Goal: Task Accomplishment & Management: Manage account settings

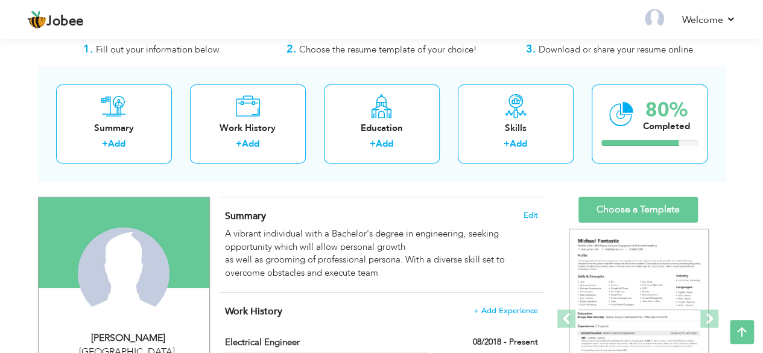
scroll to position [31, 0]
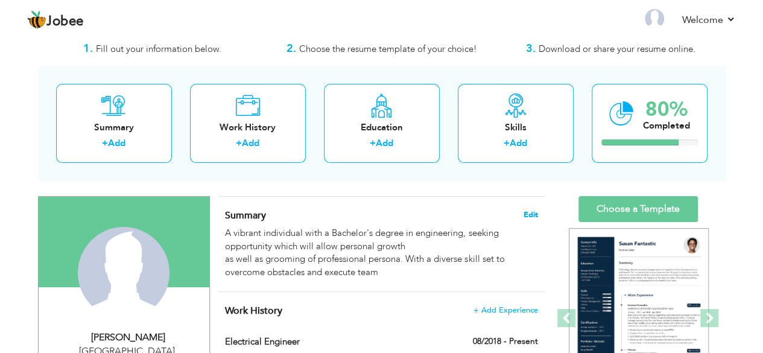
click at [529, 213] on span "Edit" at bounding box center [530, 214] width 14 height 8
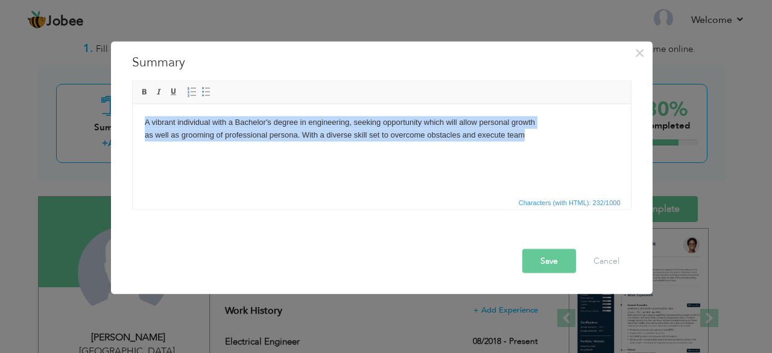
drag, startPoint x: 509, startPoint y: 140, endPoint x: 137, endPoint y: 119, distance: 373.1
click at [137, 119] on html "A vibrant individual with a Bachelor's degree in engineering, seeking opportuni…" at bounding box center [381, 128] width 498 height 49
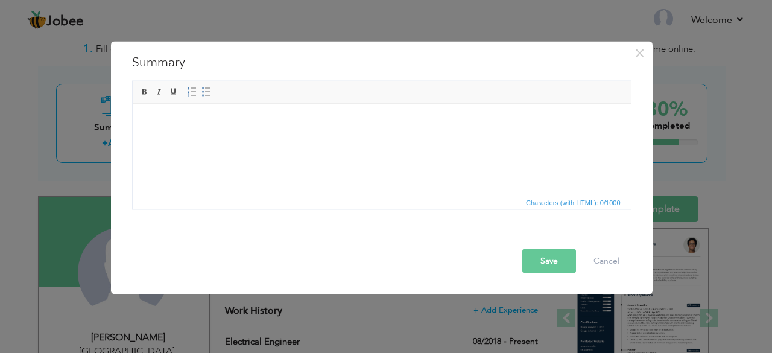
click at [566, 283] on div "× Summary A vibrant individual with a Bachelor's degree in engineering, seeking…" at bounding box center [381, 167] width 541 height 253
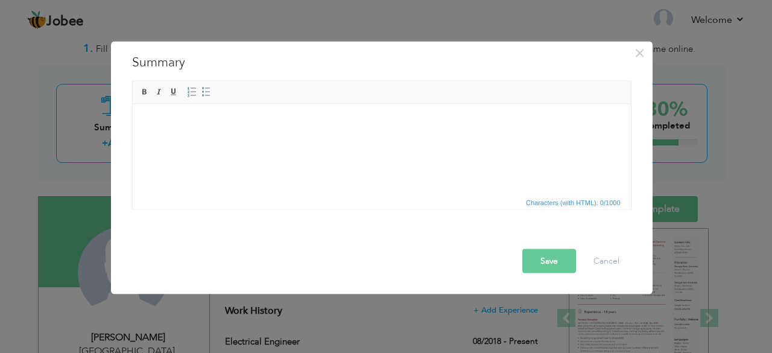
drag, startPoint x: 524, startPoint y: 249, endPoint x: 546, endPoint y: 263, distance: 26.1
click at [524, 249] on button "Save" at bounding box center [549, 260] width 54 height 24
click at [546, 263] on button "Save" at bounding box center [545, 260] width 62 height 24
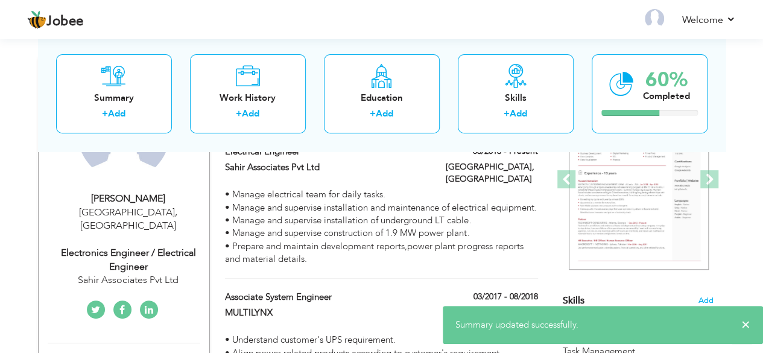
scroll to position [169, 0]
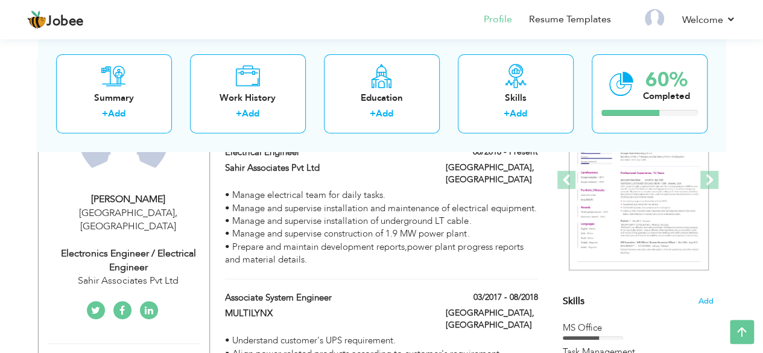
click at [127, 247] on div "Electronics Engineer / Electrical Engineer" at bounding box center [129, 261] width 162 height 28
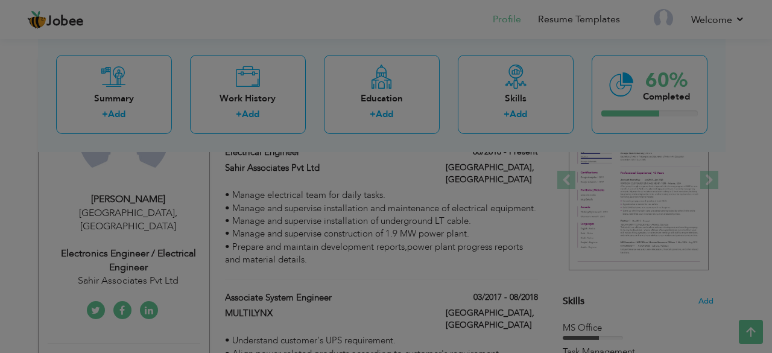
click at [0, 0] on div "× Profile Contact Information * First Name SHAHZAIB * Last Name KHAN" at bounding box center [0, 0] width 0 height 0
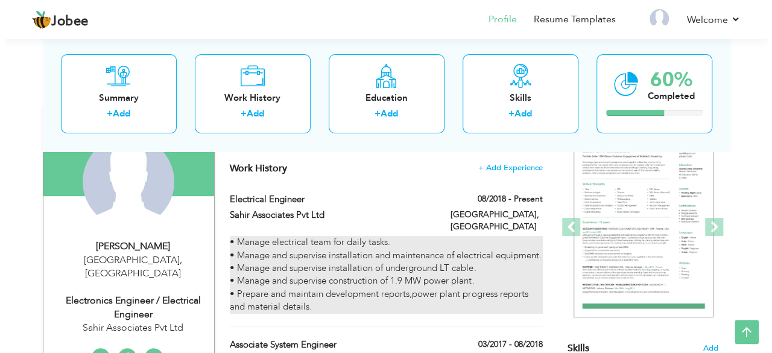
scroll to position [123, 0]
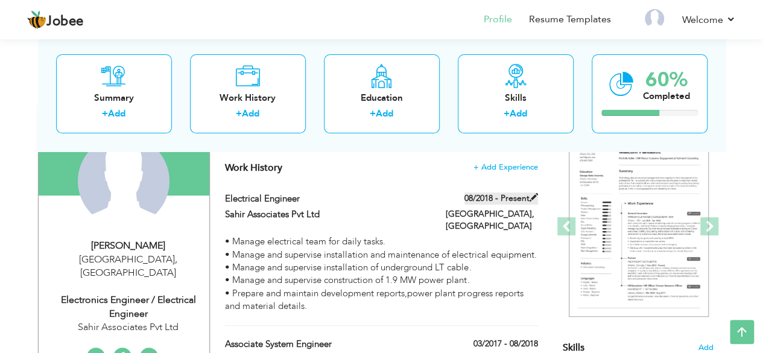
click at [536, 195] on span at bounding box center [533, 197] width 8 height 8
type input "Electrical Engineer"
type input "Sahir Associates Pvt Ltd"
type input "08/2018"
type input "[GEOGRAPHIC_DATA]"
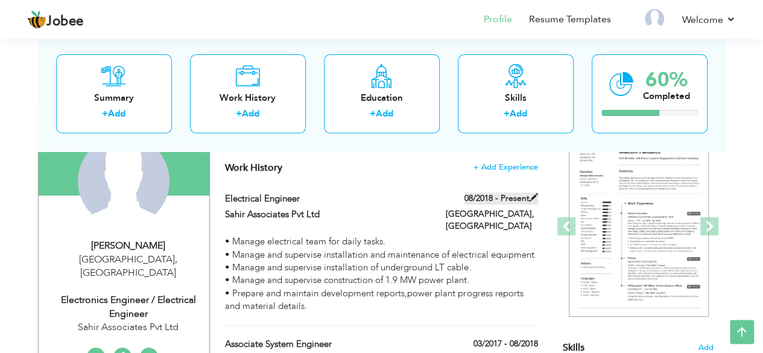
type input "[GEOGRAPHIC_DATA]"
checkbox input "true"
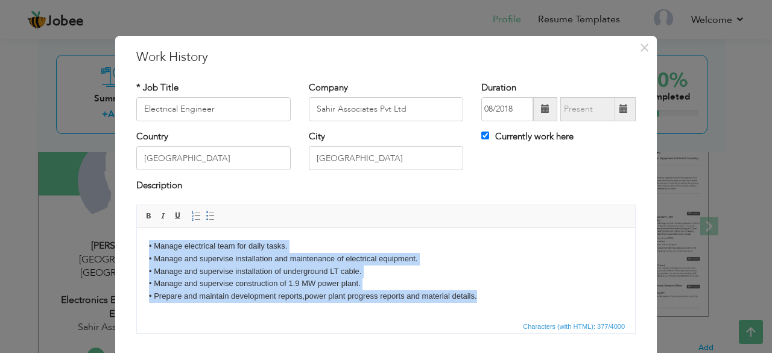
drag, startPoint x: 501, startPoint y: 300, endPoint x: 138, endPoint y: 219, distance: 371.8
click at [138, 227] on html "• Manage electrical team for daily tasks. • Manage and supervise installation a…" at bounding box center [386, 270] width 498 height 87
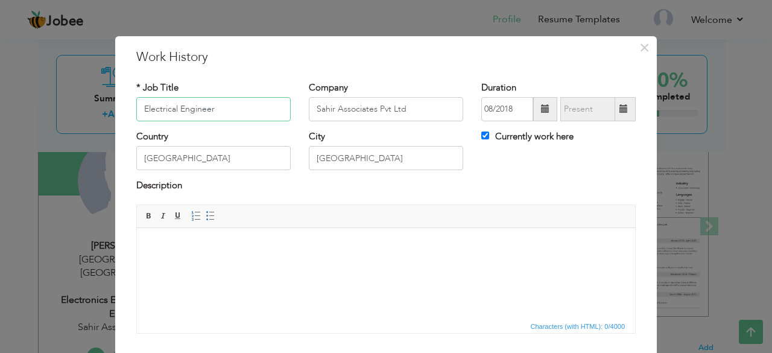
drag, startPoint x: 210, startPoint y: 109, endPoint x: 63, endPoint y: 98, distance: 148.0
click at [63, 98] on div "× Work History * Job Title Electrical Engineer Company Sahir Associates Pvt Ltd…" at bounding box center [386, 176] width 772 height 353
drag, startPoint x: 416, startPoint y: 107, endPoint x: 251, endPoint y: 116, distance: 165.4
click at [251, 116] on div "* Job Title Company Sahir Associates Pvt Ltd Duration 08/2018 Currently work he…" at bounding box center [385, 105] width 517 height 49
click at [251, 116] on input "text" at bounding box center [213, 109] width 154 height 24
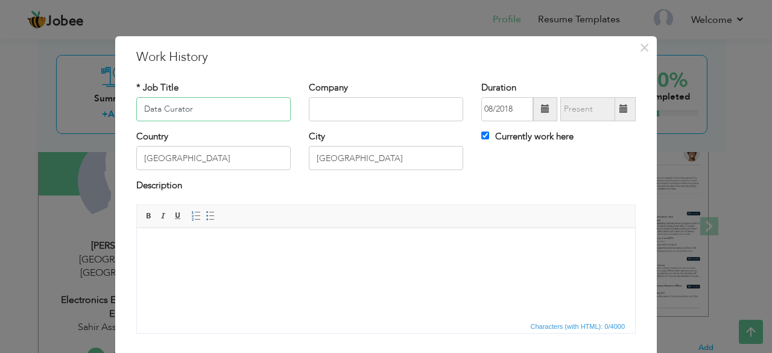
type input "Data Curator"
click at [332, 115] on input "text" at bounding box center [386, 109] width 154 height 24
type input "Veeva Systems Inc"
click at [216, 165] on input "[GEOGRAPHIC_DATA]" at bounding box center [213, 158] width 154 height 24
click at [507, 110] on input "08/2018" at bounding box center [507, 109] width 52 height 24
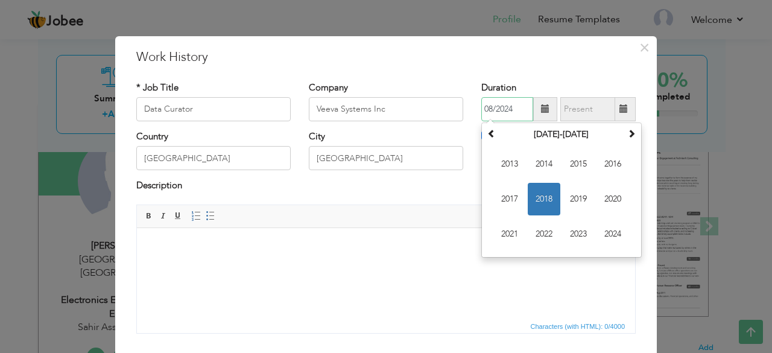
type input "08/2024"
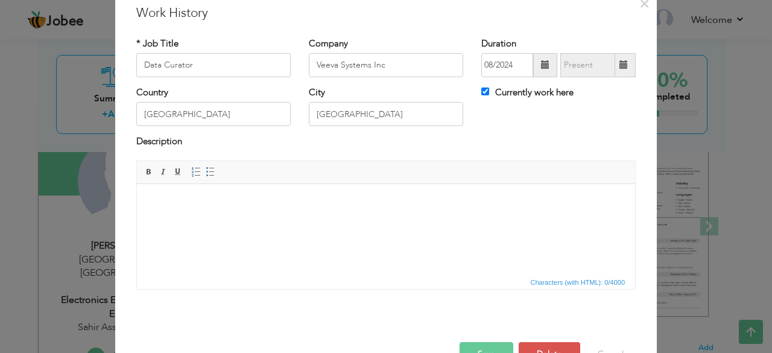
scroll to position [43, 0]
click at [255, 218] on html at bounding box center [386, 202] width 498 height 37
click at [206, 169] on span at bounding box center [211, 173] width 10 height 10
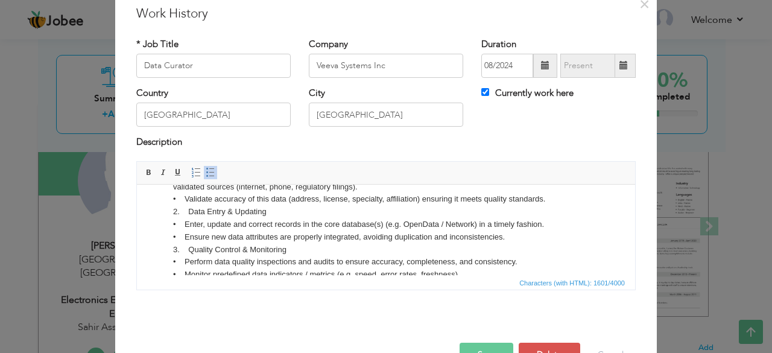
scroll to position [0, 0]
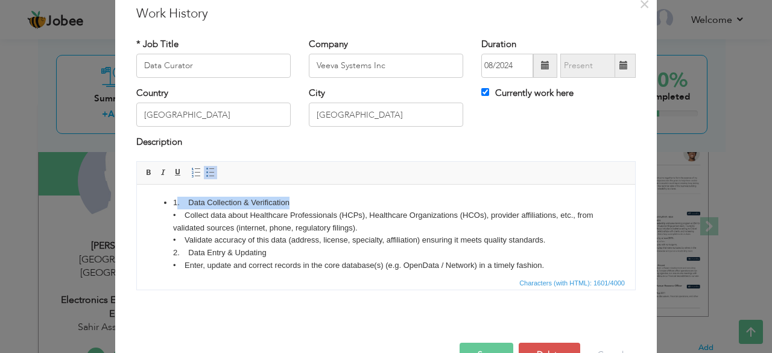
drag, startPoint x: 288, startPoint y: 198, endPoint x: 176, endPoint y: 193, distance: 111.6
click at [176, 193] on html "1. Data Collection & Verification • Collect data about Healthcare Professionals…" at bounding box center [386, 277] width 498 height 187
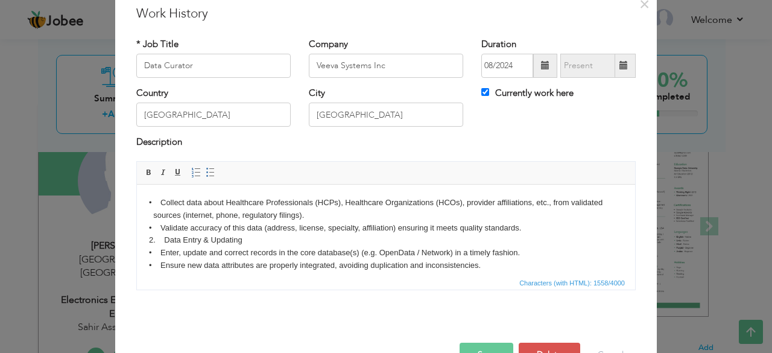
drag, startPoint x: 252, startPoint y: 238, endPoint x: 157, endPoint y: 239, distance: 94.6
click at [157, 239] on body "• Collect data about Healthcare Professionals (HCPs), Healthcare Organizations …" at bounding box center [386, 271] width 474 height 151
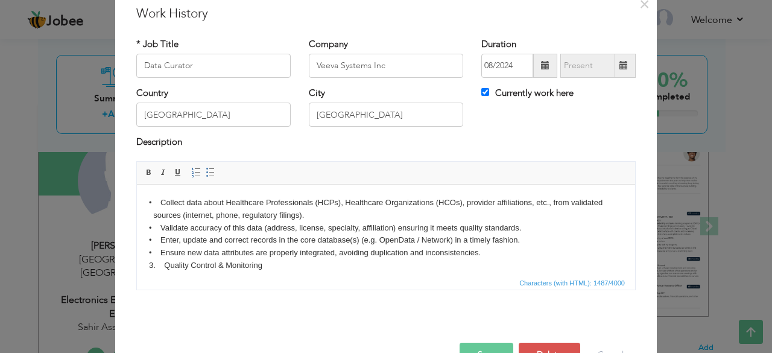
drag, startPoint x: 359, startPoint y: 238, endPoint x: 527, endPoint y: 242, distance: 168.8
click at [527, 242] on body "• Collect data about Healthcare Professionals (HCPs), Healthcare Organizations …" at bounding box center [386, 265] width 474 height 138
drag, startPoint x: 198, startPoint y: 214, endPoint x: 323, endPoint y: 220, distance: 125.5
click at [323, 220] on body "• Collect data about Healthcare Professionals (HCPs), Healthcare Organizations …" at bounding box center [386, 265] width 474 height 138
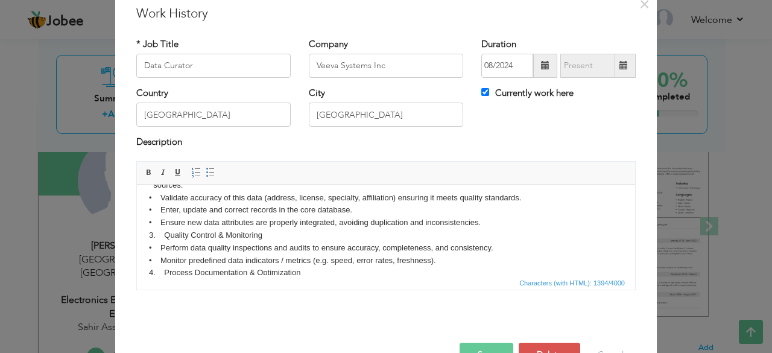
scroll to position [36, 0]
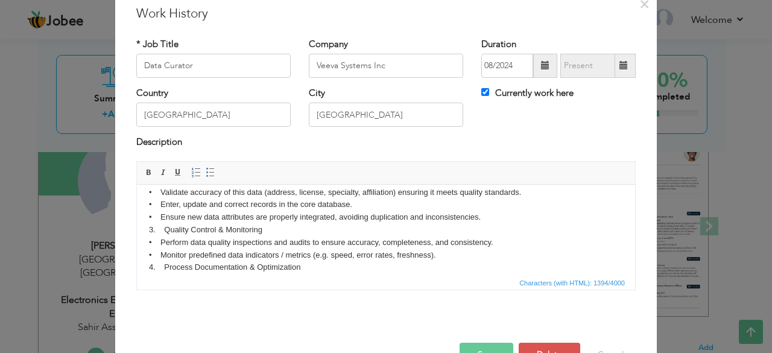
drag, startPoint x: 275, startPoint y: 226, endPoint x: 156, endPoint y: 231, distance: 118.8
click at [156, 231] on body "• Collect data about Healthcare Professionals (HCPs), Healthcare Organizations …" at bounding box center [386, 229] width 474 height 138
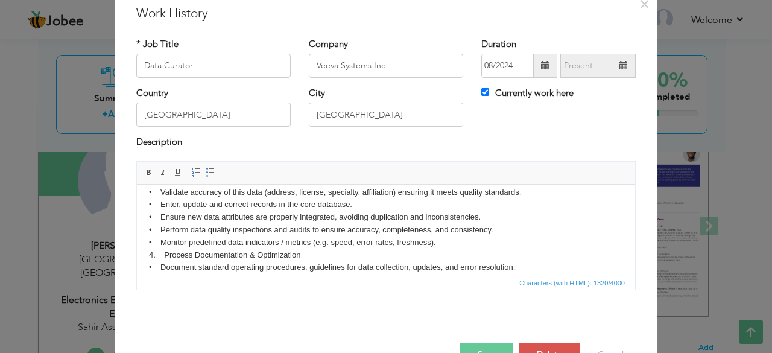
drag, startPoint x: 311, startPoint y: 254, endPoint x: 159, endPoint y: 254, distance: 152.5
click at [159, 254] on body "• Collect data about Healthcare Professionals (HCPs), Healthcare Organizations …" at bounding box center [386, 222] width 474 height 125
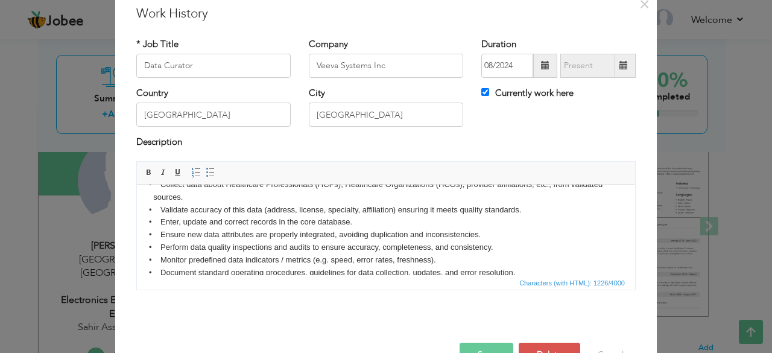
scroll to position [46, 0]
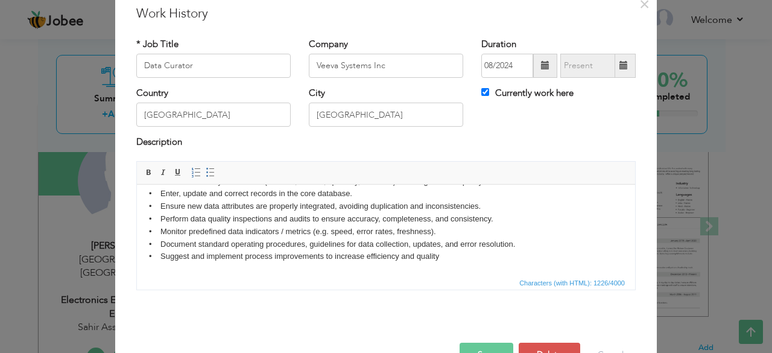
click at [464, 256] on body "• Collect data about Healthcare Professionals (HCPs), Healthcare Organizations …" at bounding box center [386, 205] width 474 height 113
click at [461, 259] on body "• Collect data about Healthcare Professionals (HCPs), Healthcare Organizations …" at bounding box center [386, 211] width 474 height 125
click at [204, 166] on link "Insert/Remove Bulleted List" at bounding box center [210, 172] width 13 height 13
click at [206, 169] on span at bounding box center [211, 173] width 10 height 10
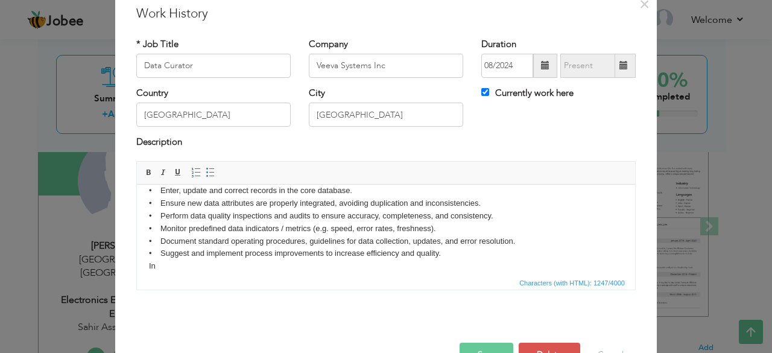
scroll to position [71, 0]
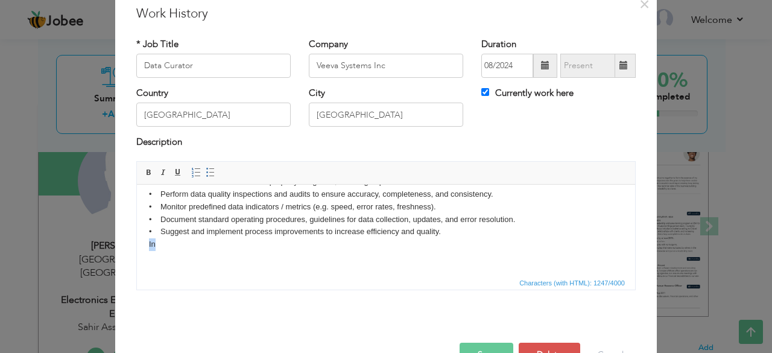
drag, startPoint x: 156, startPoint y: 247, endPoint x: 147, endPoint y: 246, distance: 9.1
click at [147, 246] on html "• Collect data about Healthcare Professionals (HCPs), Healthcare Organizations …" at bounding box center [386, 194] width 498 height 162
click at [169, 252] on body "• Collect data about Healthcare Professionals (HCPs), Healthcare Organizations …" at bounding box center [386, 194] width 474 height 138
click at [464, 236] on body "• Collect data about Healthcare Professionals (HCPs), Healthcare Organizations …" at bounding box center [386, 194] width 474 height 138
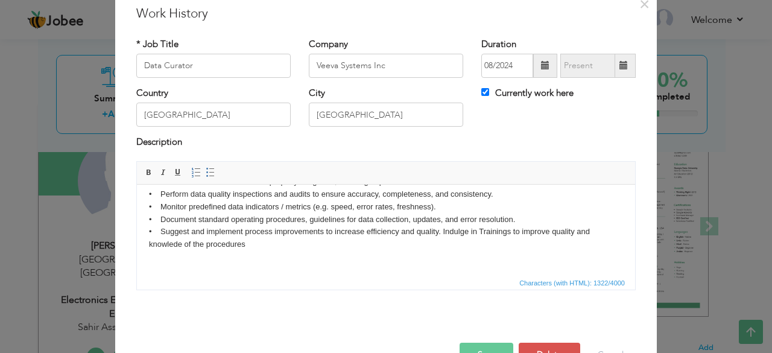
click at [451, 233] on body "• Collect data about Healthcare Professionals (HCPs), Healthcare Organizations …" at bounding box center [386, 206] width 474 height 163
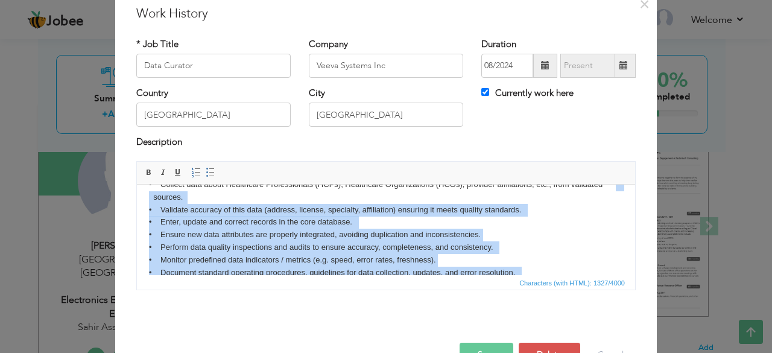
scroll to position [0, 0]
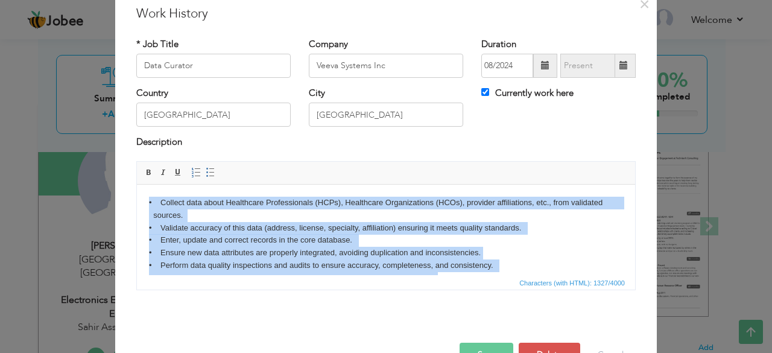
drag, startPoint x: 404, startPoint y: 248, endPoint x: 149, endPoint y: 189, distance: 261.7
click at [149, 189] on html "• Collect data about Healthcare Professionals (HCPs), Healthcare Organizations …" at bounding box center [386, 277] width 498 height 187
click at [206, 168] on span at bounding box center [211, 173] width 10 height 10
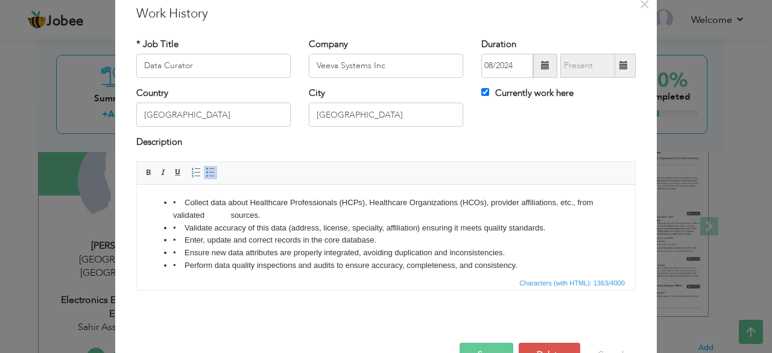
click at [329, 216] on li "• Collect data about Healthcare Professionals (HCPs), Healthcare Organizations …" at bounding box center [386, 208] width 426 height 25
click at [257, 211] on li "• Collect data about Healthcare Professionals (HCPs), Healthcare Organizations …" at bounding box center [386, 208] width 426 height 25
click at [253, 213] on li "• Collect data about Healthcare Professionals (HCPs), Healthcare Organizations …" at bounding box center [386, 208] width 426 height 25
click at [176, 210] on li "• Collect data about Healthcare Professionals (HCPs), Healthcare Organizations …" at bounding box center [386, 208] width 426 height 25
click at [172, 210] on ul "• Collect data about Healthcare Professionals (HCPs), Healthcare Organizations …" at bounding box center [386, 258] width 474 height 125
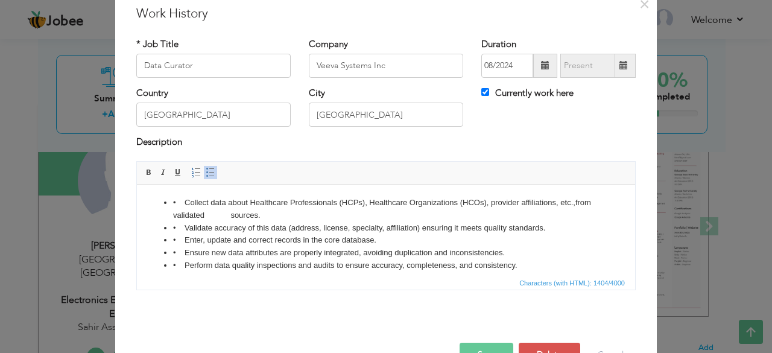
click at [270, 213] on li "• Collect data about Healthcare Professionals (HCPs), Healthcare Organizations …" at bounding box center [386, 208] width 426 height 25
click at [296, 213] on li "• Collect data about Healthcare Professionals (HCPs), Healthcare Organizations …" at bounding box center [386, 208] width 426 height 25
click at [577, 226] on li "• Validate accuracy of this data (address, license, specialty, affiliation) ens…" at bounding box center [386, 227] width 426 height 13
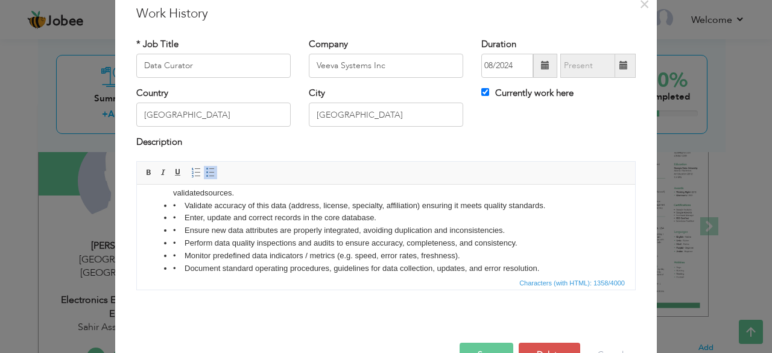
scroll to position [23, 0]
click at [409, 214] on li "• Enter, update and correct records in the core database. ￼" at bounding box center [386, 216] width 426 height 13
click at [543, 239] on li "• Perform data quality inspections and audits to ensure accuracy, completeness,…" at bounding box center [386, 242] width 426 height 13
click at [561, 266] on li "• Document standard operating procedures, guidelines for data collection, updat…" at bounding box center [386, 267] width 426 height 13
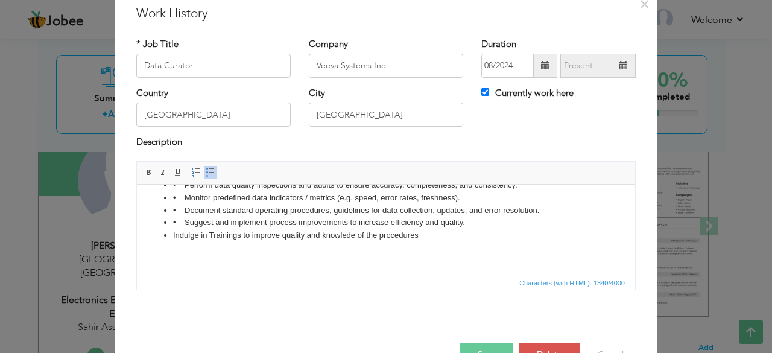
scroll to position [80, 0]
click at [173, 237] on li "Indulge in Trainings to improve quality and knowlede of the procedures" at bounding box center [386, 235] width 426 height 13
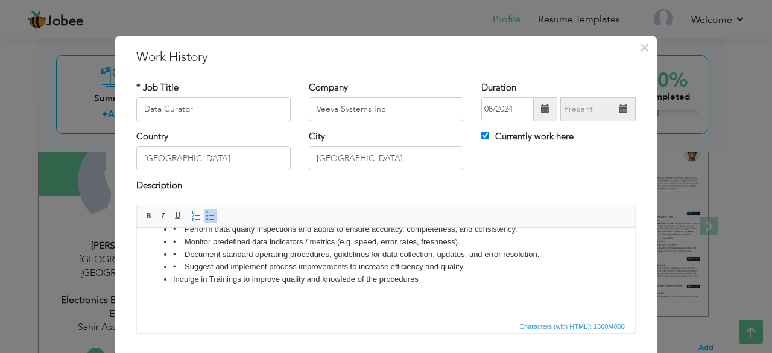
scroll to position [1, 0]
click at [206, 215] on span at bounding box center [211, 215] width 10 height 10
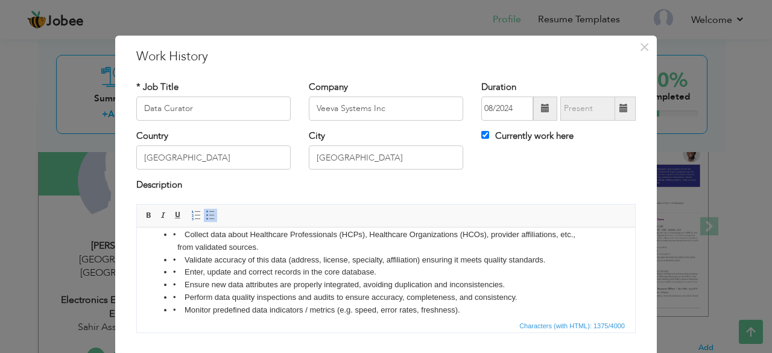
scroll to position [0, 0]
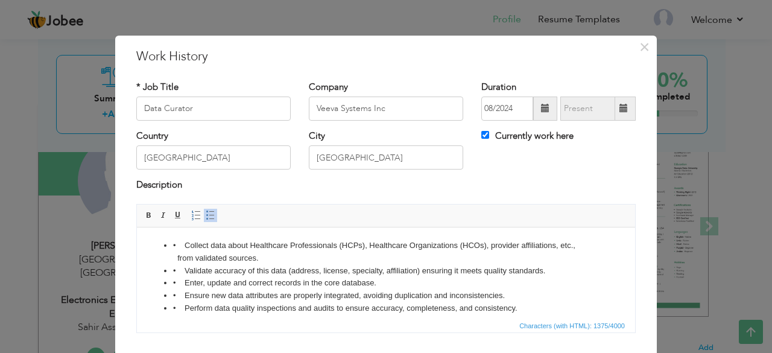
drag, startPoint x: 447, startPoint y: 282, endPoint x: 192, endPoint y: 243, distance: 257.4
click at [192, 243] on ul "• Collect data about Healthcare Professionals (HCPs), Healthcare Organizations …" at bounding box center [386, 301] width 474 height 125
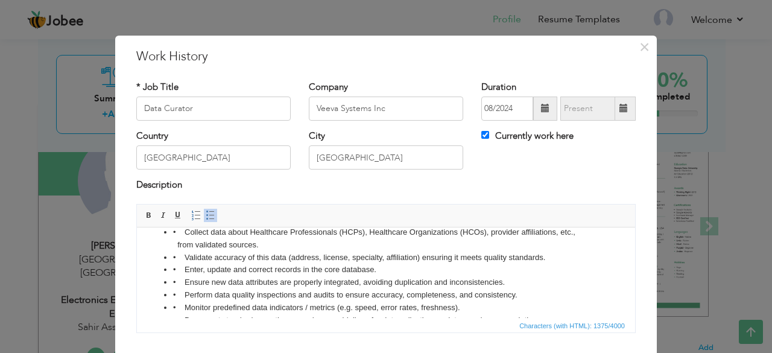
scroll to position [20, 0]
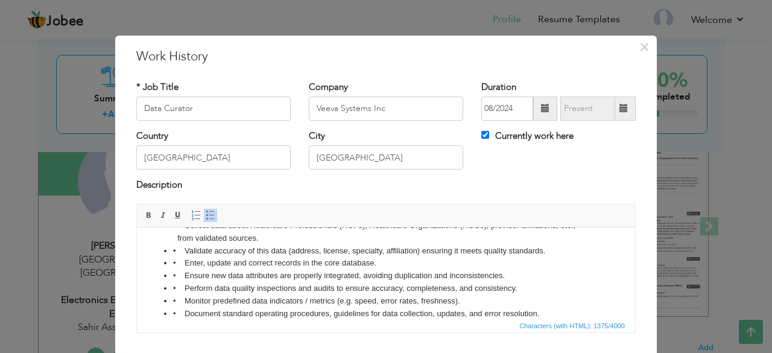
click at [206, 214] on span at bounding box center [211, 215] width 10 height 10
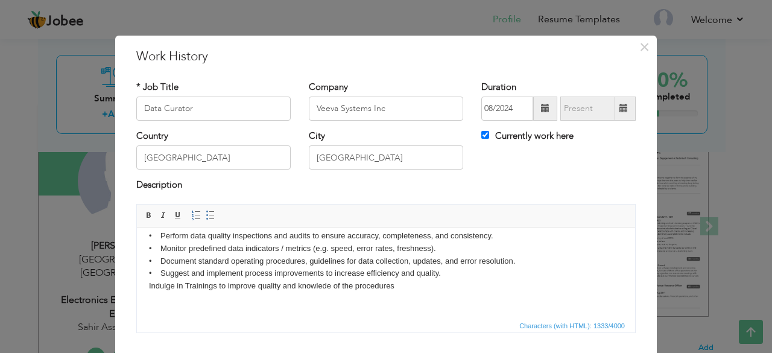
scroll to position [84, 0]
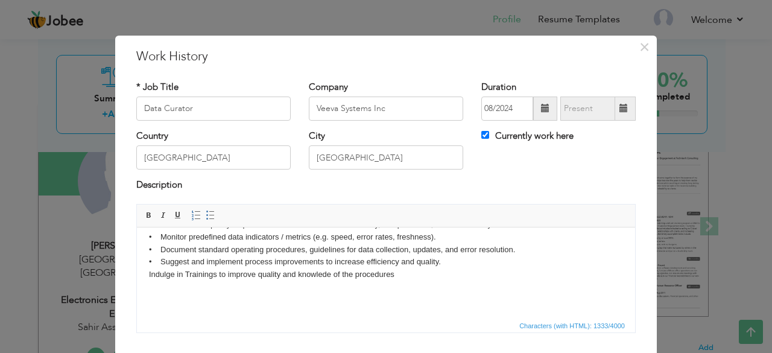
click at [277, 292] on body "• Collect data about Healthcare Professionals (HCPs), Healthcare Organizations …" at bounding box center [386, 230] width 474 height 151
click at [462, 265] on body "• Collect data about Healthcare Professionals (HCPs), Healthcare Organizations …" at bounding box center [386, 230] width 474 height 151
click at [206, 215] on span at bounding box center [211, 215] width 10 height 10
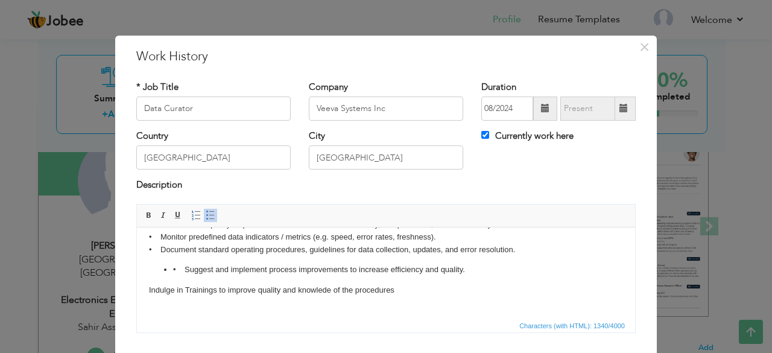
click at [206, 215] on span at bounding box center [211, 215] width 10 height 10
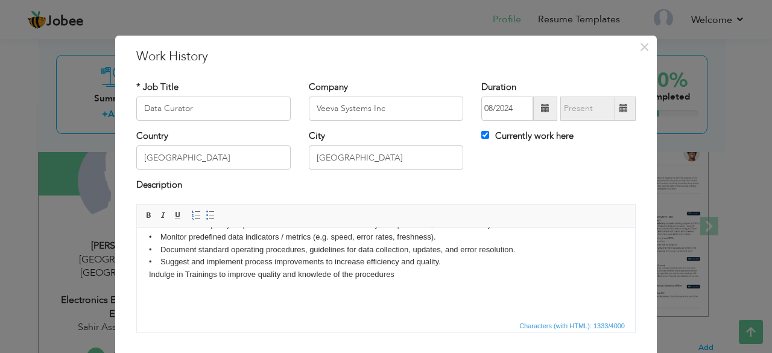
click at [423, 273] on body "• Collect data about Healthcare Professionals (HCPs), Healthcare Organizations …" at bounding box center [386, 230] width 474 height 151
click at [347, 197] on div "Description" at bounding box center [385, 190] width 517 height 25
click at [341, 272] on body "• Collect data about Healthcare Professionals (HCPs), Healthcare Organizations …" at bounding box center [386, 230] width 474 height 151
click at [347, 275] on body "• Collect data about Healthcare Professionals (HCPs), Healthcare Organizations …" at bounding box center [386, 230] width 474 height 151
click at [162, 274] on body "• Collect data about Healthcare Professionals (HCPs), Healthcare Organizations …" at bounding box center [386, 230] width 474 height 151
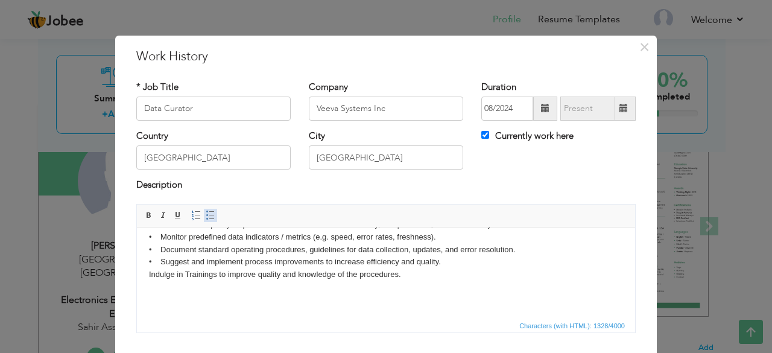
click at [206, 215] on span at bounding box center [211, 215] width 10 height 10
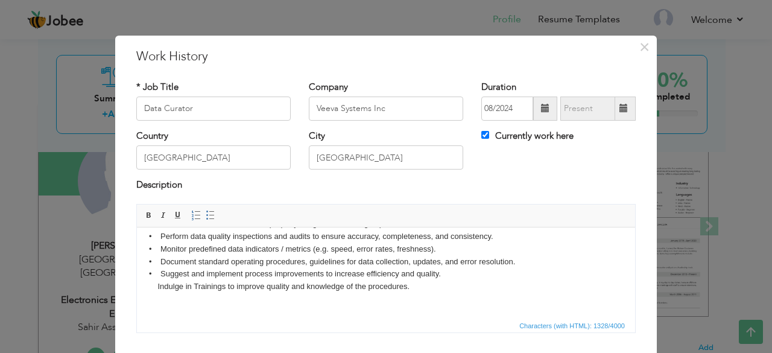
scroll to position [71, 0]
click at [165, 285] on body "• Collect data about Healthcare Professionals (HCPs), Healthcare Organizations …" at bounding box center [386, 237] width 474 height 138
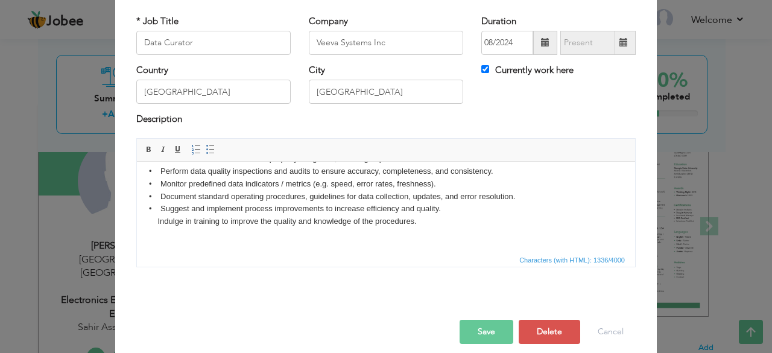
scroll to position [77, 0]
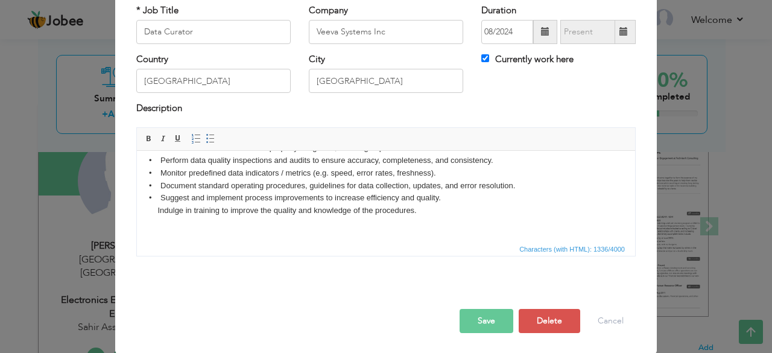
click at [484, 312] on button "Save" at bounding box center [486, 321] width 54 height 24
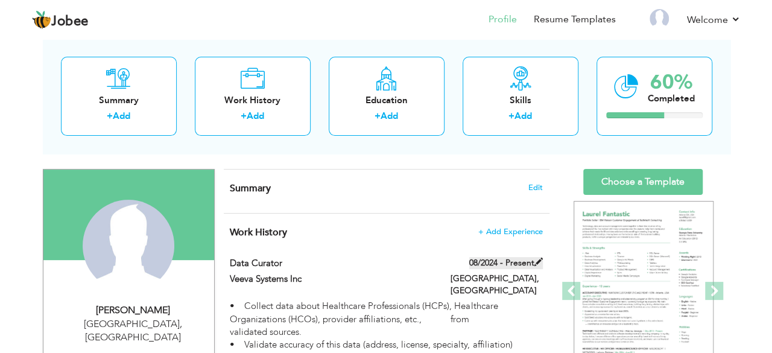
scroll to position [87, 0]
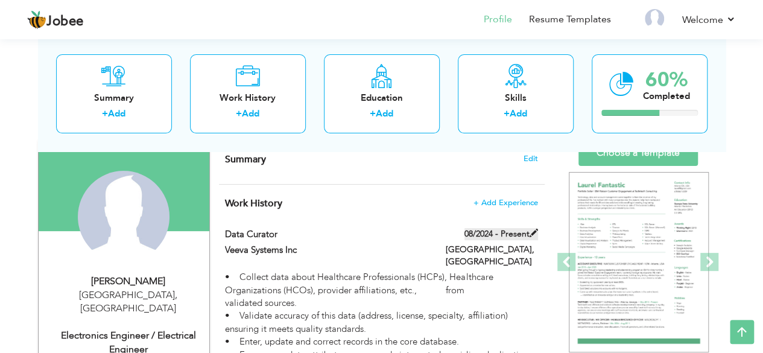
click at [534, 232] on span at bounding box center [533, 232] width 8 height 8
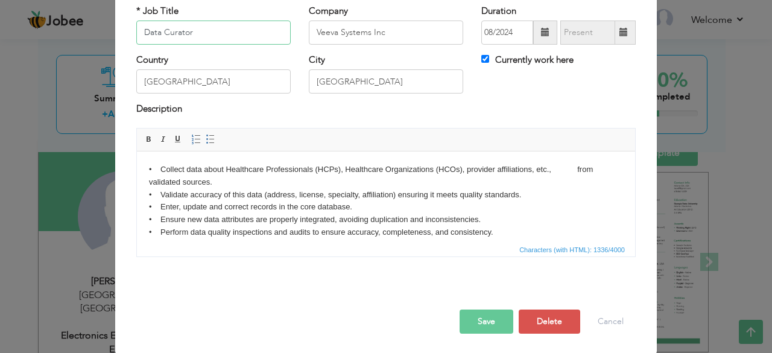
scroll to position [77, 0]
click at [560, 166] on body "• Collect data about Healthcare Professionals (HCPs), Healthcare Organizations …" at bounding box center [386, 231] width 474 height 138
click at [175, 178] on body "• Collect data about Healthcare Professionals (HCPs), Healthcare Organizations …" at bounding box center [386, 231] width 474 height 138
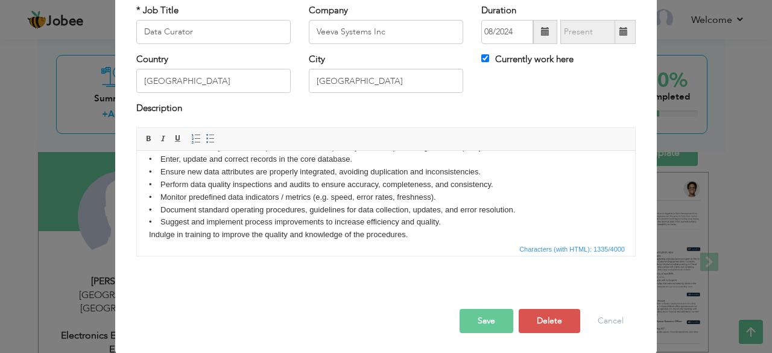
scroll to position [71, 0]
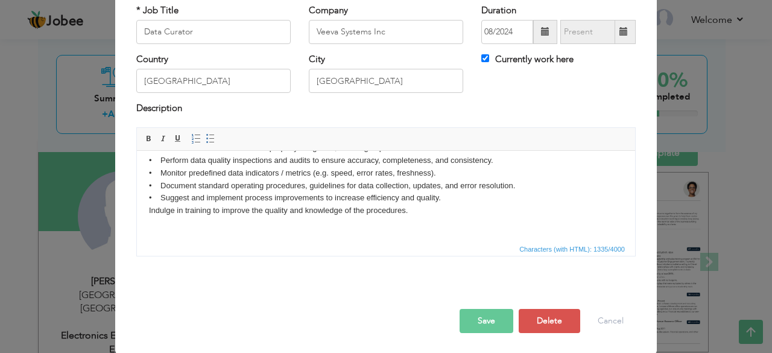
click at [496, 318] on button "Save" at bounding box center [486, 321] width 54 height 24
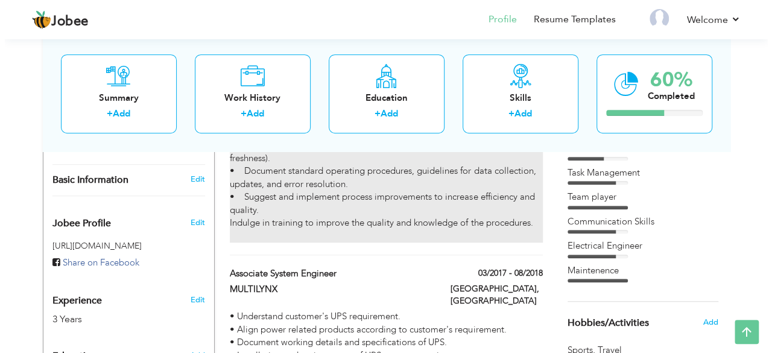
scroll to position [357, 0]
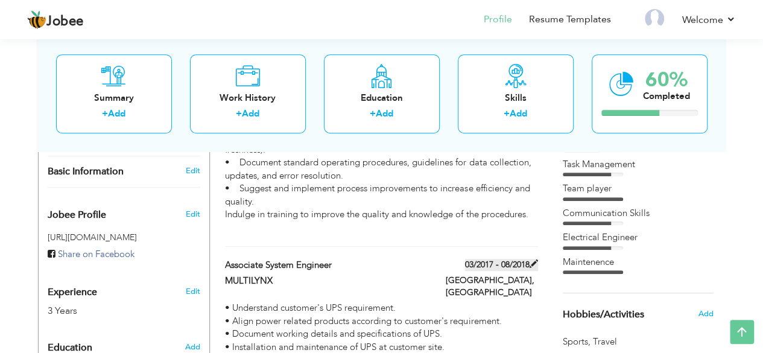
click at [535, 266] on span at bounding box center [533, 263] width 8 height 8
type input "Associate System Engineer"
type input "MULTILYNX"
type input "03/2017"
type input "08/2018"
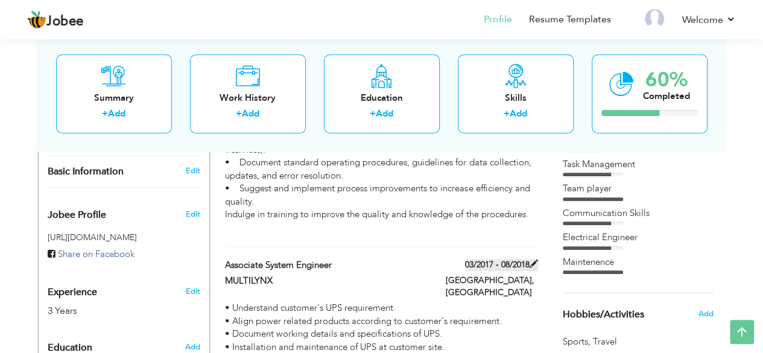
checkbox input "false"
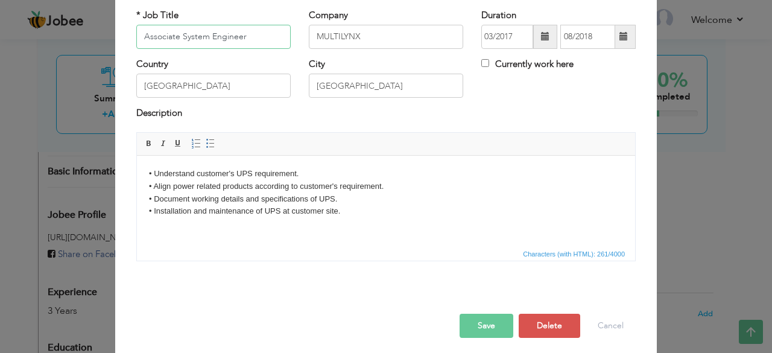
scroll to position [72, 0]
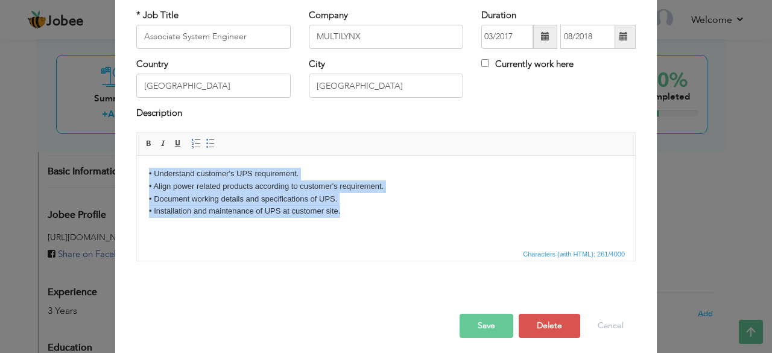
drag, startPoint x: 357, startPoint y: 219, endPoint x: 114, endPoint y: 119, distance: 262.7
click at [137, 155] on html "• Understand customer's UPS requirement. • Align power related products accordi…" at bounding box center [386, 192] width 498 height 74
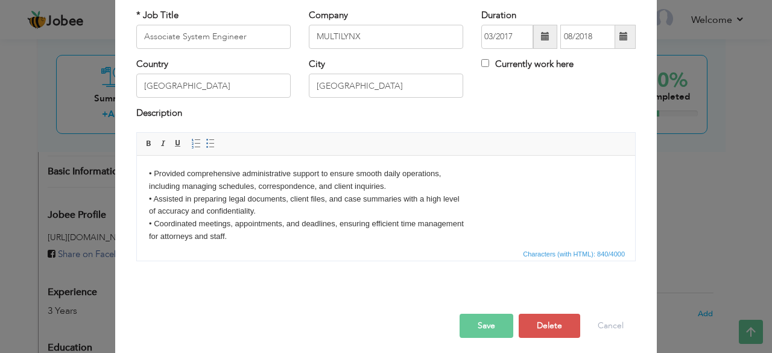
scroll to position [0, 0]
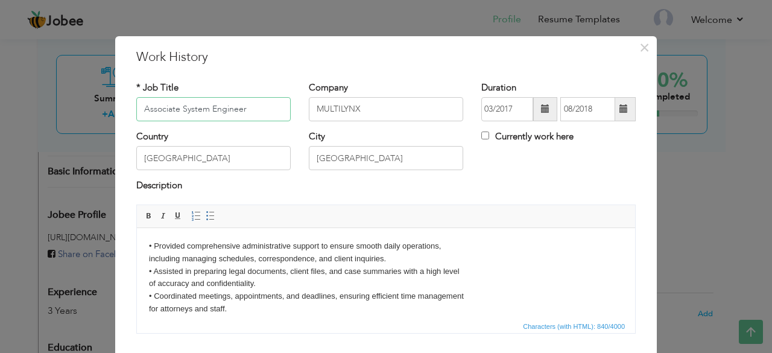
drag, startPoint x: 241, startPoint y: 112, endPoint x: 142, endPoint y: 124, distance: 99.0
click at [142, 124] on div "* Job Title Associate System Engineer" at bounding box center [213, 105] width 172 height 49
type input "A"
type input "Admin Assistant"
drag, startPoint x: 353, startPoint y: 109, endPoint x: 300, endPoint y: 113, distance: 53.8
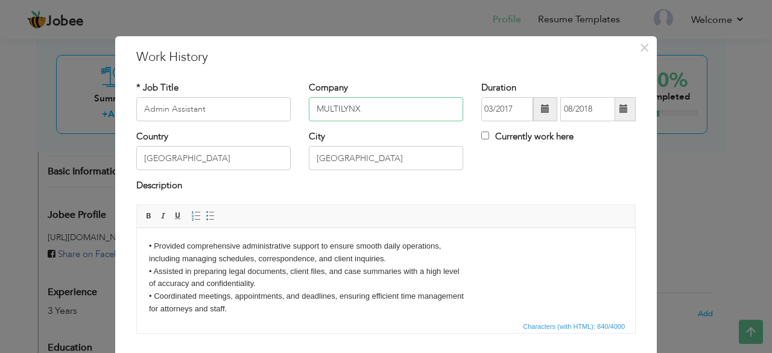
click at [300, 113] on div "Company MULTILYNX" at bounding box center [386, 105] width 172 height 49
type input "Grace Legal Group"
drag, startPoint x: 186, startPoint y: 161, endPoint x: 104, endPoint y: 159, distance: 82.0
click at [104, 159] on div "× Work History * Job Title Admin Assistant Company Grace Legal Group City" at bounding box center [386, 176] width 772 height 353
type input "[GEOGRAPHIC_DATA]"
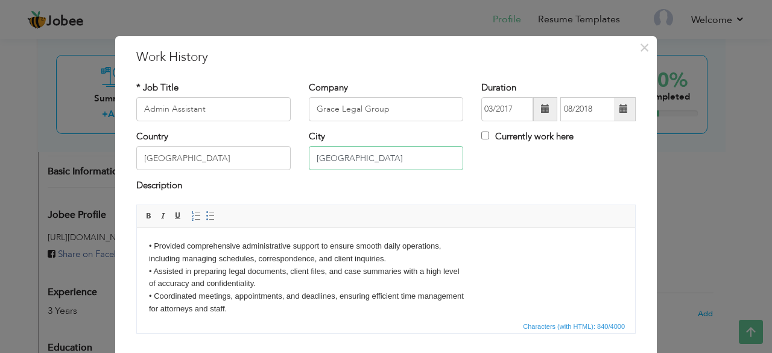
drag, startPoint x: 338, startPoint y: 156, endPoint x: 291, endPoint y: 167, distance: 47.8
click at [291, 166] on div "Country USA City Lahore Currently work here" at bounding box center [385, 154] width 517 height 49
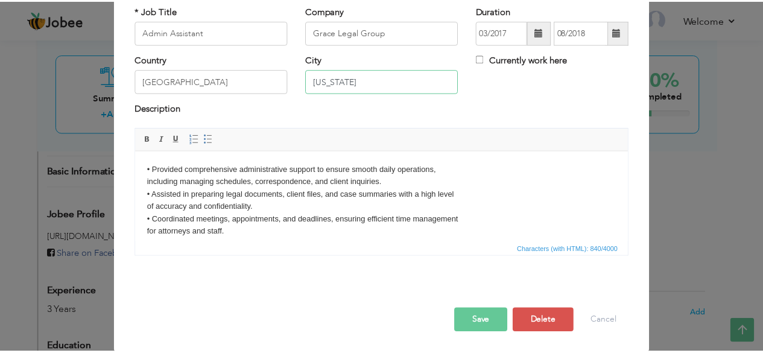
scroll to position [77, 0]
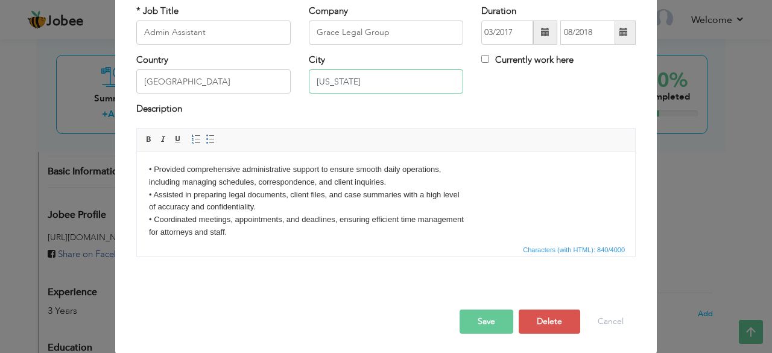
type input "[US_STATE]"
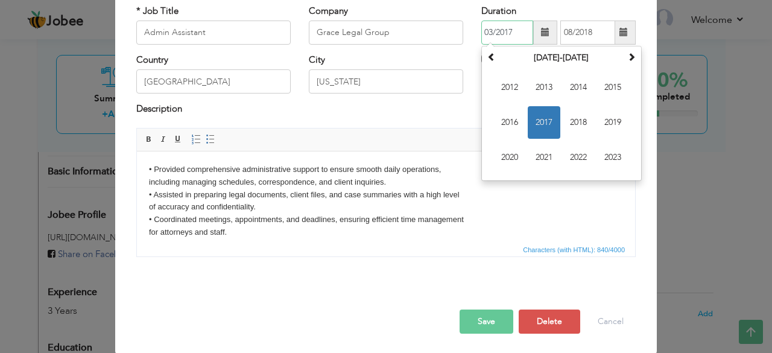
drag, startPoint x: 508, startPoint y: 36, endPoint x: 491, endPoint y: 40, distance: 17.6
click at [491, 40] on input "03/2017" at bounding box center [507, 32] width 52 height 24
type input "03/2024"
click at [590, 35] on input "08/2018" at bounding box center [587, 32] width 55 height 24
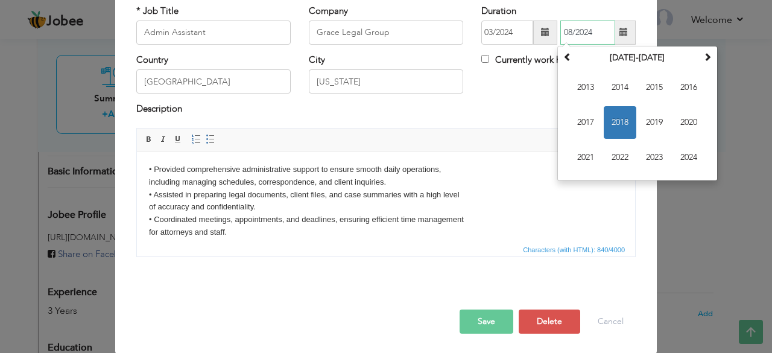
type input "08/2024"
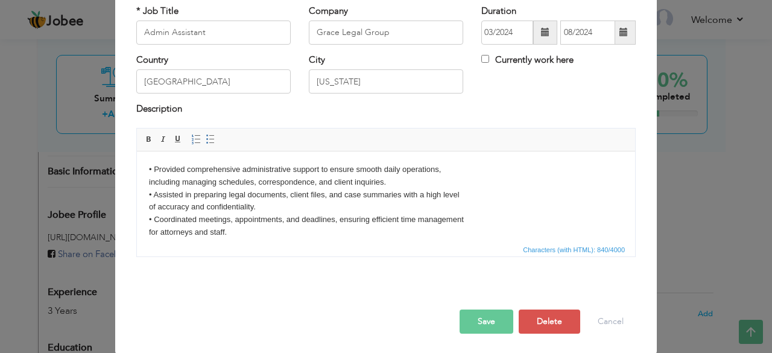
click at [478, 314] on button "Save" at bounding box center [486, 321] width 54 height 24
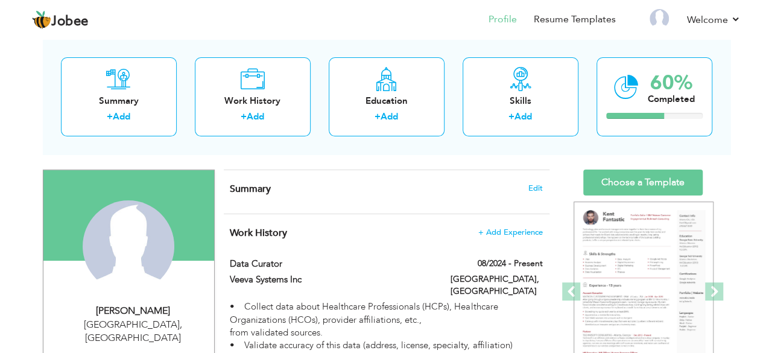
scroll to position [60, 0]
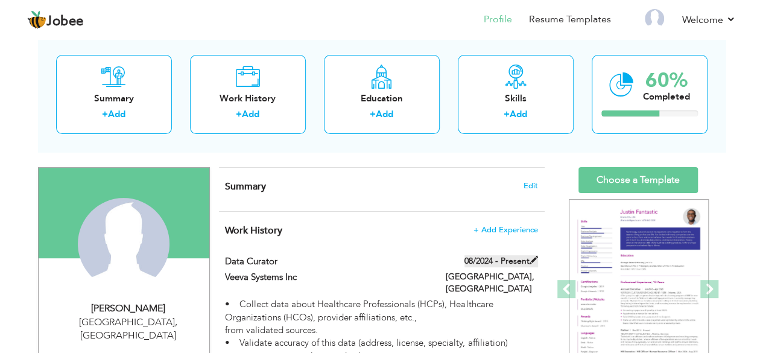
click at [533, 259] on span at bounding box center [533, 260] width 8 height 8
type input "Data Curator"
type input "Veeva Systems Inc"
type input "08/2024"
type input "[GEOGRAPHIC_DATA]"
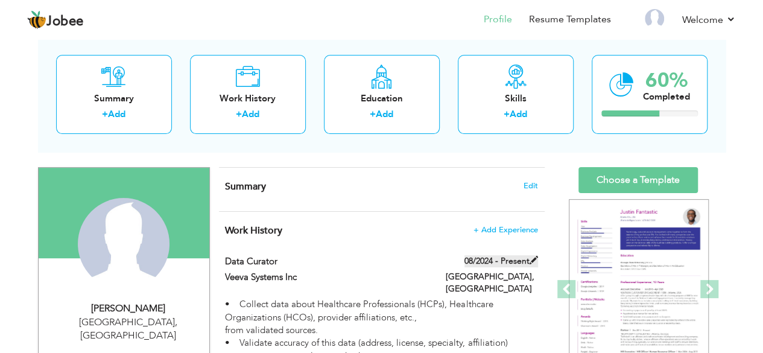
type input "[GEOGRAPHIC_DATA]"
checkbox input "true"
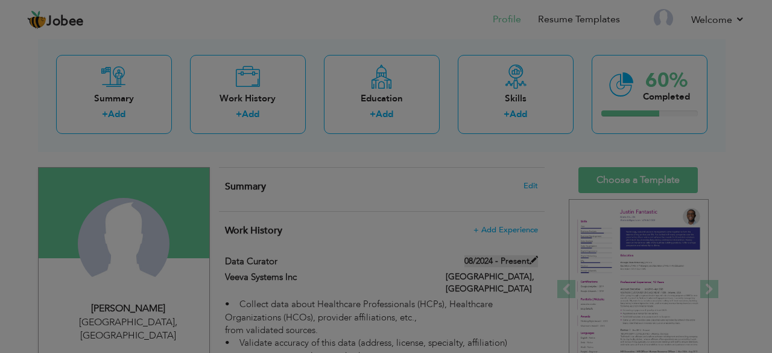
scroll to position [0, 0]
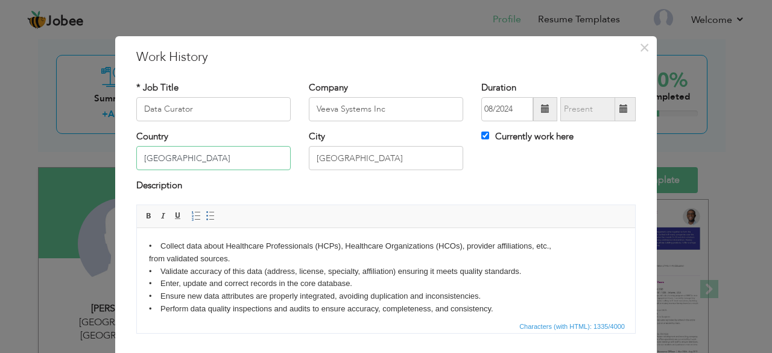
drag, startPoint x: 192, startPoint y: 156, endPoint x: 119, endPoint y: 177, distance: 75.2
click at [119, 177] on div "× Work History * Job Title Data Curator Company Veeva Systems Inc Duration 08/2…" at bounding box center [385, 233] width 541 height 395
type input "[GEOGRAPHIC_DATA]"
drag, startPoint x: 309, startPoint y: 161, endPoint x: 251, endPoint y: 153, distance: 58.5
click at [251, 153] on div "Country USA City Lahore Currently work here" at bounding box center [385, 154] width 517 height 49
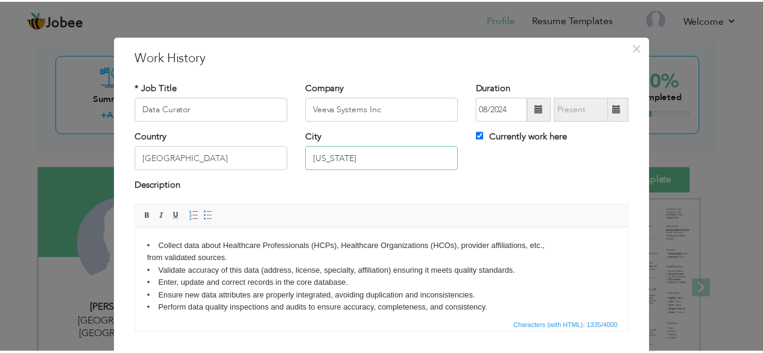
scroll to position [77, 0]
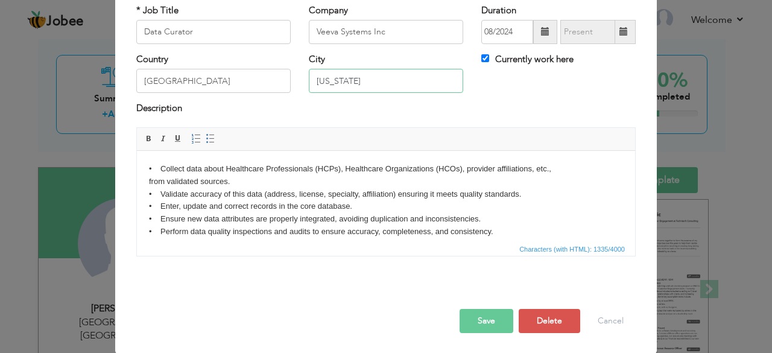
type input "[US_STATE]"
click at [479, 324] on button "Save" at bounding box center [486, 321] width 54 height 24
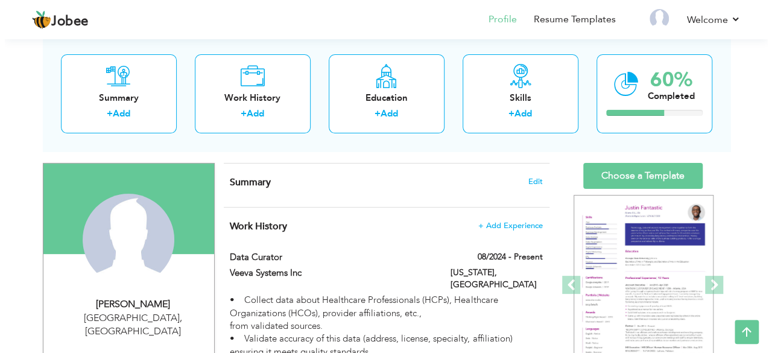
scroll to position [65, 0]
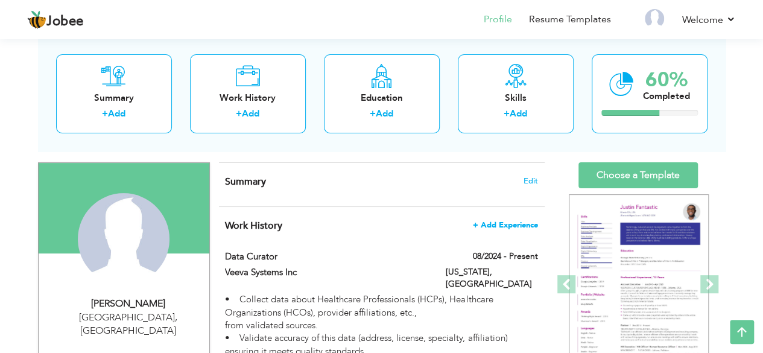
click at [499, 225] on span "+ Add Experience" at bounding box center [505, 225] width 65 height 8
checkbox input "false"
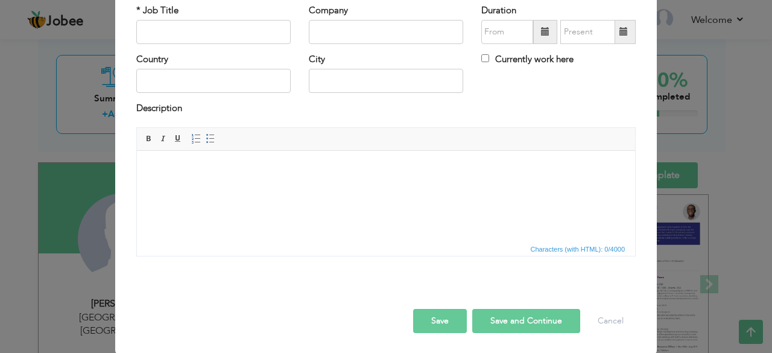
scroll to position [0, 0]
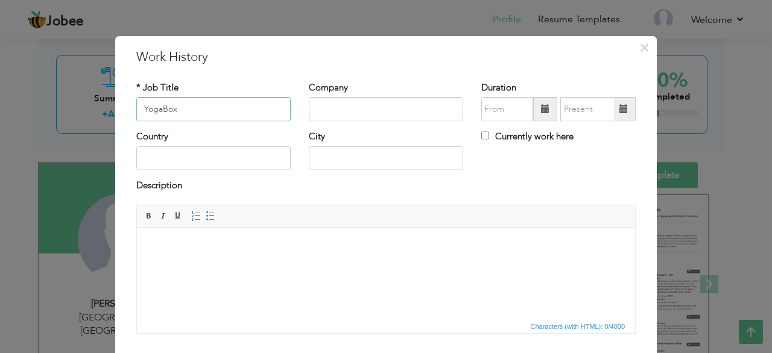
type input "YogaBox"
click at [362, 98] on input "text" at bounding box center [386, 109] width 154 height 24
drag, startPoint x: 168, startPoint y: 107, endPoint x: 129, endPoint y: 110, distance: 38.7
click at [129, 110] on div "* Job Title YogaBox" at bounding box center [213, 105] width 172 height 49
click at [362, 98] on div "Company" at bounding box center [386, 101] width 154 height 40
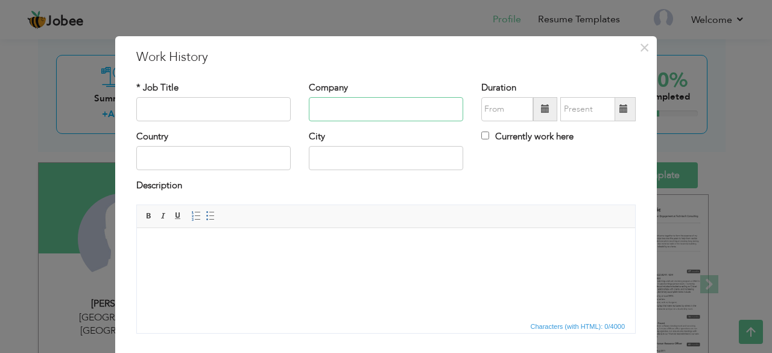
click at [357, 107] on input "text" at bounding box center [386, 109] width 154 height 24
paste input "YogaBox"
type input "YogaBox"
click at [203, 103] on input "text" at bounding box center [213, 109] width 154 height 24
click at [170, 107] on input "Sales REpresevtatives" at bounding box center [213, 109] width 154 height 24
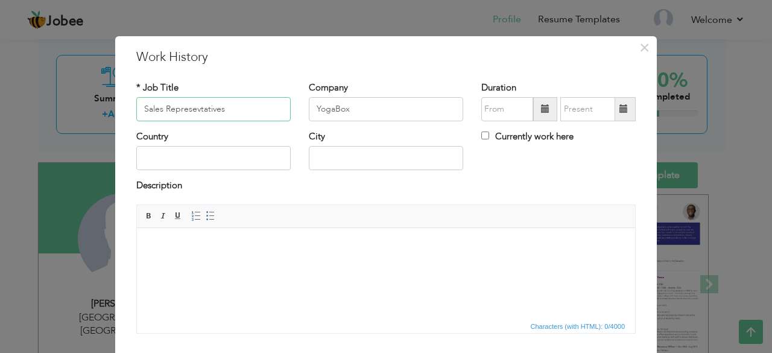
click at [196, 110] on input "Sales Represevtatives" at bounding box center [213, 109] width 154 height 24
click at [253, 108] on input "Sales Representatives" at bounding box center [213, 109] width 154 height 24
type input "Sales Representative"
click at [535, 105] on span at bounding box center [545, 109] width 24 height 24
drag, startPoint x: 381, startPoint y: 57, endPoint x: 371, endPoint y: 190, distance: 133.0
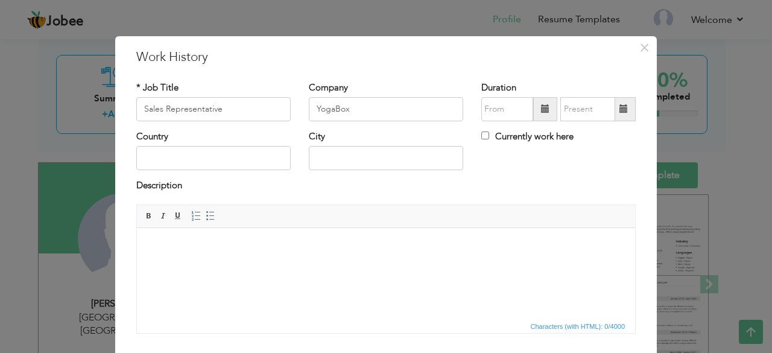
click at [371, 190] on div "× Work History * Job Title Sales Representative Company YogaBox Duration Countr…" at bounding box center [385, 233] width 541 height 395
click at [541, 104] on span at bounding box center [545, 108] width 8 height 8
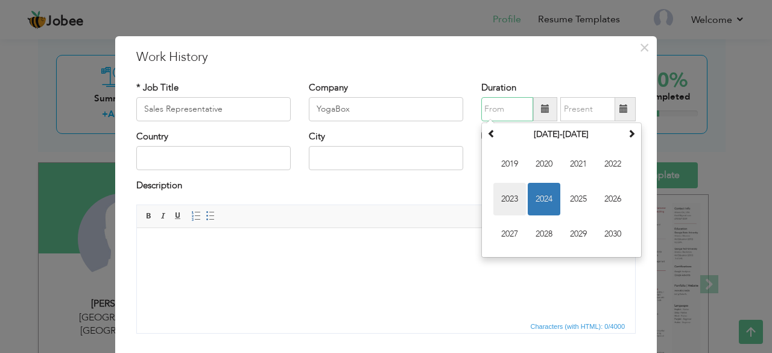
click at [513, 198] on span "2023" at bounding box center [509, 199] width 33 height 33
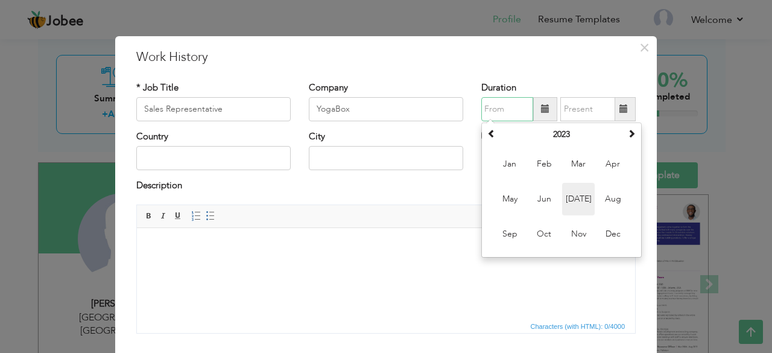
click at [580, 200] on span "Jul" at bounding box center [578, 199] width 33 height 33
type input "07/2023"
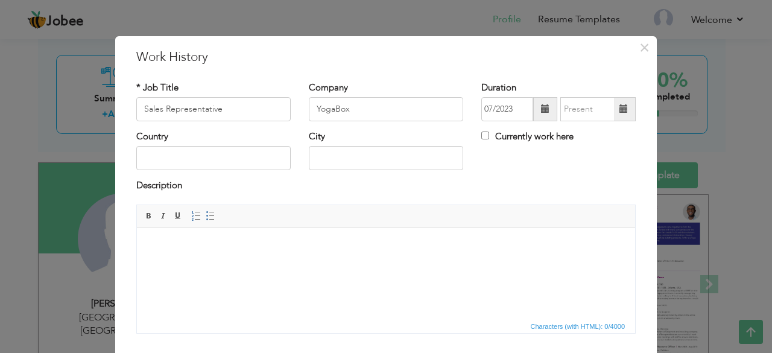
click at [619, 107] on span at bounding box center [623, 108] width 8 height 8
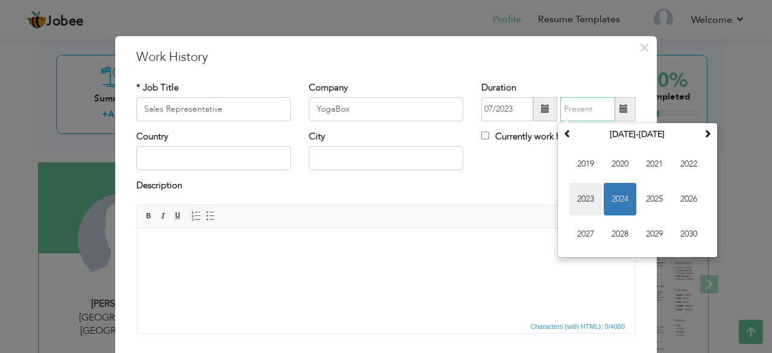
click at [580, 200] on span "2023" at bounding box center [585, 199] width 33 height 33
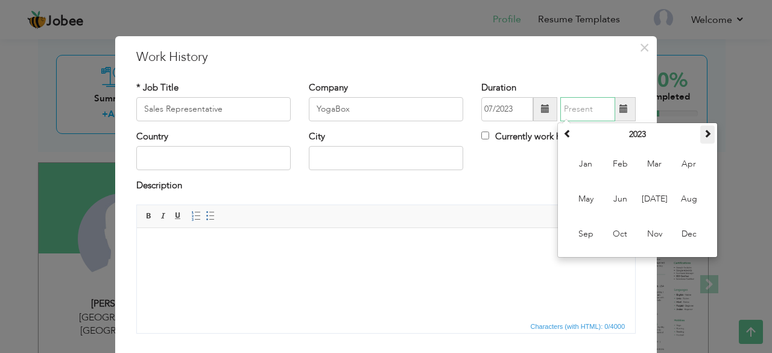
click at [705, 130] on span at bounding box center [707, 133] width 8 height 8
click at [619, 167] on span "Feb" at bounding box center [619, 164] width 33 height 33
type input "02/2024"
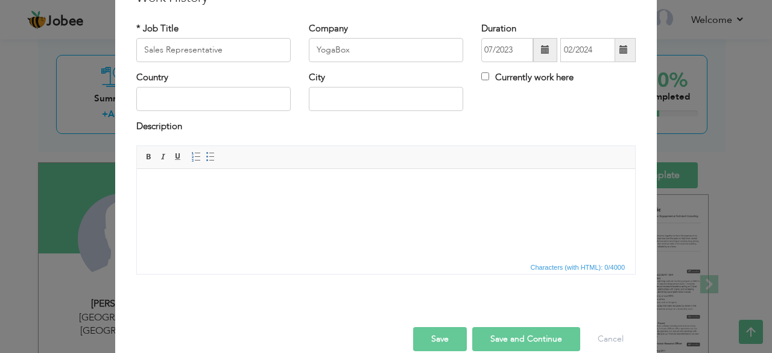
scroll to position [58, 0]
click at [213, 98] on input "text" at bounding box center [213, 99] width 154 height 24
type input "[GEOGRAPHIC_DATA]"
click at [342, 97] on input "text" at bounding box center [386, 99] width 154 height 24
type input "[US_STATE]"
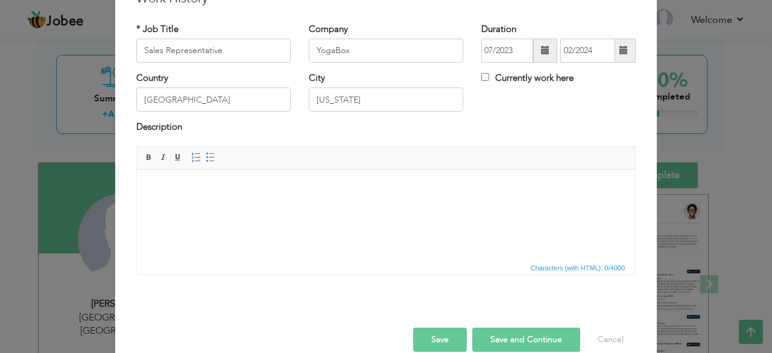
click at [289, 189] on body at bounding box center [386, 187] width 474 height 13
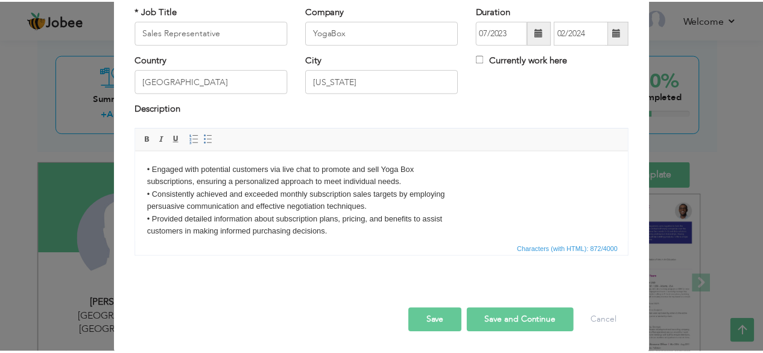
scroll to position [77, 0]
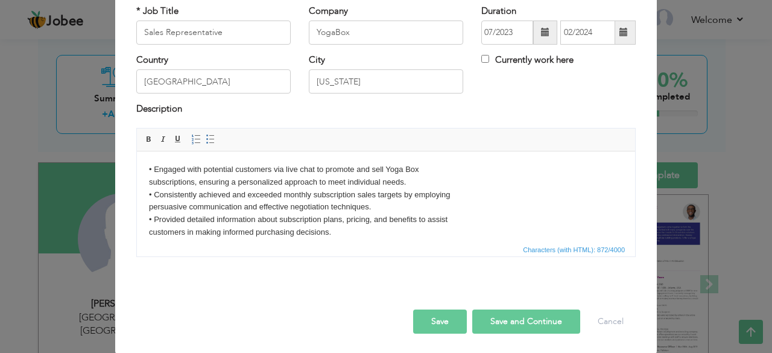
click at [453, 324] on button "Save" at bounding box center [440, 321] width 54 height 24
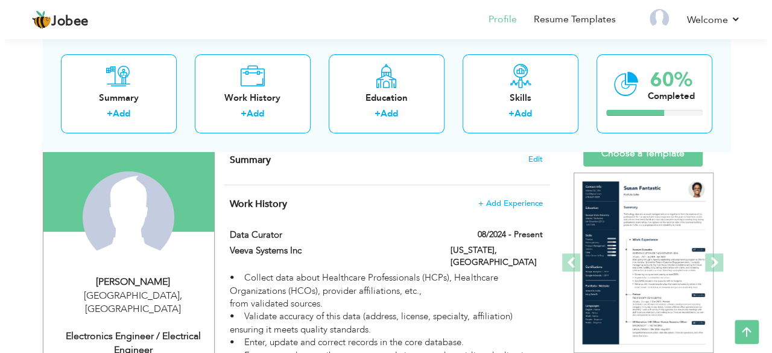
scroll to position [0, 0]
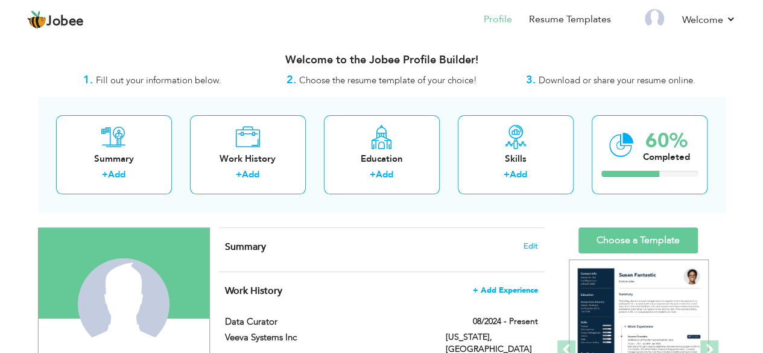
click at [515, 288] on span "+ Add Experience" at bounding box center [505, 290] width 65 height 8
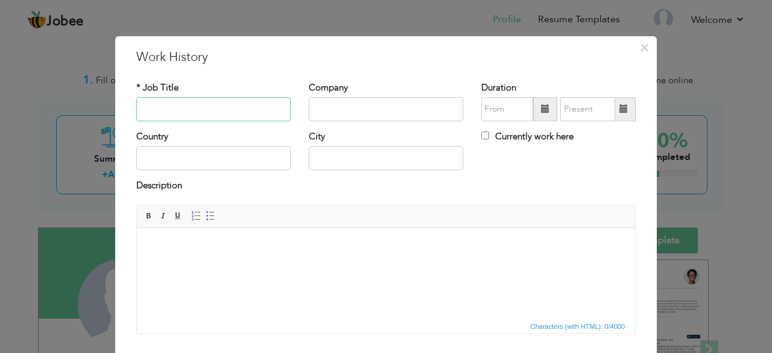
drag, startPoint x: 221, startPoint y: 115, endPoint x: 354, endPoint y: 119, distance: 133.9
click at [221, 116] on input "text" at bounding box center [213, 109] width 154 height 24
click at [356, 119] on input "text" at bounding box center [386, 109] width 154 height 24
paste input "CONQUEST REAL ESTATE INVESTMENT CORPORATION"
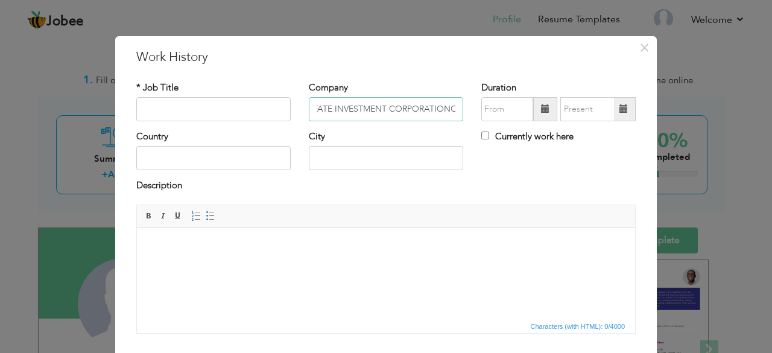
type input "CONQUEST REAL ESTATE INVESTMENT CORPORATION"
click at [178, 118] on input "text" at bounding box center [213, 109] width 154 height 24
type input "Office Assistant"
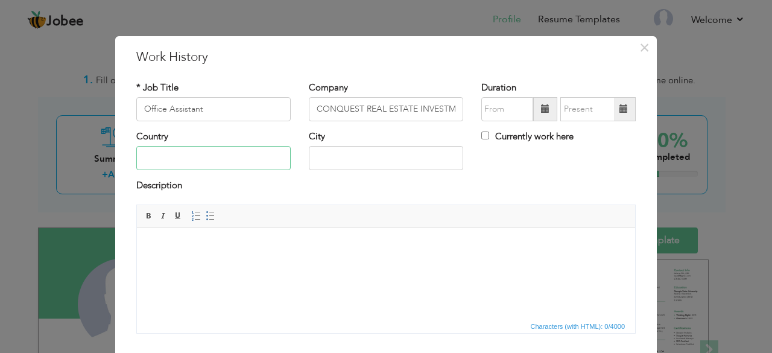
click at [185, 156] on input "text" at bounding box center [213, 158] width 154 height 24
click at [342, 112] on input "CONQUEST REAL ESTATE INVESTMENT CORPORATION" at bounding box center [386, 109] width 154 height 24
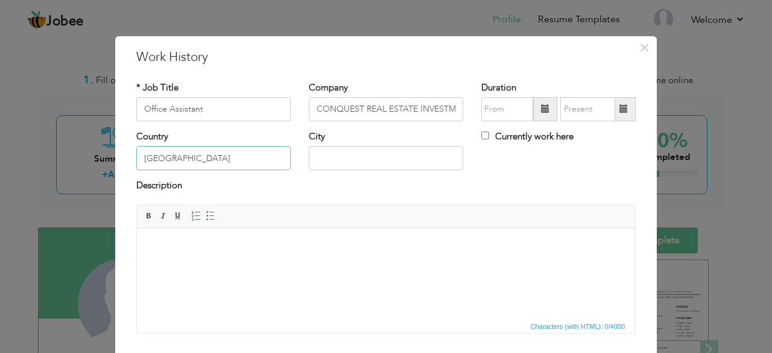
click at [163, 159] on input "[GEOGRAPHIC_DATA]" at bounding box center [213, 158] width 154 height 24
type input "U"
type input "[GEOGRAPHIC_DATA]"
click at [360, 156] on input "text" at bounding box center [386, 158] width 154 height 24
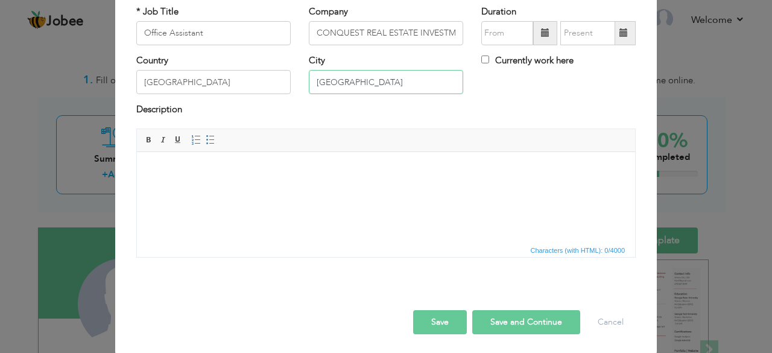
scroll to position [77, 0]
type input "[GEOGRAPHIC_DATA]"
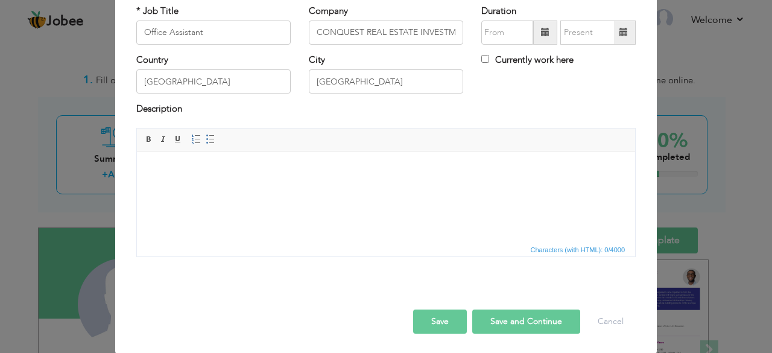
click at [249, 168] on body at bounding box center [386, 169] width 474 height 13
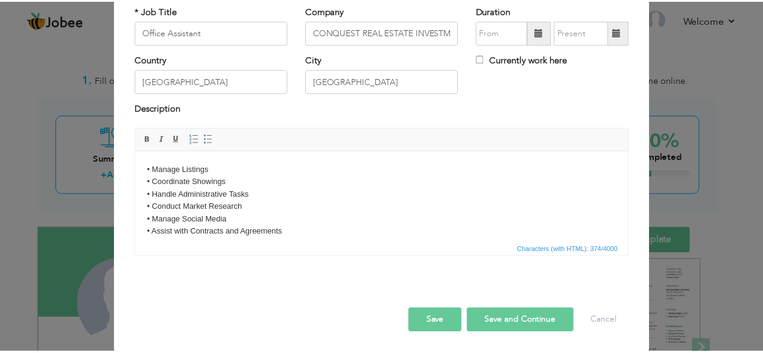
scroll to position [76, 0]
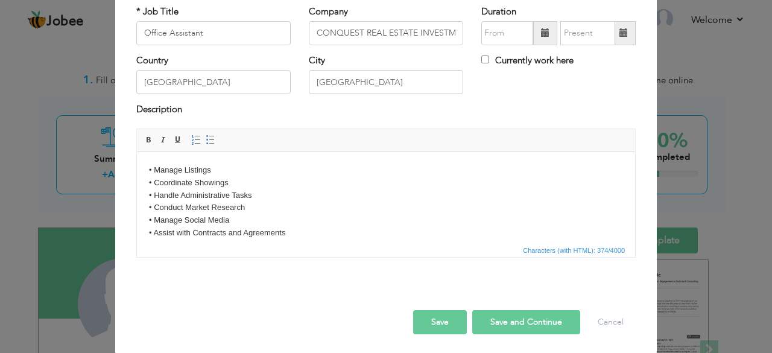
click at [545, 36] on span at bounding box center [545, 33] width 24 height 24
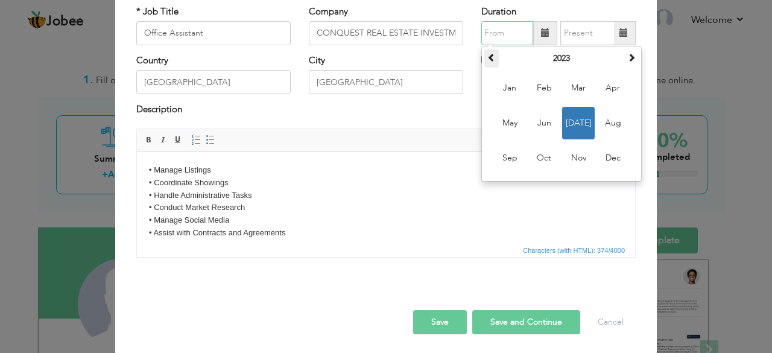
click at [489, 57] on span at bounding box center [491, 57] width 8 height 8
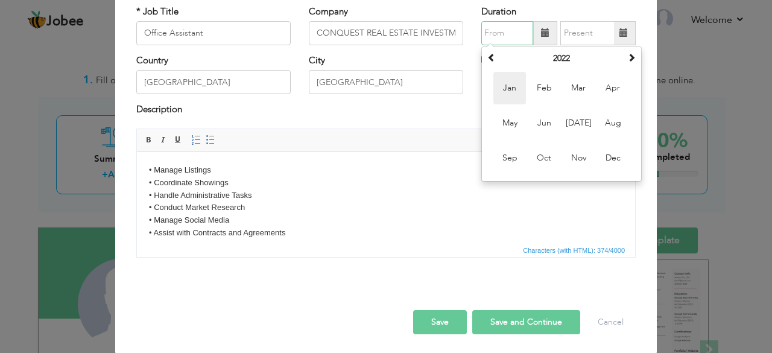
click at [516, 98] on span "Jan" at bounding box center [509, 88] width 33 height 33
type input "01/2022"
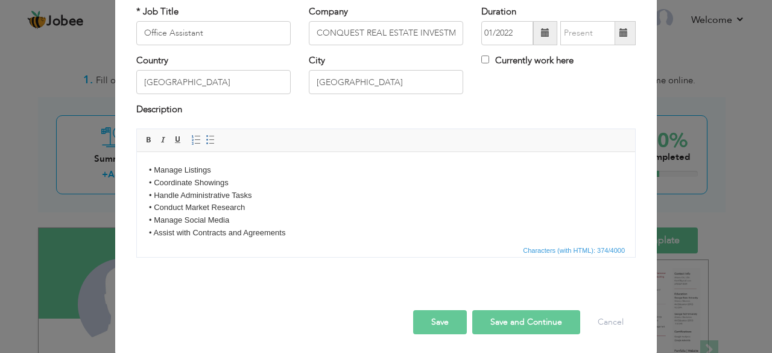
click at [621, 36] on span at bounding box center [623, 32] width 8 height 8
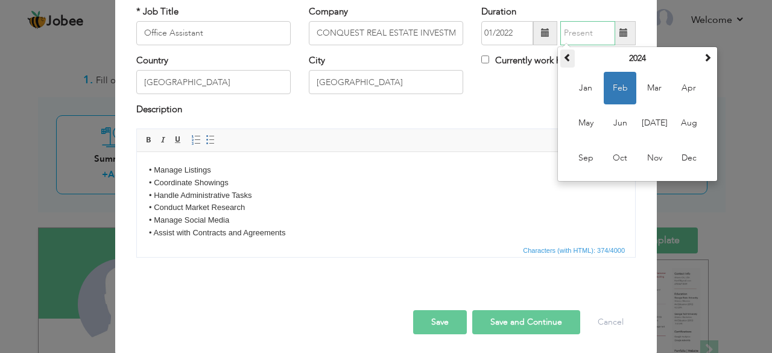
click at [564, 55] on span at bounding box center [567, 57] width 8 height 8
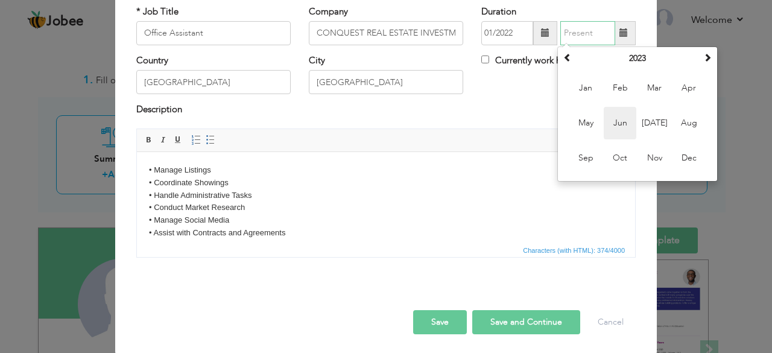
click at [617, 116] on span "Jun" at bounding box center [619, 123] width 33 height 33
type input "06/2023"
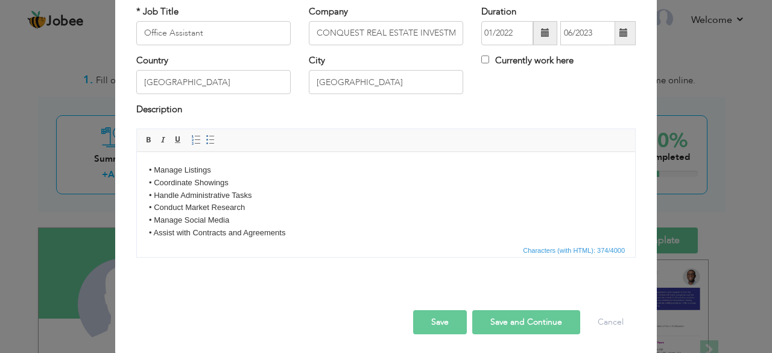
click at [534, 112] on div "Description" at bounding box center [385, 111] width 499 height 16
click at [442, 317] on button "Save" at bounding box center [440, 322] width 54 height 24
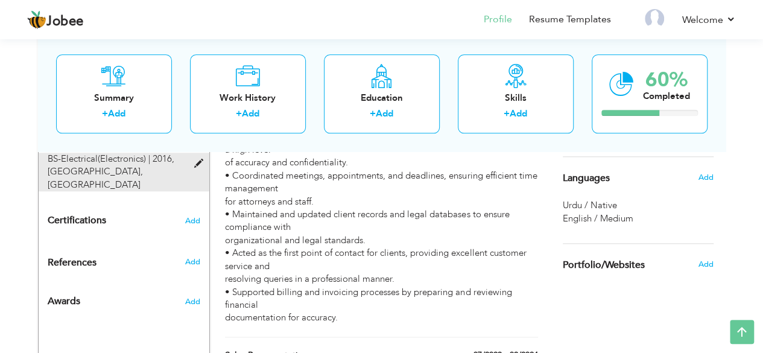
scroll to position [568, 0]
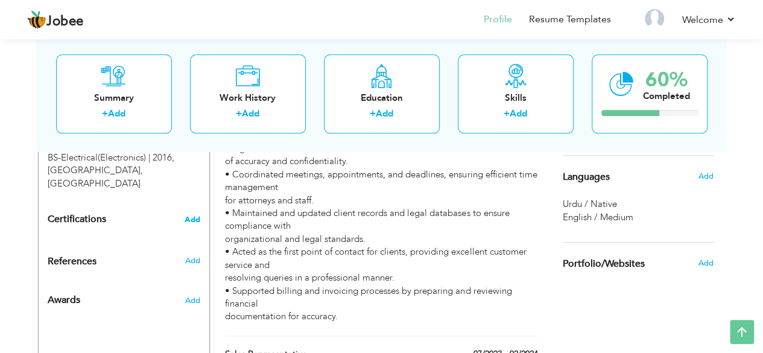
click at [192, 215] on span "Add" at bounding box center [192, 219] width 16 height 8
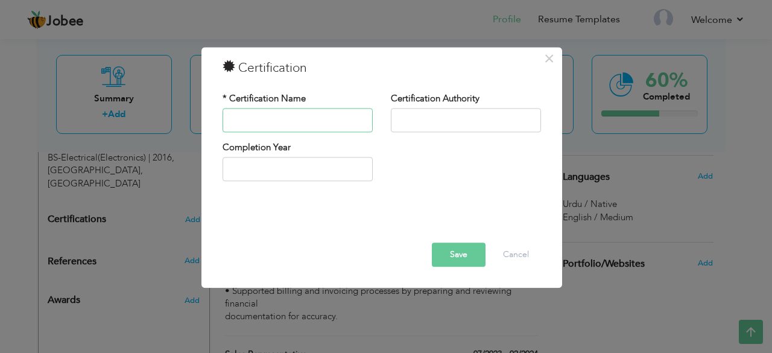
click at [275, 125] on input "text" at bounding box center [297, 120] width 150 height 24
type input "Project Management"
click at [447, 123] on input "text" at bounding box center [466, 120] width 150 height 24
type input "Google Coursera"
click at [330, 164] on input "text" at bounding box center [297, 169] width 150 height 24
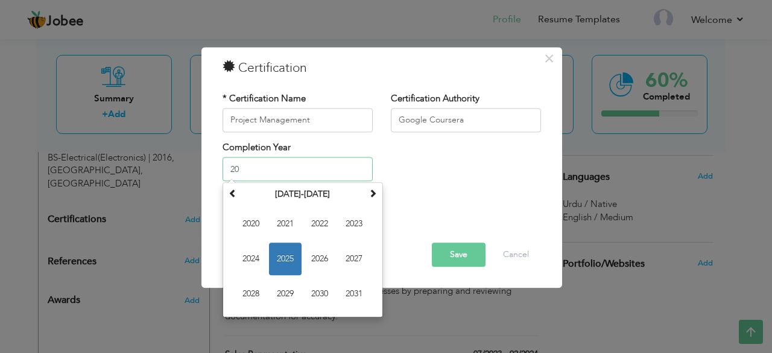
type input "2"
type input "2023"
click at [411, 186] on div "Completion Year 2023 September 2025 Su Mo Tu We Th Fr Sa 31 1 2 3 4 5 6 7 8 9 1…" at bounding box center [381, 165] width 336 height 49
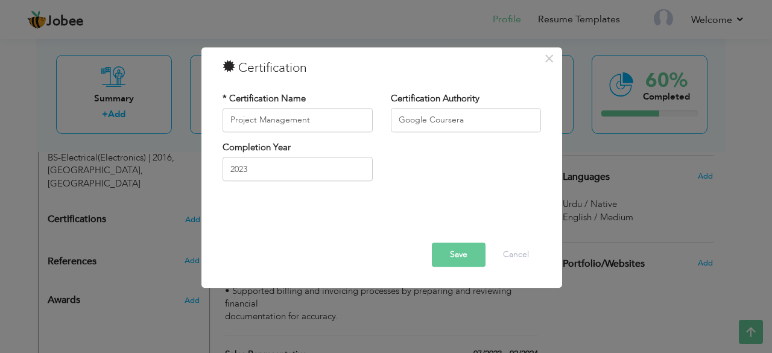
click at [456, 258] on button "Save" at bounding box center [459, 254] width 54 height 24
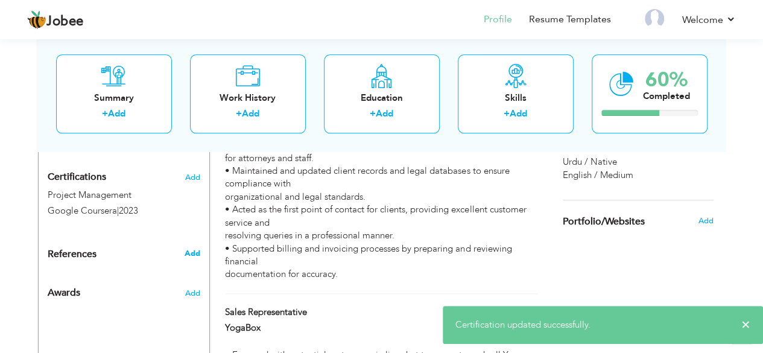
scroll to position [611, 0]
click at [193, 172] on span "Add" at bounding box center [192, 176] width 16 height 8
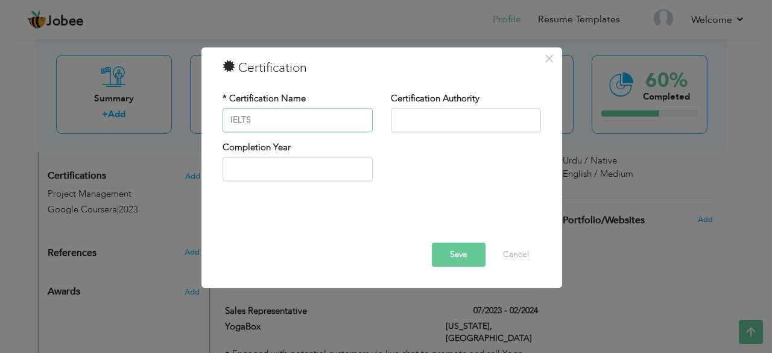
type input "IELTS"
click at [418, 124] on input "text" at bounding box center [466, 120] width 150 height 24
click at [413, 124] on input "Bristish Council" at bounding box center [466, 120] width 150 height 24
type input "British Council"
click at [324, 166] on input "text" at bounding box center [297, 169] width 150 height 24
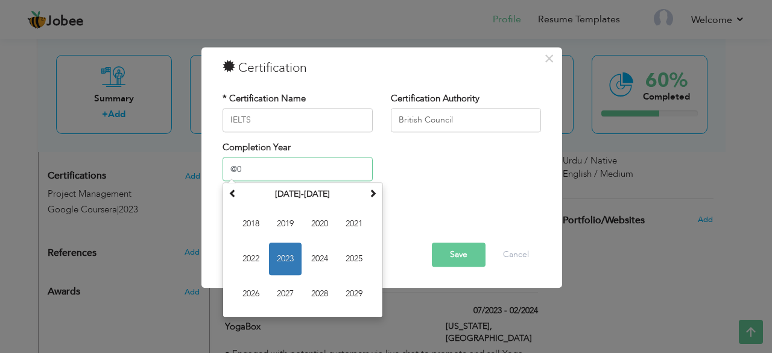
type input "@"
type input "2022"
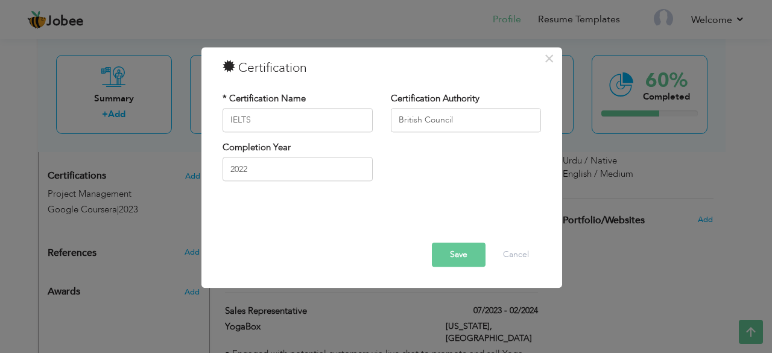
click at [468, 253] on button "Save" at bounding box center [459, 254] width 54 height 24
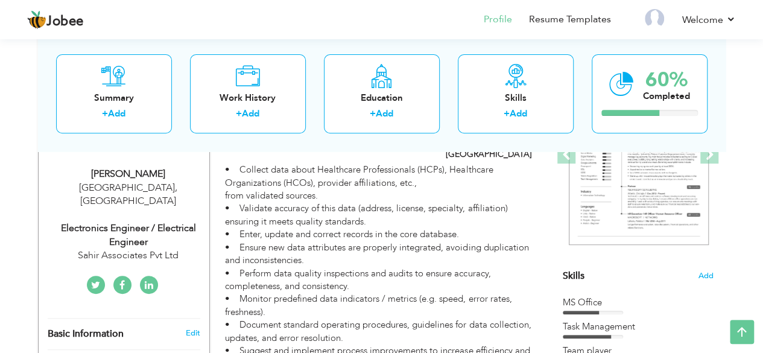
scroll to position [168, 0]
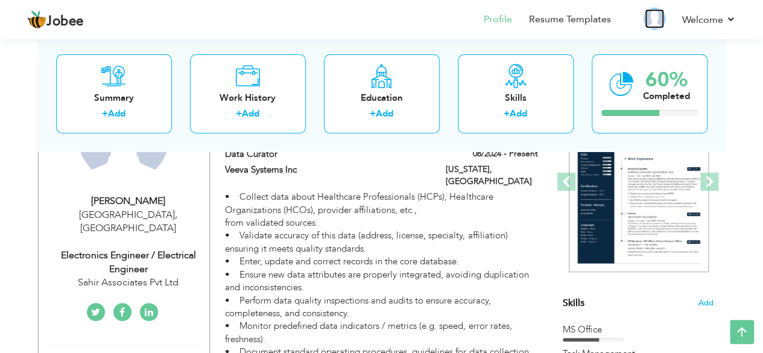
click at [658, 24] on img at bounding box center [653, 18] width 19 height 19
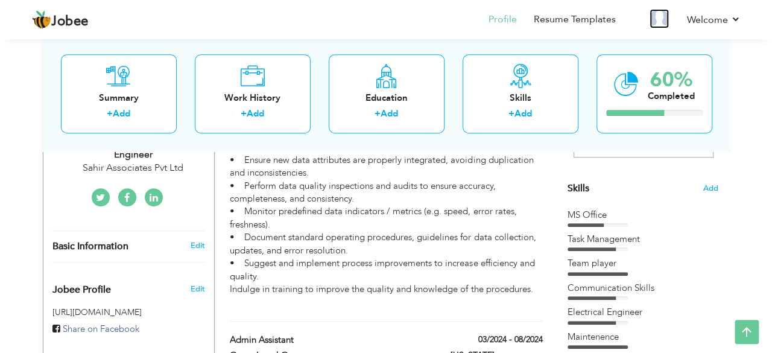
scroll to position [282, 0]
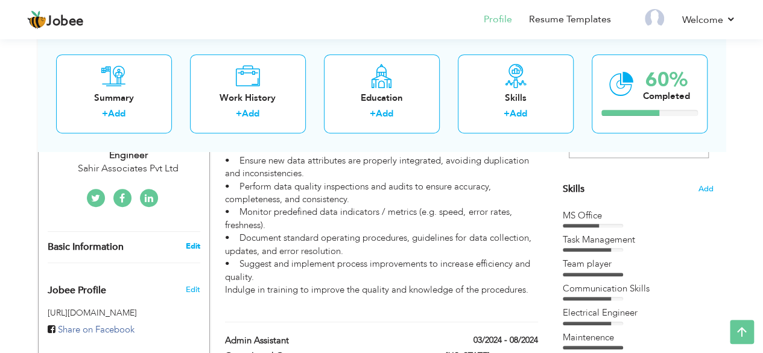
click at [193, 241] on link "Edit" at bounding box center [192, 246] width 14 height 11
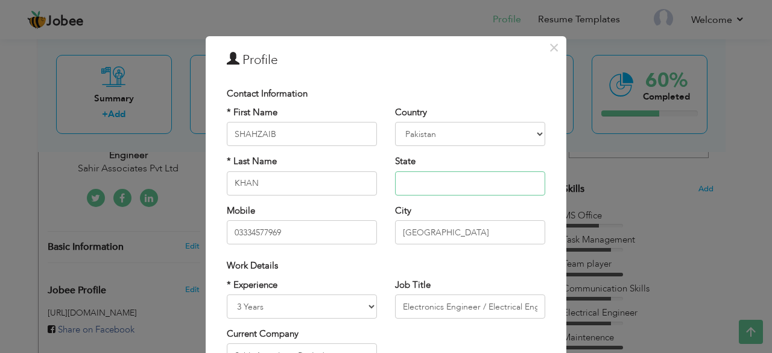
click at [409, 186] on input "text" at bounding box center [470, 183] width 150 height 24
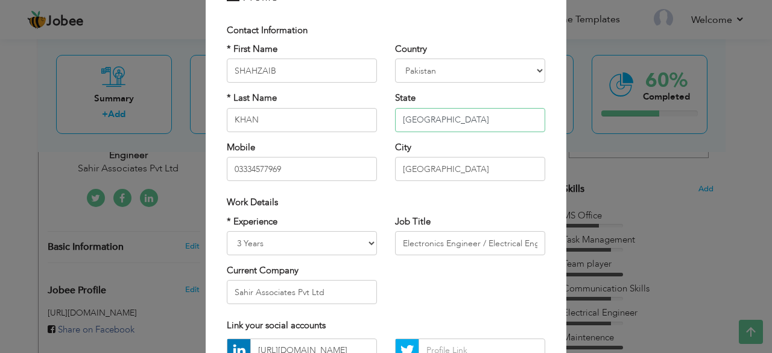
scroll to position [89, 0]
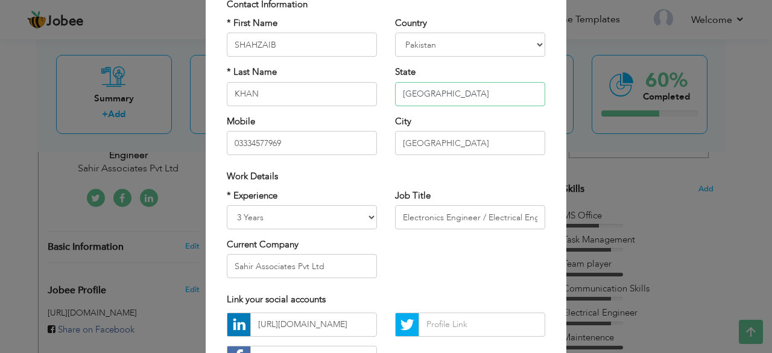
type input "[GEOGRAPHIC_DATA]"
click at [235, 143] on input "03334577969" at bounding box center [302, 143] width 150 height 24
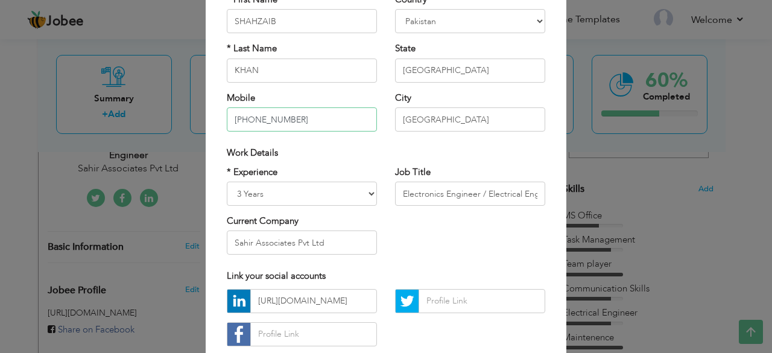
type input "[PHONE_NUMBER]"
click at [438, 193] on input "Electronics Engineer / Electrical Engineer" at bounding box center [470, 193] width 150 height 24
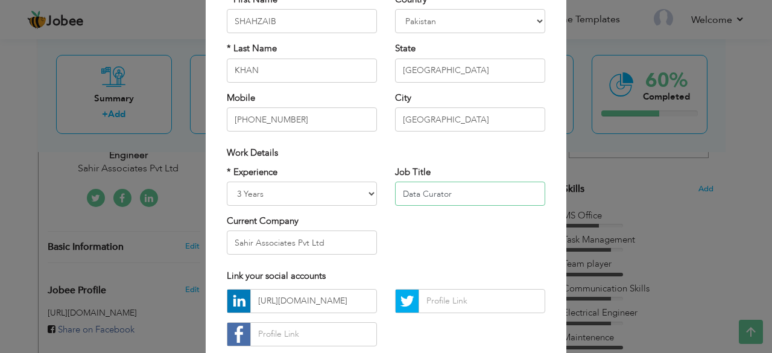
type input "Data Curator"
drag, startPoint x: 327, startPoint y: 239, endPoint x: 204, endPoint y: 248, distance: 123.3
click at [206, 248] on div "× Profile Contact Information * First Name SHAHZAIB * Last Name KHAN Mobile" at bounding box center [386, 175] width 360 height 505
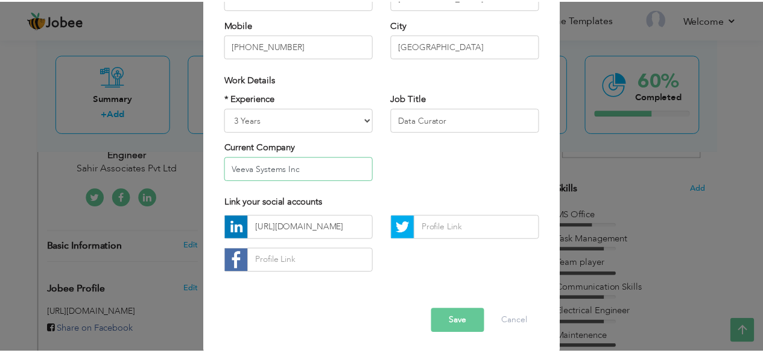
scroll to position [186, 0]
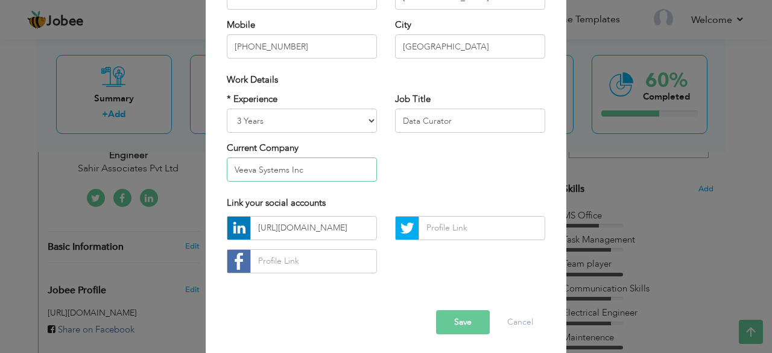
type input "Veeva Systems Inc"
click at [341, 230] on input "https://www.linkedin.com/in/shahzaib-khan-254555125/" at bounding box center [313, 228] width 127 height 24
type input "m/in/shahzaib-khan-254555125/"
click at [341, 230] on input "m/in/shahzaib-khan-254555125/" at bounding box center [313, 228] width 127 height 24
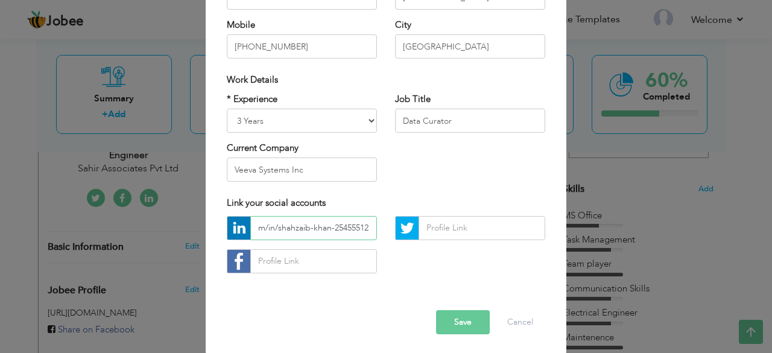
click at [341, 230] on input "m/in/shahzaib-khan-254555125/" at bounding box center [313, 228] width 127 height 24
click at [464, 316] on button "Save" at bounding box center [463, 322] width 54 height 24
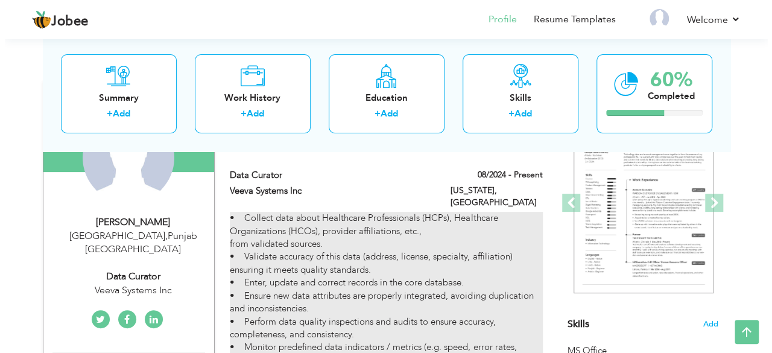
scroll to position [146, 0]
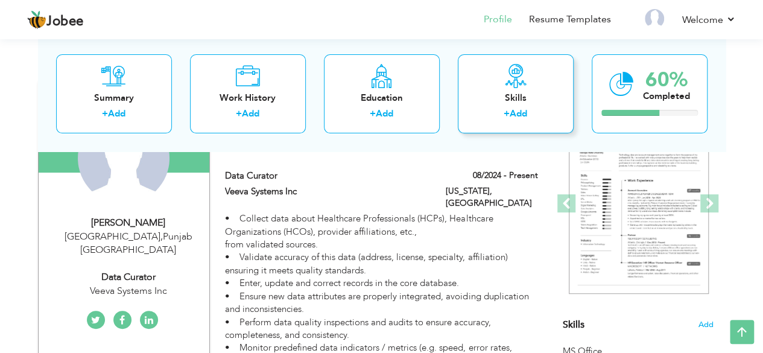
click at [517, 114] on link "Add" at bounding box center [517, 114] width 17 height 12
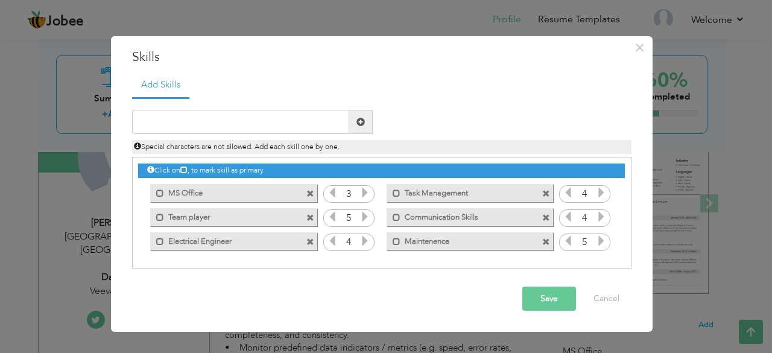
click at [311, 242] on span at bounding box center [310, 242] width 8 height 8
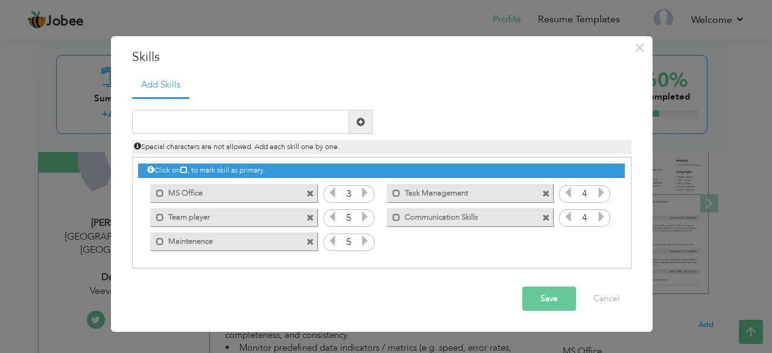
click at [311, 242] on span at bounding box center [310, 242] width 8 height 8
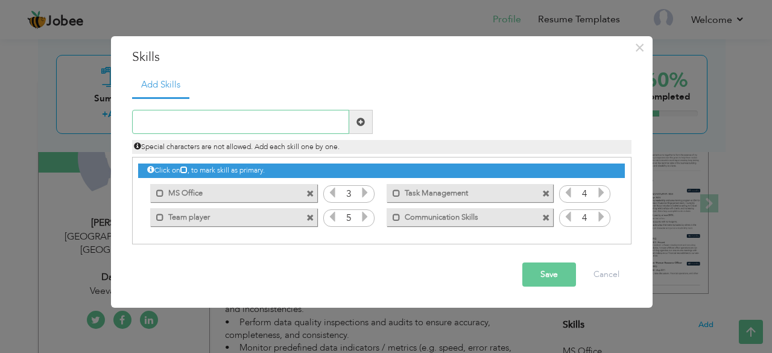
click at [224, 124] on input "text" at bounding box center [240, 122] width 217 height 24
type input "Administrative Support"
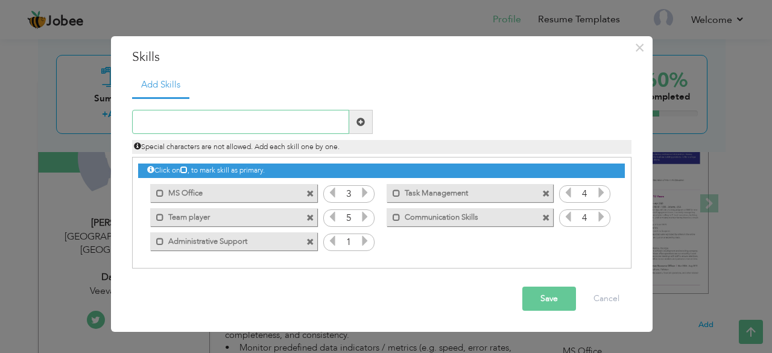
click at [271, 128] on input "text" at bounding box center [240, 122] width 217 height 24
type input "Problem Solving"
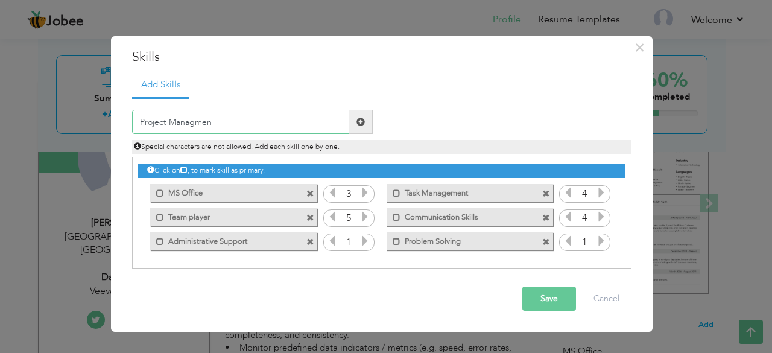
type input "Project Managment"
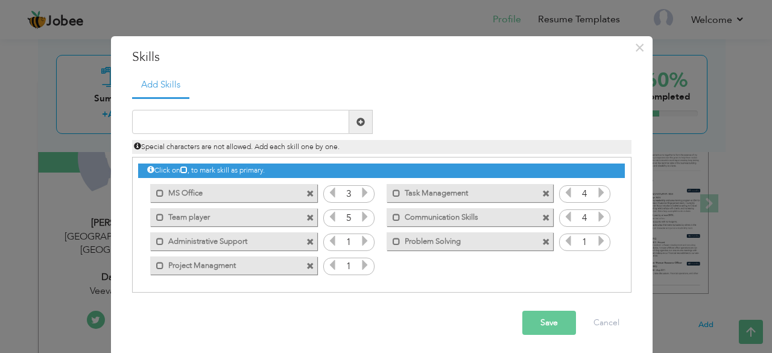
click at [306, 268] on span at bounding box center [310, 266] width 8 height 8
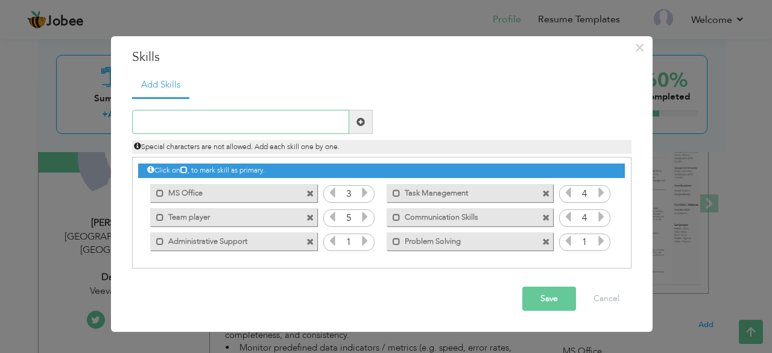
click at [219, 124] on input "text" at bounding box center [240, 122] width 217 height 24
type input "Project Management"
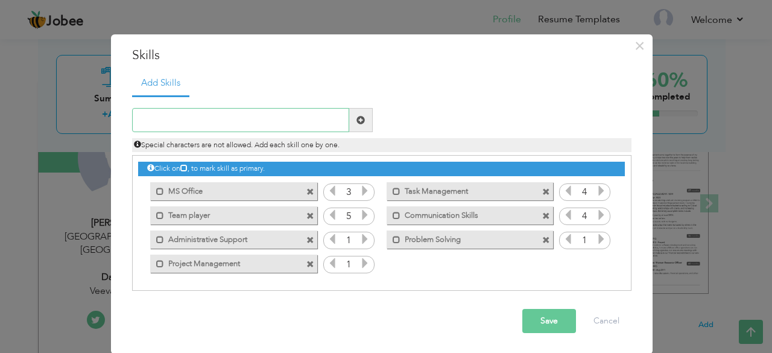
scroll to position [1, 0]
click at [359, 196] on icon at bounding box center [364, 191] width 11 height 11
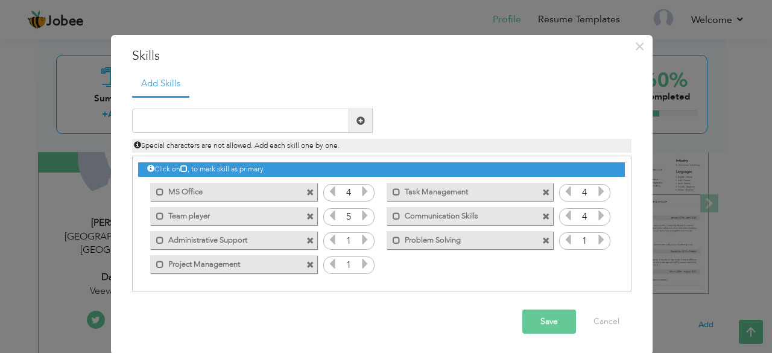
click at [360, 236] on icon at bounding box center [364, 239] width 11 height 11
click at [359, 260] on icon at bounding box center [364, 263] width 11 height 11
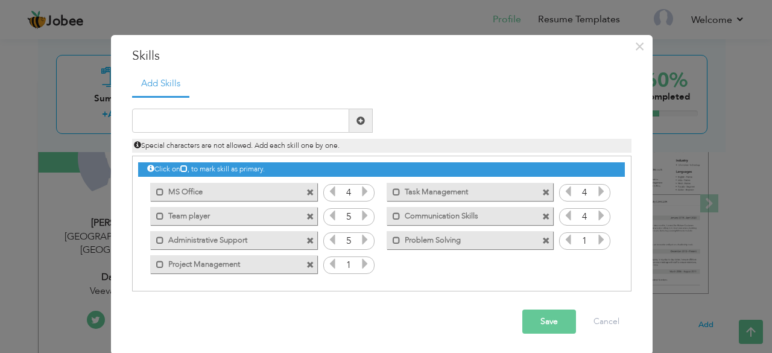
click at [359, 260] on icon at bounding box center [364, 263] width 11 height 11
click at [596, 239] on icon at bounding box center [601, 239] width 11 height 11
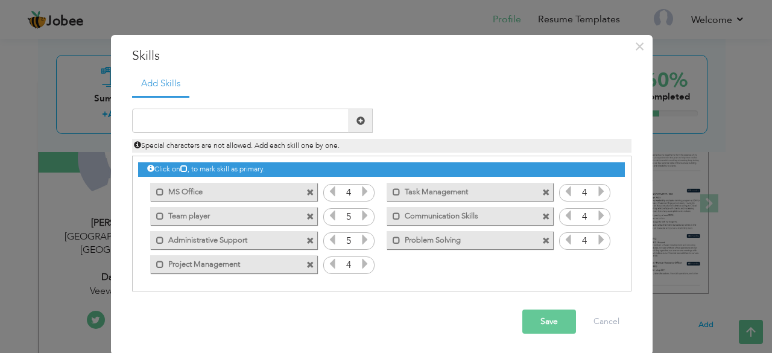
click at [596, 239] on icon at bounding box center [601, 239] width 11 height 11
click at [565, 241] on icon at bounding box center [567, 239] width 11 height 11
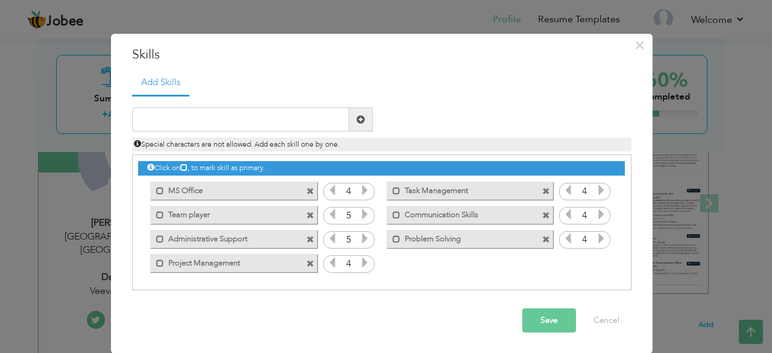
scroll to position [2, 0]
click at [282, 120] on input "text" at bounding box center [240, 119] width 217 height 24
type input "Customer Service"
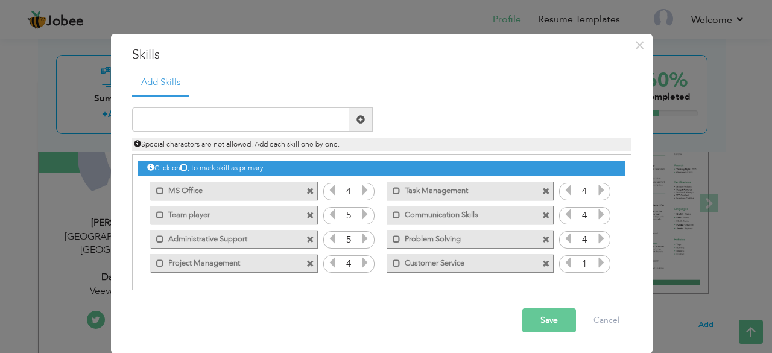
click at [596, 261] on icon at bounding box center [601, 262] width 11 height 11
click at [277, 119] on input "text" at bounding box center [240, 119] width 217 height 24
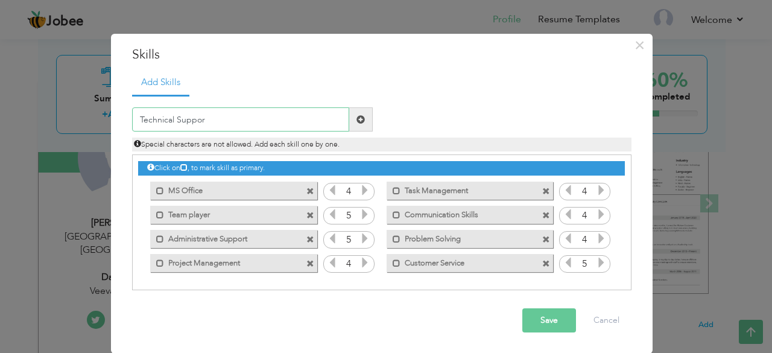
type input "Technical Support"
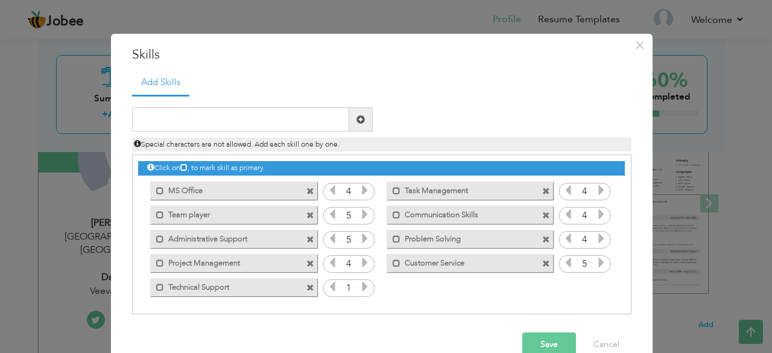
click at [359, 289] on icon at bounding box center [364, 286] width 11 height 11
click at [328, 286] on icon at bounding box center [332, 286] width 11 height 11
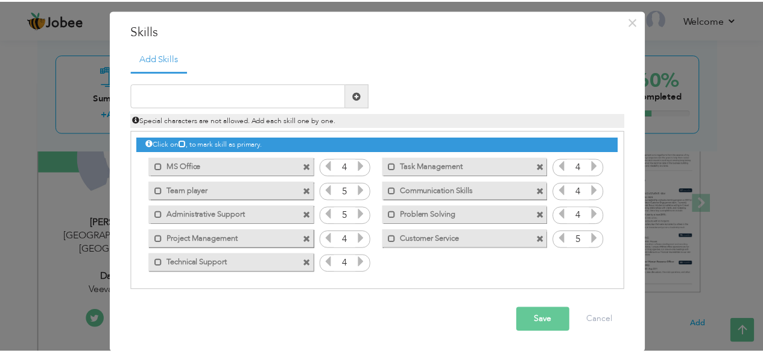
scroll to position [26, 0]
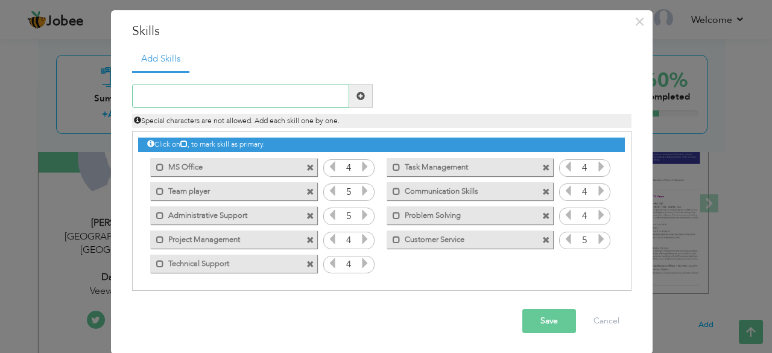
click at [253, 94] on input "text" at bounding box center [240, 96] width 217 height 24
type input "Data Curation"
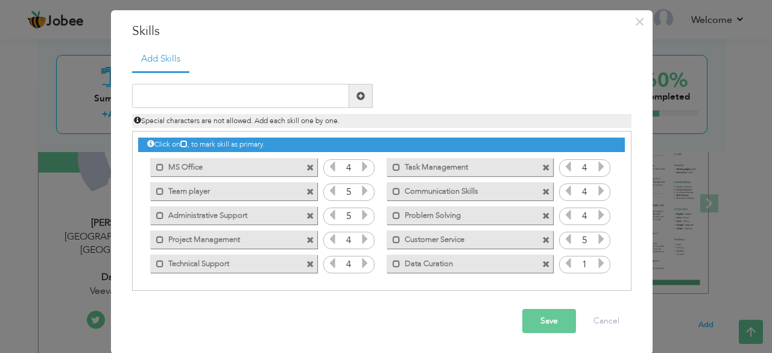
click at [596, 262] on icon at bounding box center [601, 262] width 11 height 11
click at [218, 90] on input "text" at bounding box center [240, 96] width 217 height 24
click at [543, 322] on button "Save" at bounding box center [549, 321] width 54 height 24
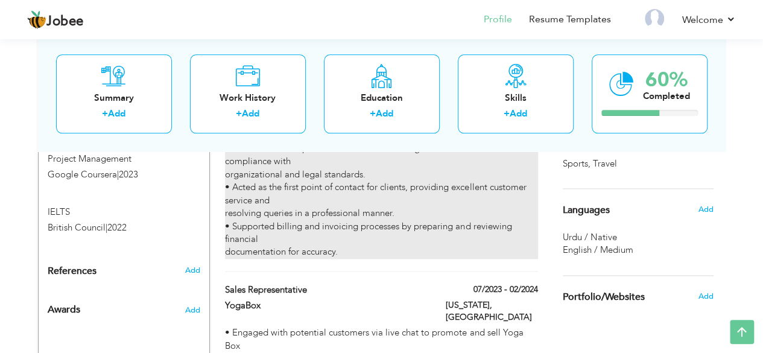
scroll to position [632, 0]
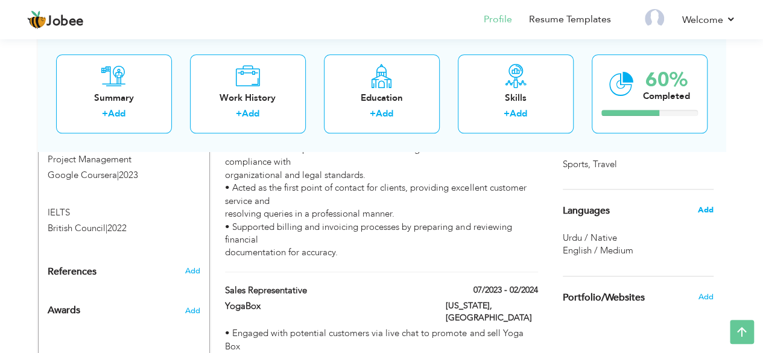
click at [706, 207] on span "Add" at bounding box center [705, 209] width 16 height 11
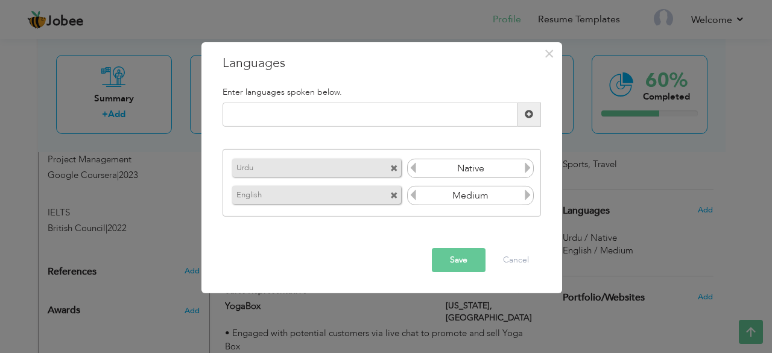
click at [526, 198] on icon at bounding box center [527, 194] width 11 height 11
click at [435, 277] on div "Save Cancel" at bounding box center [381, 260] width 336 height 42
click at [481, 234] on div "× Languages Enter languages spoken below. Please enter a valid language. Urdu" at bounding box center [381, 167] width 360 height 251
click at [469, 253] on button "Save" at bounding box center [459, 260] width 54 height 24
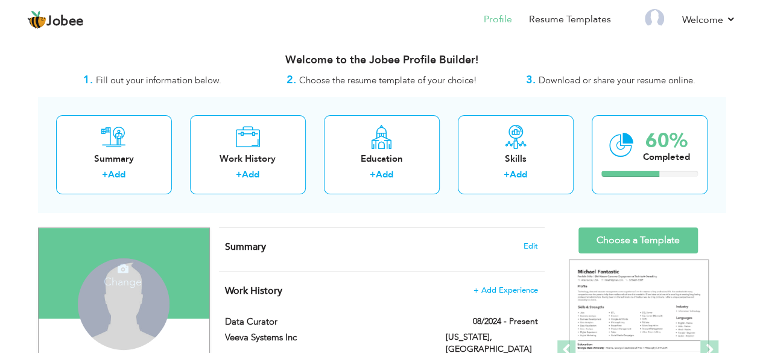
scroll to position [23, 0]
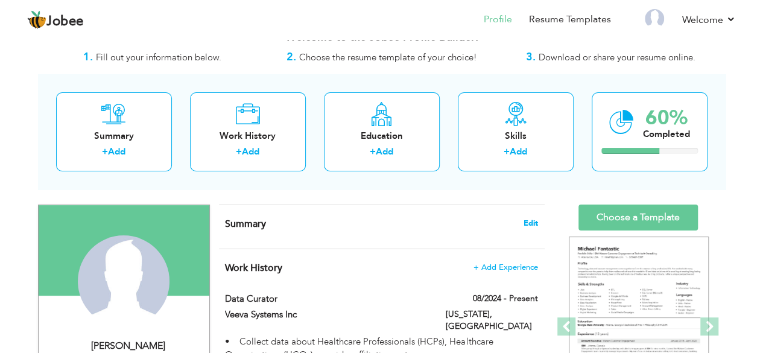
click at [530, 225] on span "Edit" at bounding box center [530, 223] width 14 height 8
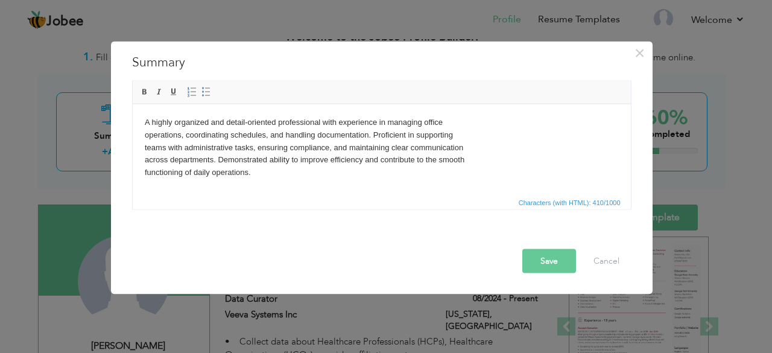
click at [549, 250] on button "Save" at bounding box center [549, 260] width 54 height 24
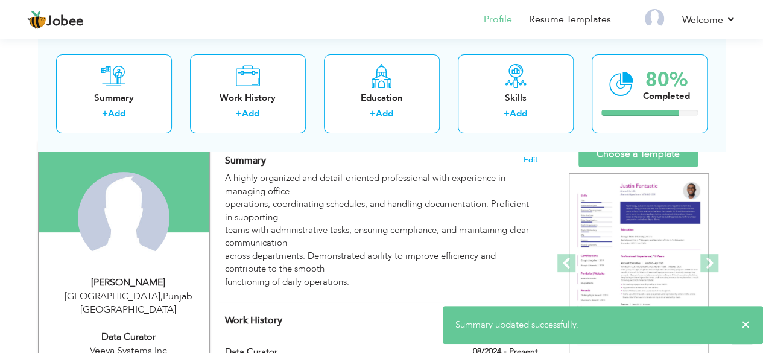
scroll to position [88, 0]
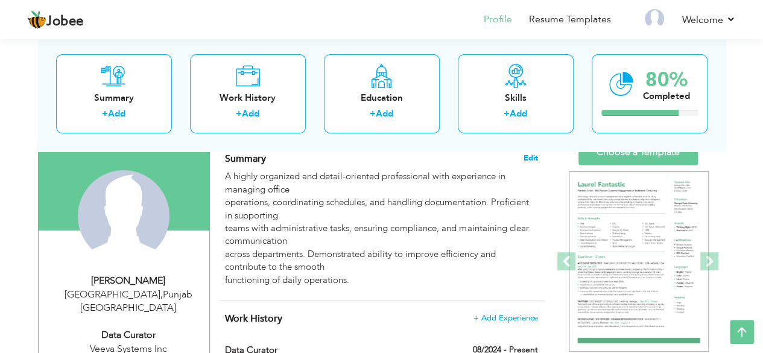
click at [523, 157] on span "Edit" at bounding box center [530, 158] width 14 height 8
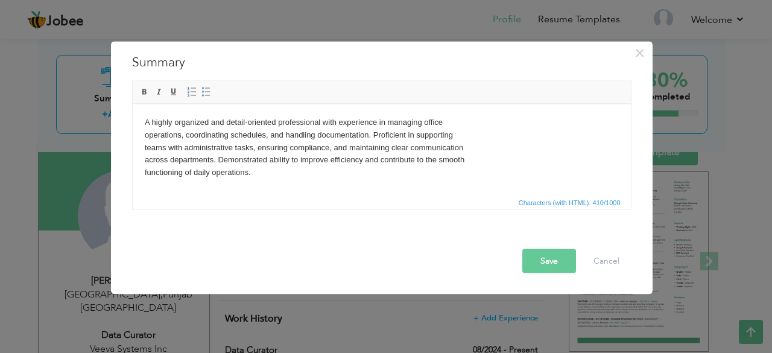
click at [145, 136] on body "A highly organized and detail-oriented professional with experience in managing…" at bounding box center [381, 147] width 474 height 63
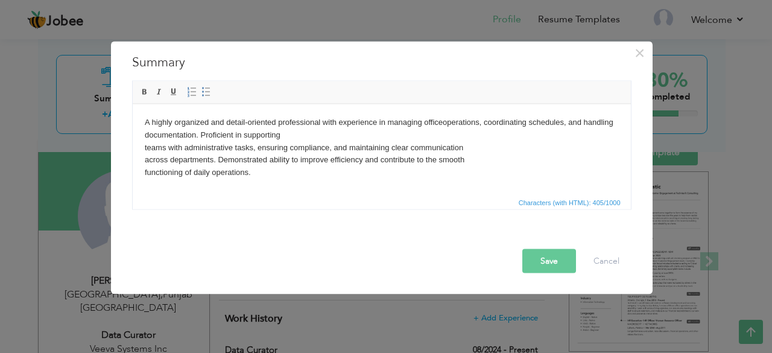
click at [143, 148] on html "A highly organized and detail-oriented professional with experience in managing…" at bounding box center [381, 147] width 498 height 87
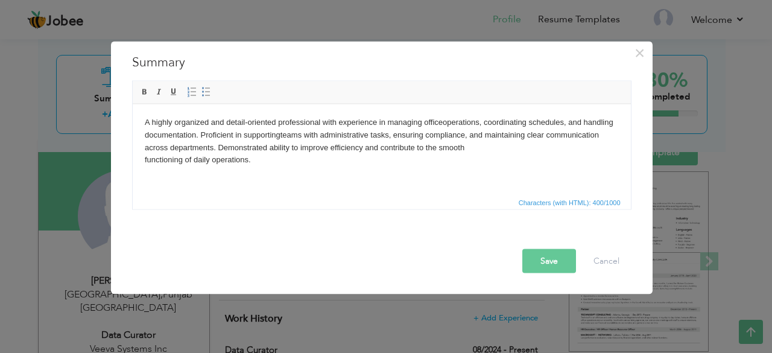
click at [559, 267] on button "Save" at bounding box center [549, 260] width 54 height 24
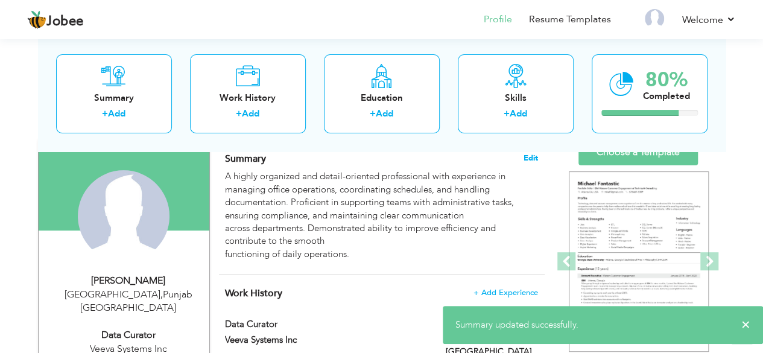
click at [533, 154] on span "Edit" at bounding box center [530, 158] width 14 height 8
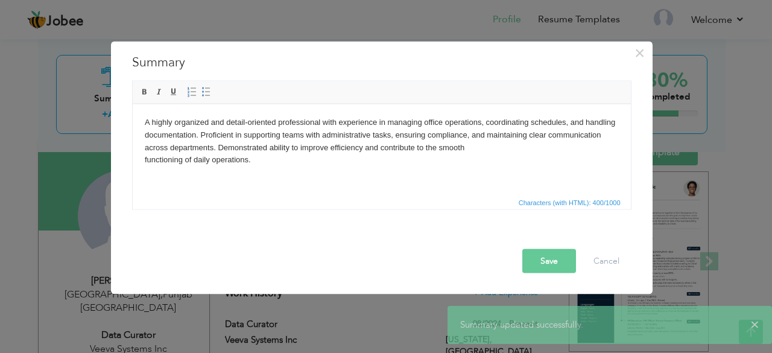
click at [144, 159] on body "A highly organized and detail-oriented professional with experience in managing…" at bounding box center [381, 141] width 474 height 50
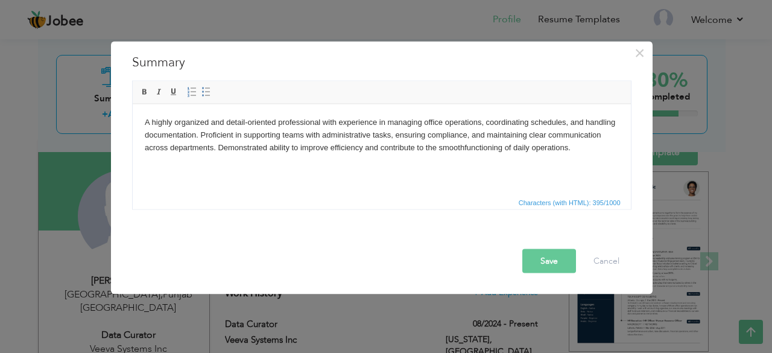
click at [547, 262] on button "Save" at bounding box center [549, 260] width 54 height 24
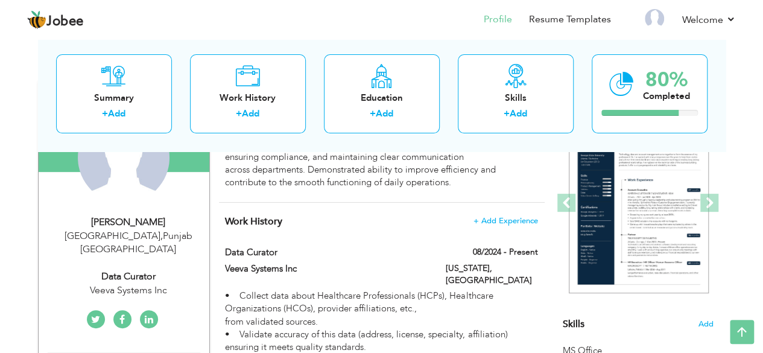
scroll to position [0, 0]
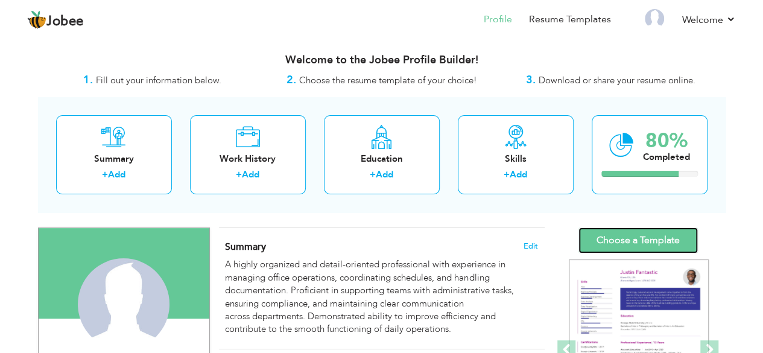
click at [633, 238] on link "Choose a Template" at bounding box center [637, 240] width 119 height 26
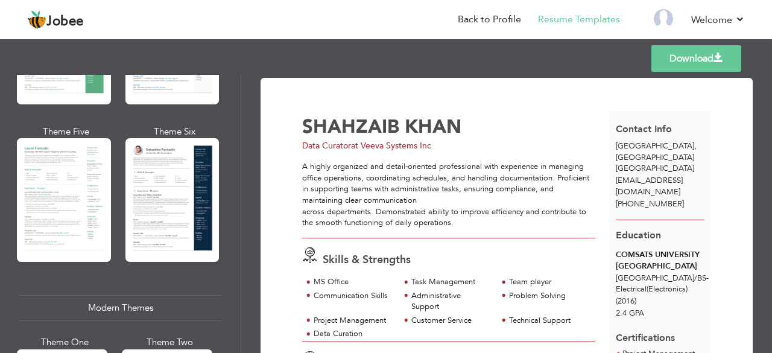
scroll to position [336, 0]
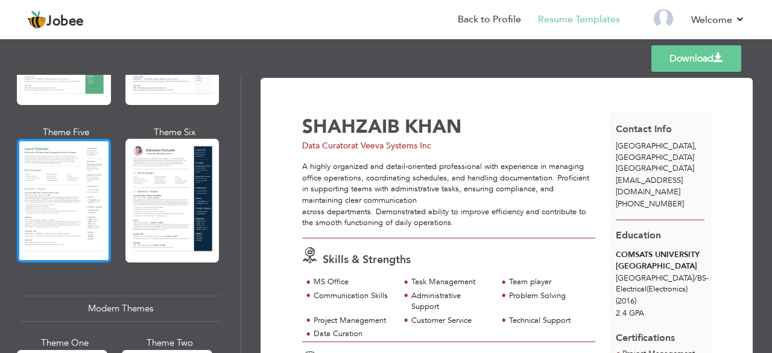
click at [54, 210] on div at bounding box center [64, 201] width 94 height 124
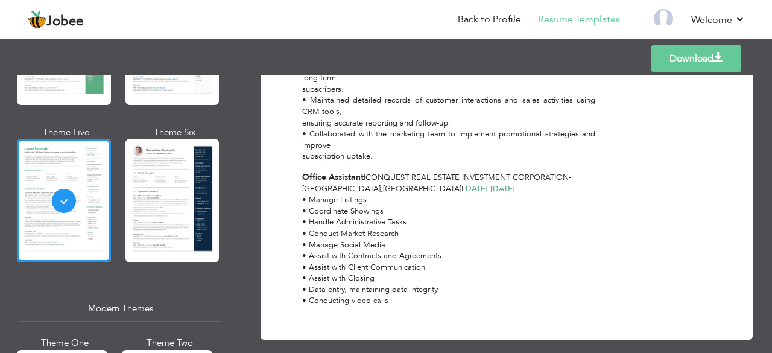
scroll to position [866, 0]
click at [661, 64] on link "Download" at bounding box center [696, 58] width 90 height 27
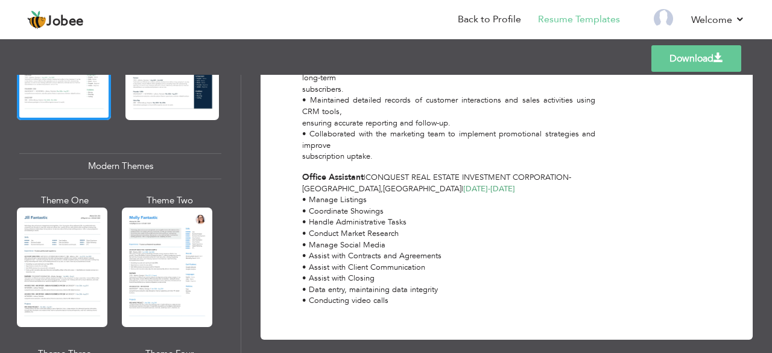
scroll to position [481, 0]
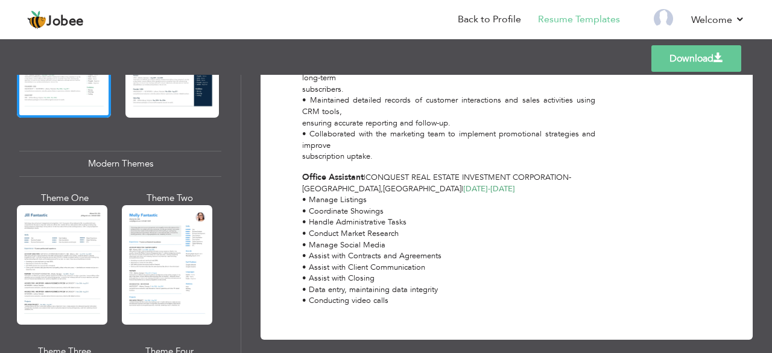
click at [52, 265] on div at bounding box center [62, 264] width 90 height 119
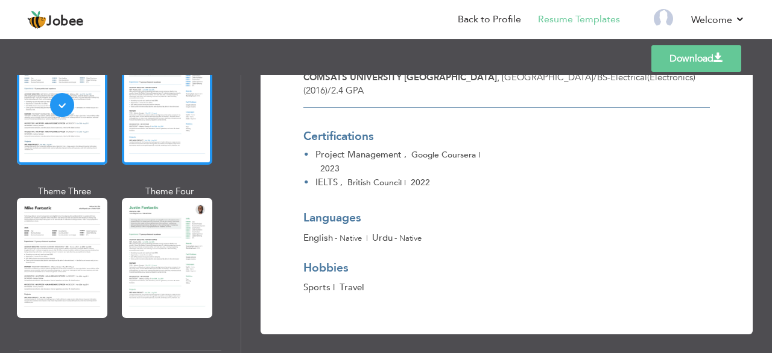
scroll to position [640, 0]
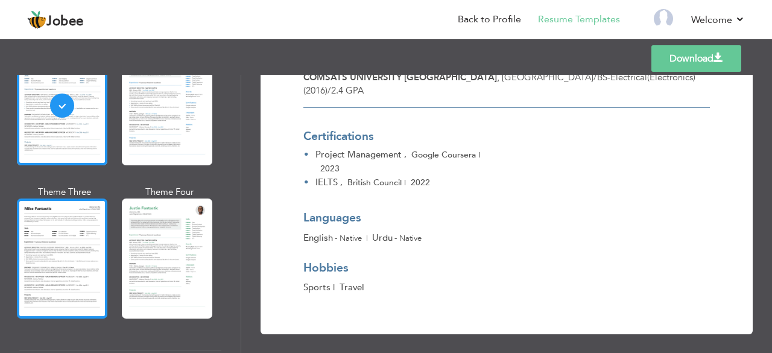
click at [61, 259] on div at bounding box center [62, 257] width 90 height 119
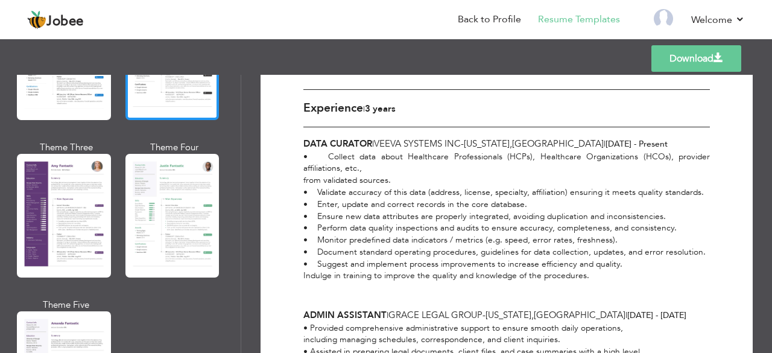
scroll to position [1049, 0]
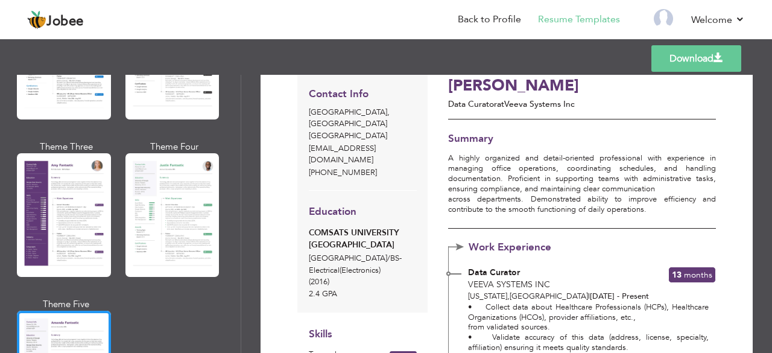
scroll to position [35, 0]
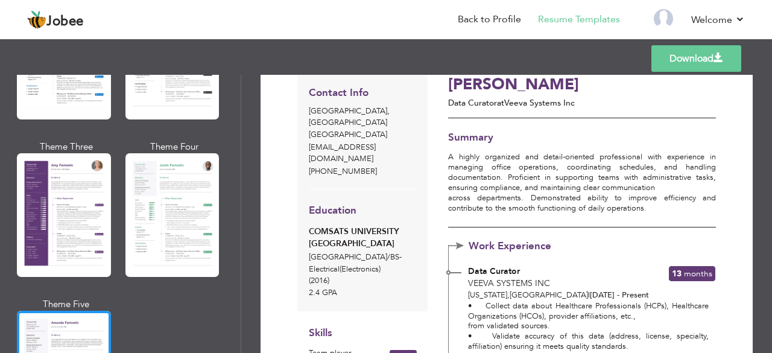
click at [324, 287] on span "2.4 GPA" at bounding box center [323, 292] width 28 height 11
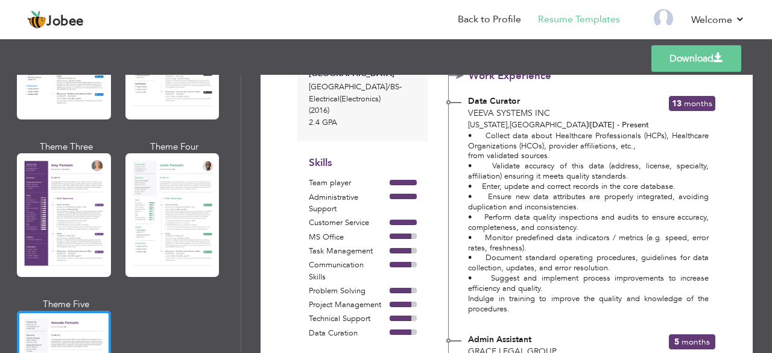
scroll to position [205, 0]
click at [485, 15] on link "Back to Profile" at bounding box center [489, 20] width 63 height 14
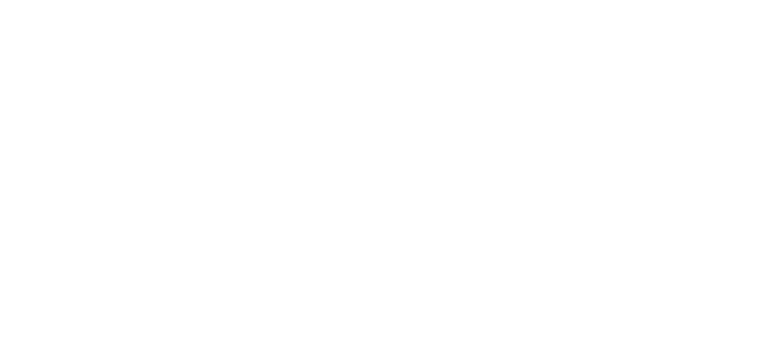
select select "?"
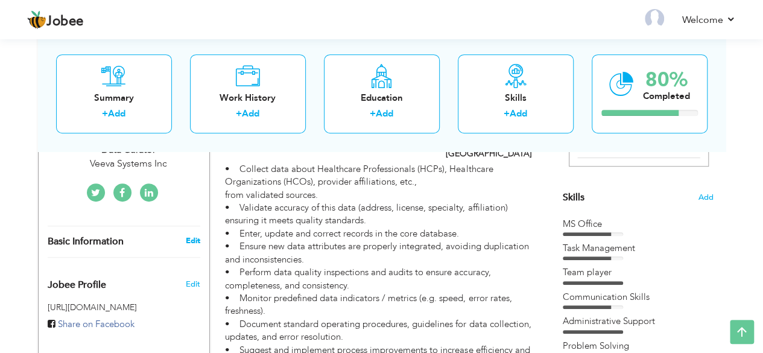
click at [193, 235] on link "Edit" at bounding box center [192, 240] width 14 height 11
type input "SHAHZAIB"
type input "KHAN"
type input "[PHONE_NUMBER]"
select select "number:166"
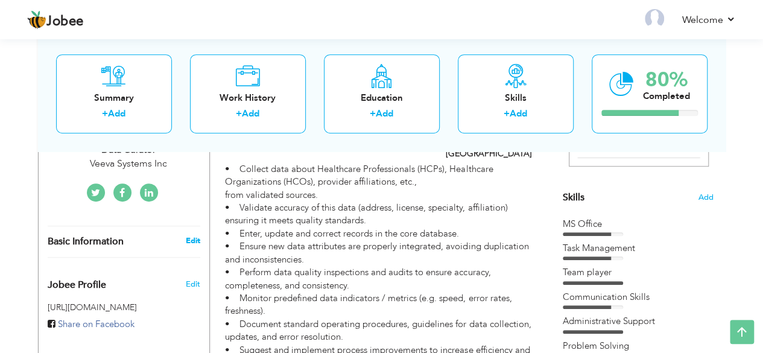
type input "[GEOGRAPHIC_DATA]"
select select "number:5"
type input "Veeva Systems Inc"
type input "Data Curator"
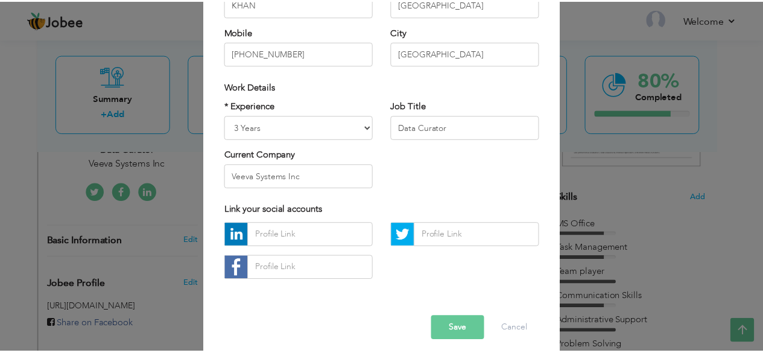
scroll to position [187, 0]
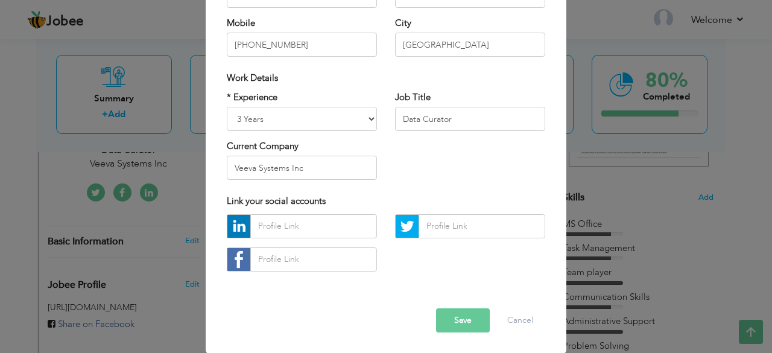
click at [476, 324] on button "Save" at bounding box center [463, 320] width 54 height 24
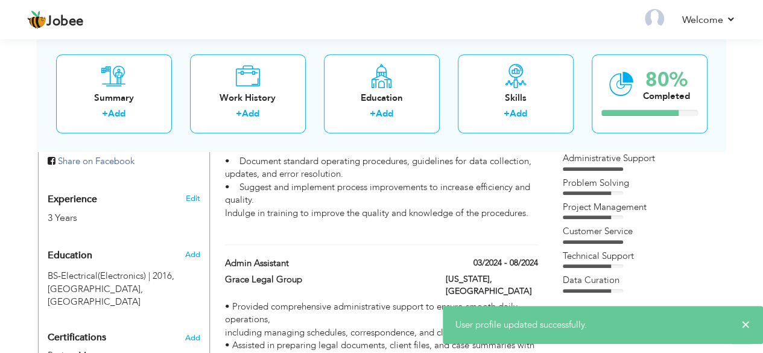
scroll to position [508, 0]
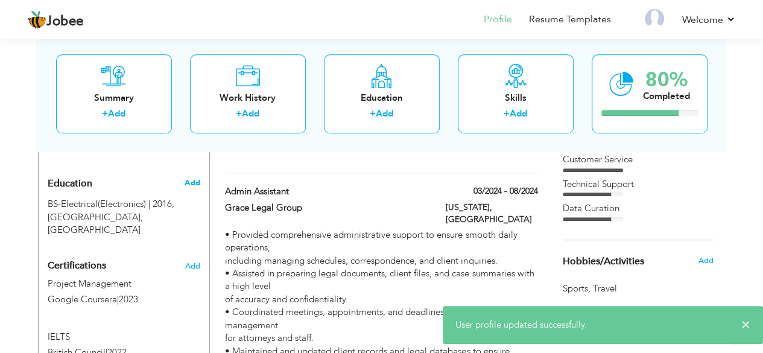
click at [190, 177] on span "Add" at bounding box center [192, 182] width 16 height 11
radio input "true"
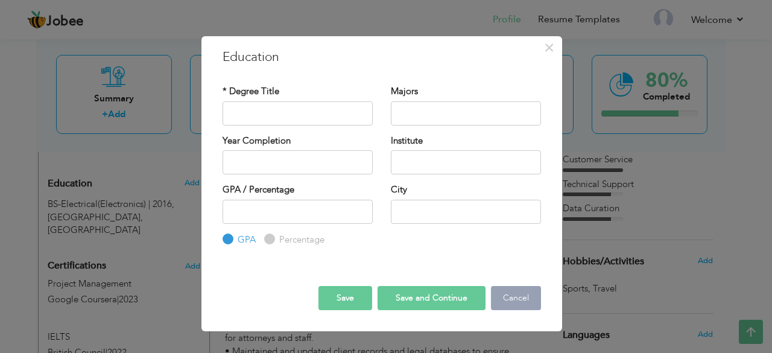
click at [514, 296] on button "Cancel" at bounding box center [516, 298] width 50 height 24
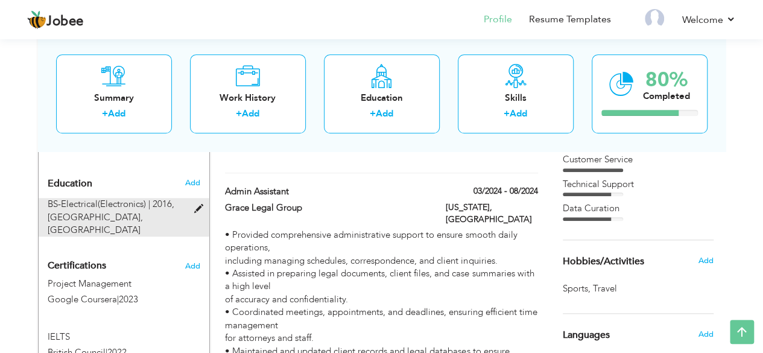
click at [197, 204] on span at bounding box center [200, 208] width 15 height 9
type input "BS-Electrical(Electronics)"
type input "2016"
type input "COMSATS UNIVERSITY [GEOGRAPHIC_DATA]"
type input "2.44"
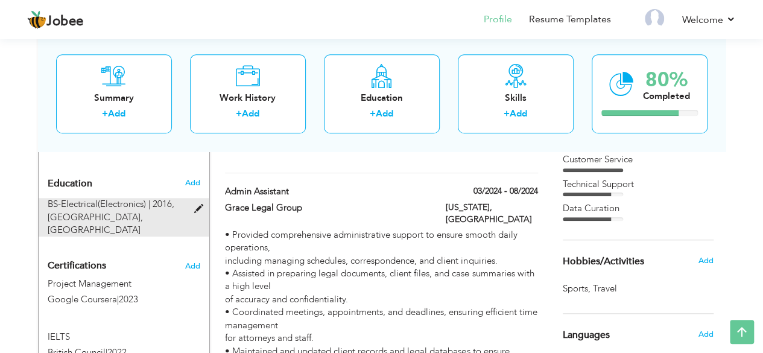
type input "[GEOGRAPHIC_DATA]"
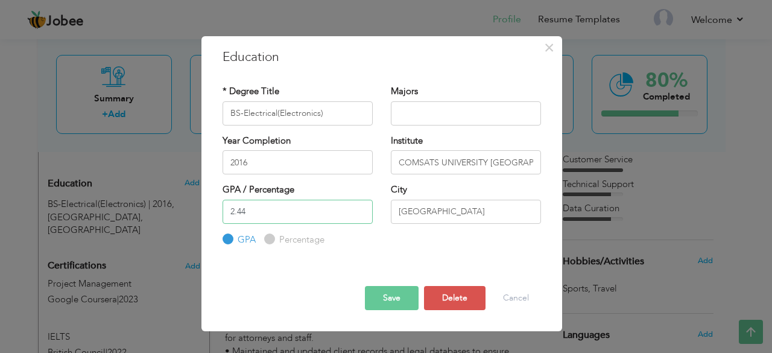
click at [147, 241] on div "× Education * Degree Title BS-Electrical(Electronics) Majors 2016" at bounding box center [386, 176] width 772 height 353
click at [289, 273] on div at bounding box center [381, 275] width 336 height 21
click at [398, 296] on button "Save" at bounding box center [392, 298] width 54 height 24
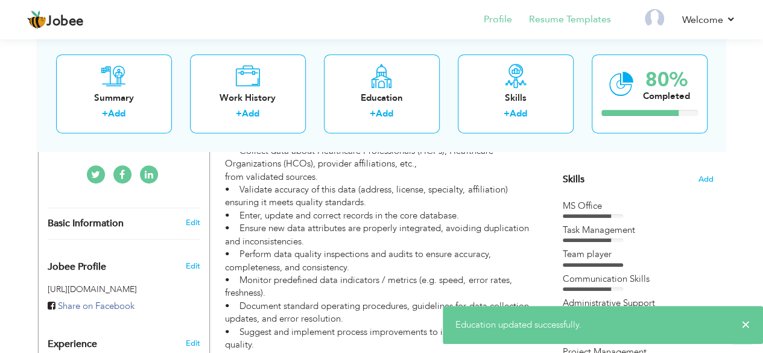
scroll to position [291, 0]
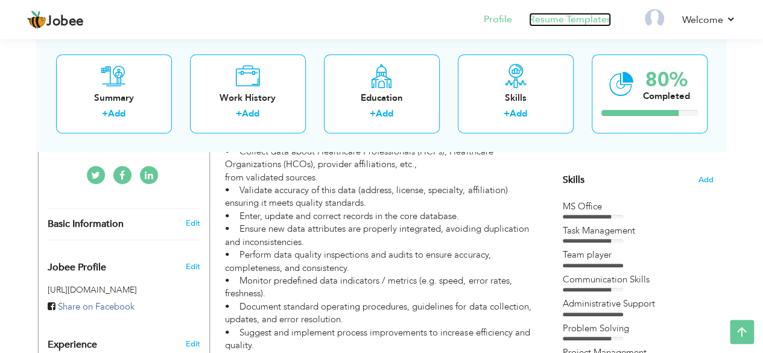
click at [541, 25] on link "Resume Templates" at bounding box center [570, 20] width 82 height 14
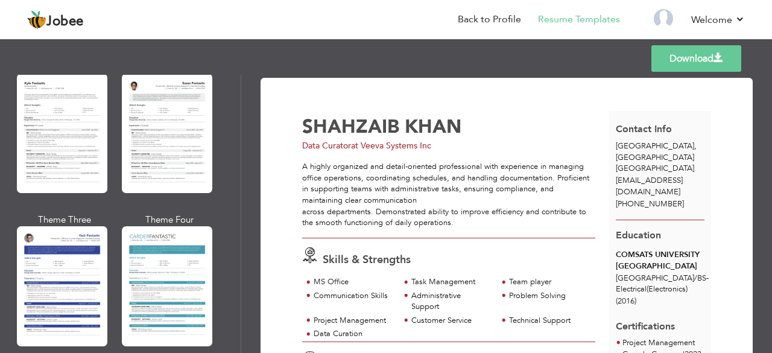
scroll to position [2180, 0]
click at [166, 255] on div at bounding box center [167, 285] width 90 height 119
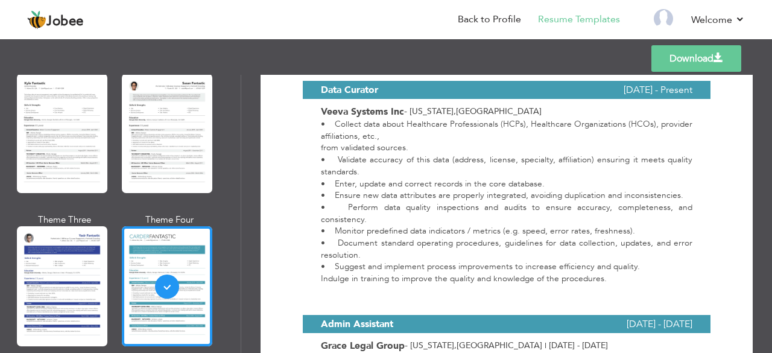
scroll to position [407, 0]
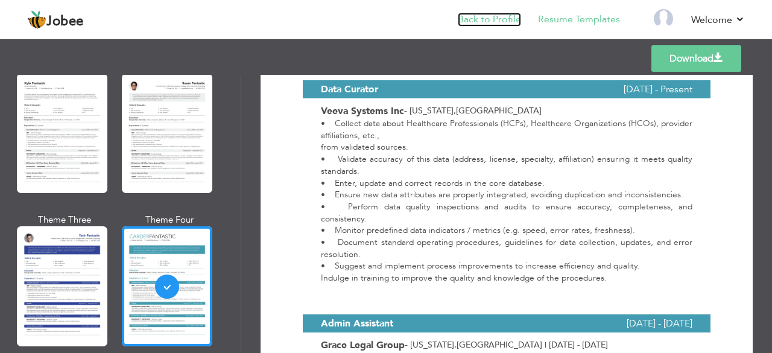
click at [494, 16] on link "Back to Profile" at bounding box center [489, 20] width 63 height 14
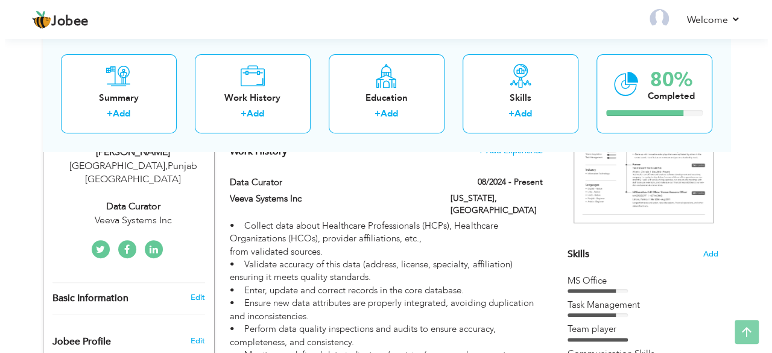
scroll to position [217, 0]
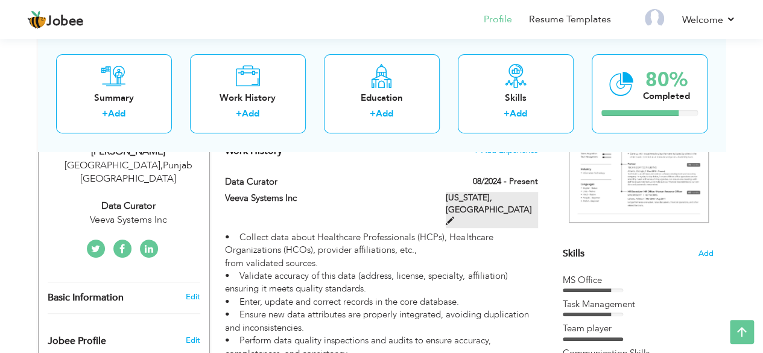
click at [454, 216] on span at bounding box center [449, 220] width 8 height 8
type input "Data Curator"
type input "Veeva Systems Inc"
type input "08/2024"
type input "[GEOGRAPHIC_DATA]"
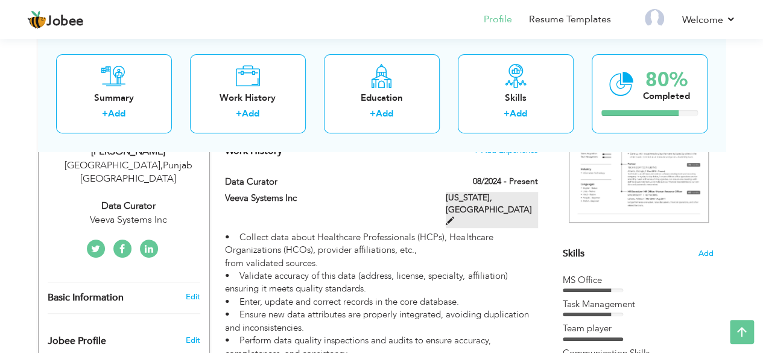
type input "California"
checkbox input "true"
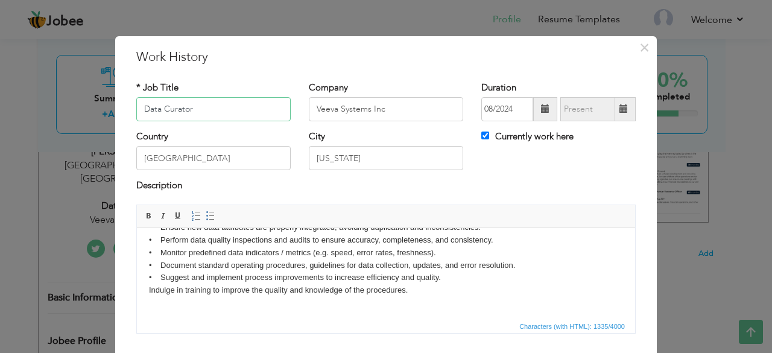
scroll to position [68, 0]
drag, startPoint x: 431, startPoint y: 290, endPoint x: 165, endPoint y: 295, distance: 266.5
click at [165, 295] on body "• Collect data about Healthcare Professionals (HCPs), Healthcare Organizations …" at bounding box center [386, 241] width 474 height 138
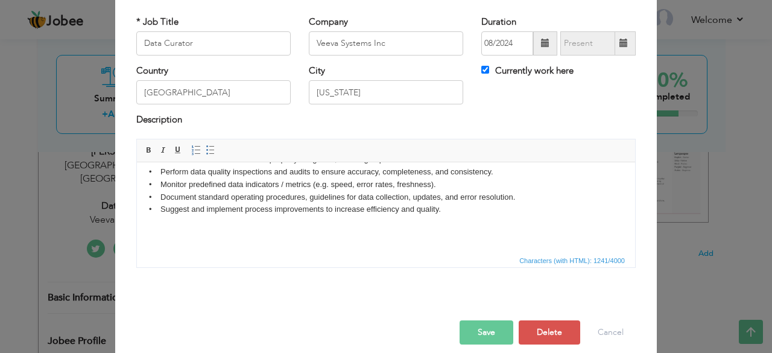
scroll to position [72, 0]
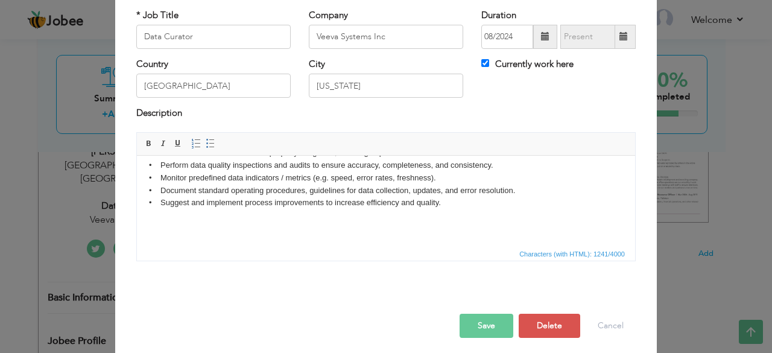
click at [464, 316] on button "Save" at bounding box center [486, 325] width 54 height 24
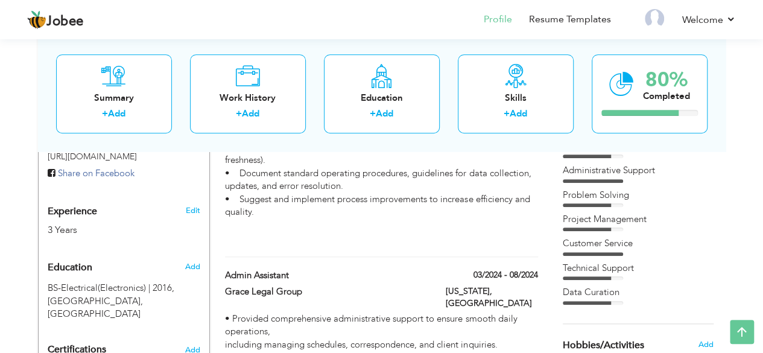
scroll to position [432, 0]
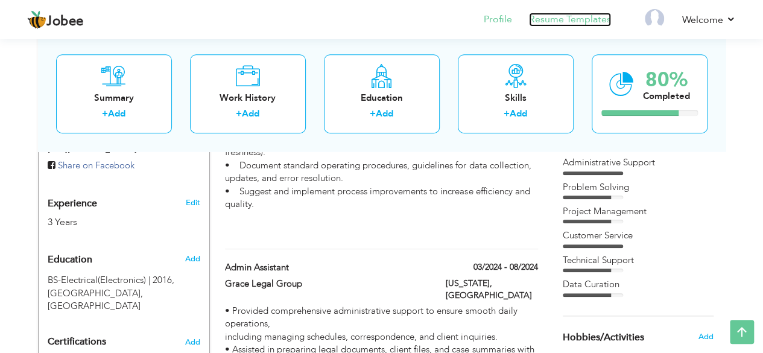
click at [552, 19] on link "Resume Templates" at bounding box center [570, 20] width 82 height 14
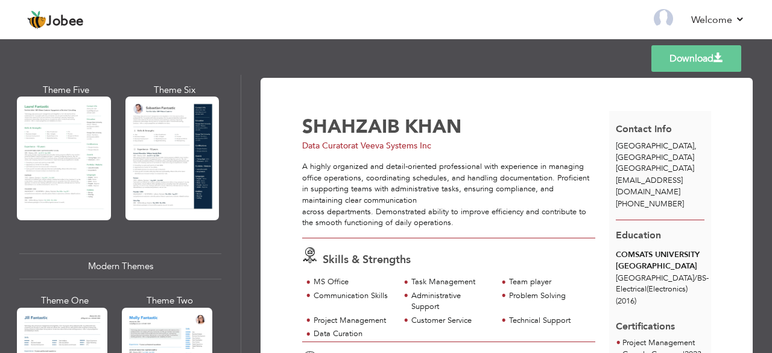
scroll to position [377, 0]
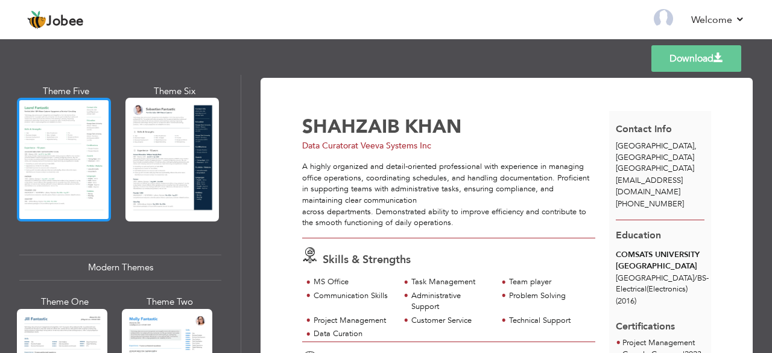
click at [54, 137] on div at bounding box center [64, 160] width 94 height 124
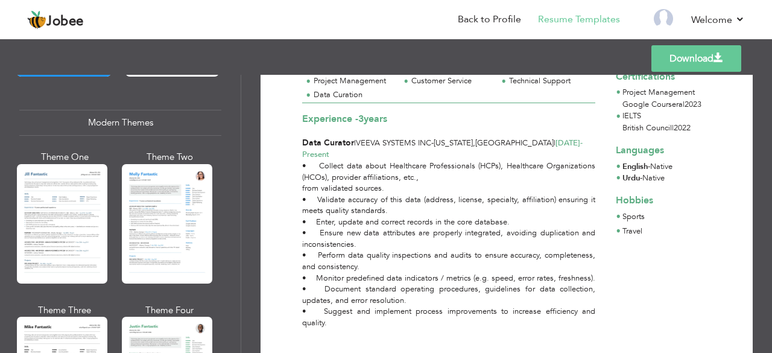
scroll to position [536, 0]
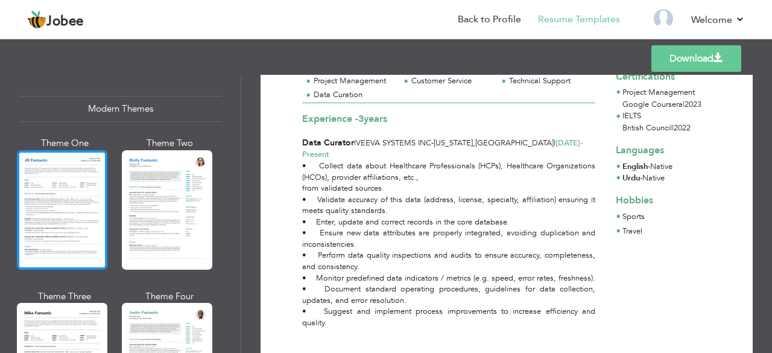
click at [69, 218] on div at bounding box center [62, 209] width 90 height 119
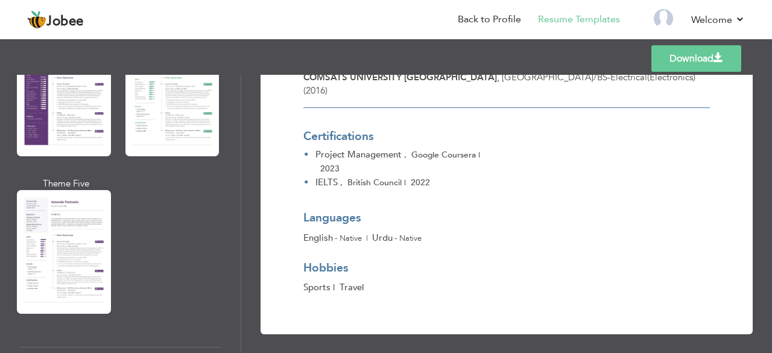
scroll to position [1169, 0]
click at [89, 240] on div at bounding box center [64, 252] width 94 height 124
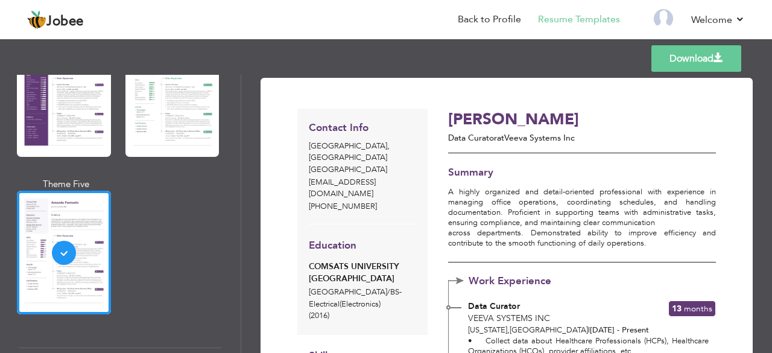
scroll to position [1, 0]
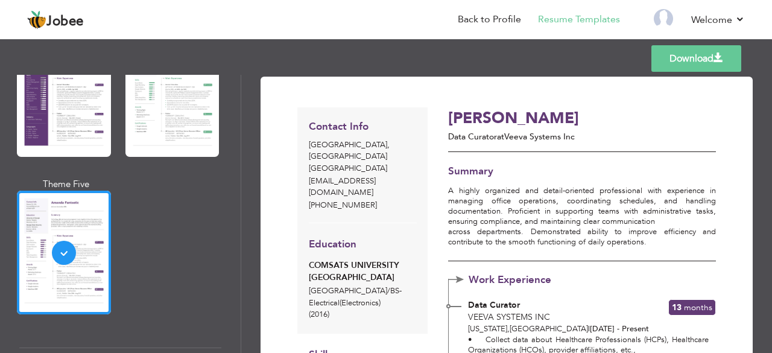
click at [699, 56] on link "Download" at bounding box center [696, 58] width 90 height 27
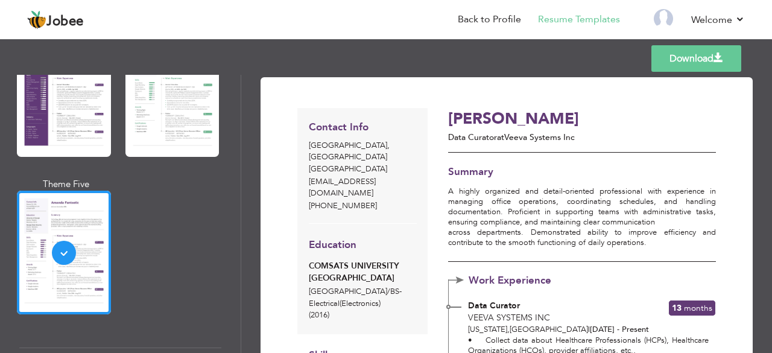
scroll to position [0, 0]
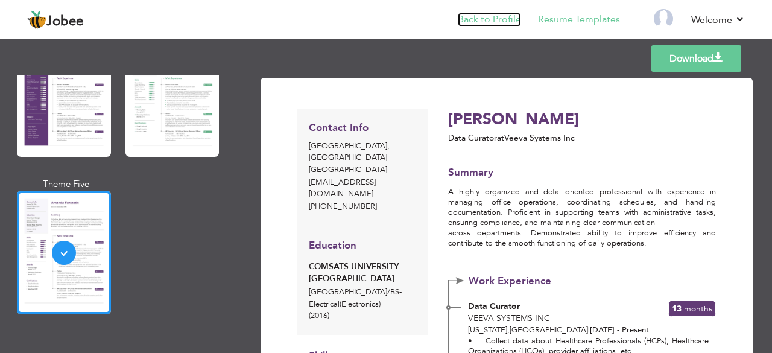
click at [507, 16] on link "Back to Profile" at bounding box center [489, 20] width 63 height 14
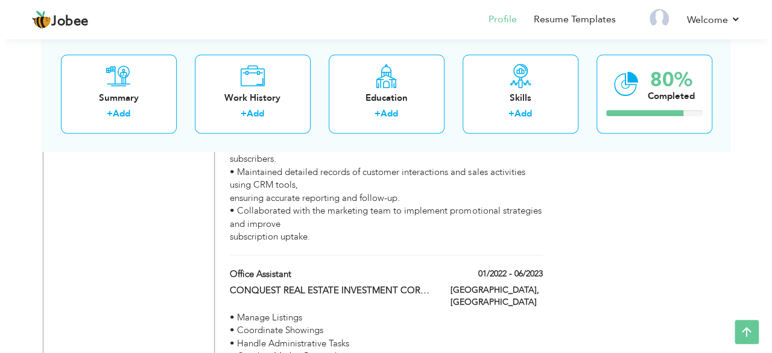
scroll to position [1068, 0]
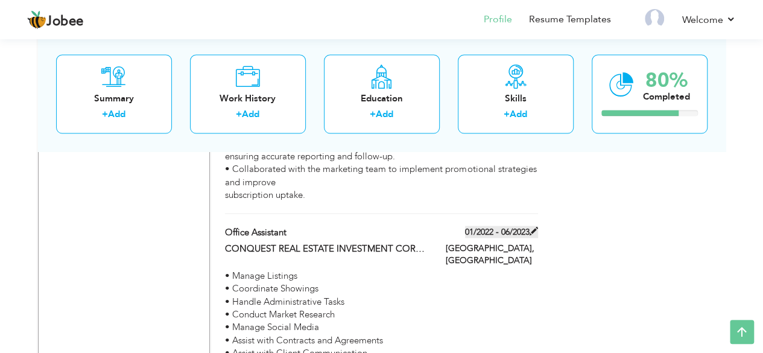
click at [535, 226] on span at bounding box center [533, 230] width 8 height 8
type input "Office Assistant"
type input "CONQUEST REAL ESTATE INVESTMENT CORPORATION"
type input "01/2022"
type input "06/2023"
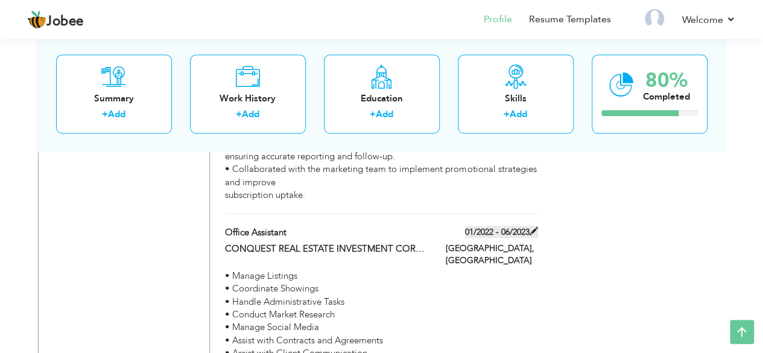
type input "[GEOGRAPHIC_DATA]"
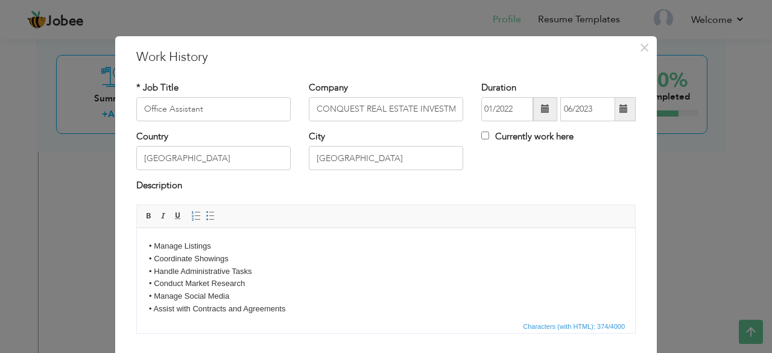
click at [181, 248] on body "• Manage Listings • Coordinate Showings • Handle Administrative Tasks • Conduct…" at bounding box center [386, 301] width 474 height 125
click at [190, 258] on body "• Managed Listings • Coordinate Showings • Handle Administrative Tasks • Conduc…" at bounding box center [386, 301] width 474 height 125
click at [178, 271] on body "• Managed Listings • Coordinated Showings • Handle Administrative Tasks • Condu…" at bounding box center [386, 301] width 474 height 125
click at [182, 280] on body "• Managed Listings • Coordinated Showings • Handled Administrative Tasks • Cond…" at bounding box center [386, 301] width 474 height 125
click at [182, 299] on body "• Managed Listings • Coordinated Showings • Handled Administrative Tasks • Cond…" at bounding box center [386, 301] width 474 height 125
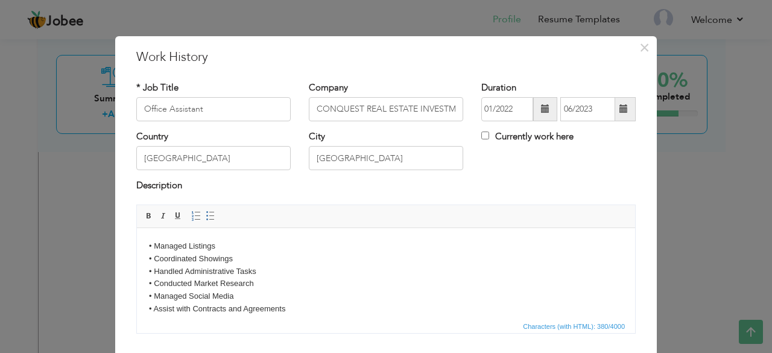
click at [174, 309] on body "• Managed Listings • Coordinated Showings • Handled Administrative Tasks • Cond…" at bounding box center [386, 301] width 474 height 125
click at [243, 298] on body "• Managed Listings • Coordinated Showings • Handled Administrative Tasks • Cond…" at bounding box center [386, 301] width 474 height 125
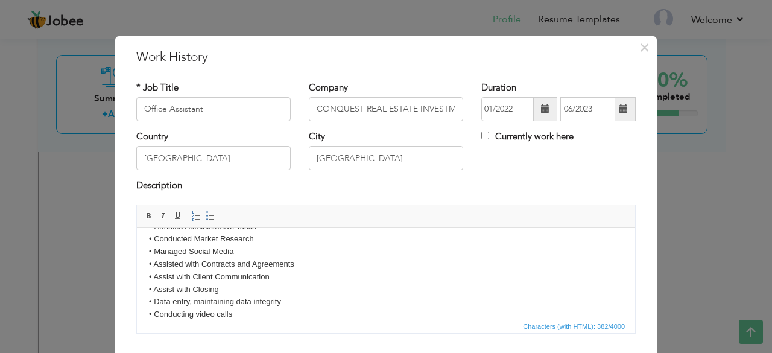
scroll to position [49, 0]
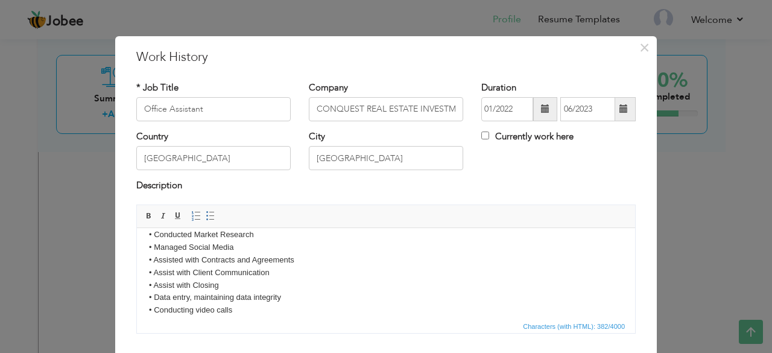
click at [174, 272] on body "• Managed Listings • Coordinated Showings • Handled Administrative Tasks • Cond…" at bounding box center [386, 252] width 474 height 125
click at [174, 277] on body "• Managed Listings • Coordinated Showings • Handled Administrative Tasks • Cond…" at bounding box center [386, 252] width 474 height 125
click at [174, 280] on body "• Managed Listings • Coordinated Showings • Handled Administrative Tasks • Cond…" at bounding box center [386, 252] width 474 height 125
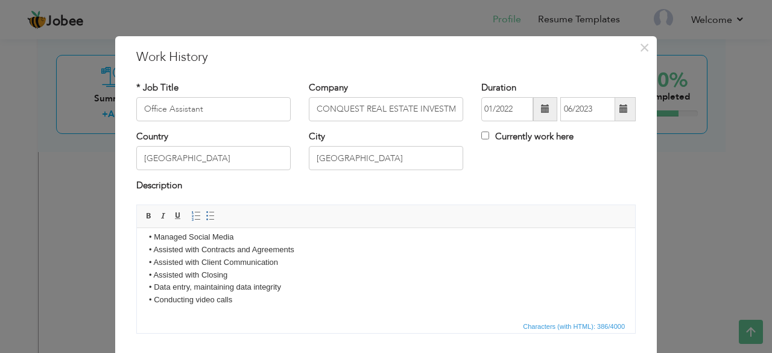
click at [194, 300] on body "• Managed Listings • Coordinated Showings • Handled Administrative Tasks • Cond…" at bounding box center [386, 242] width 474 height 125
drag, startPoint x: 221, startPoint y: 300, endPoint x: 149, endPoint y: 288, distance: 72.7
click at [149, 288] on body "• Managed Listings • Coordinated Showings • Handled Administrative Tasks • Cond…" at bounding box center [386, 242] width 474 height 125
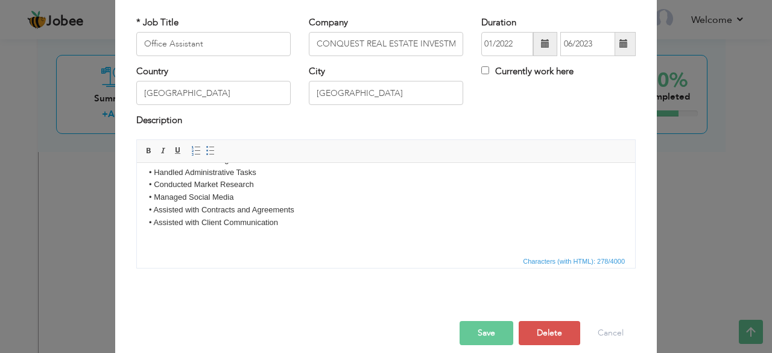
scroll to position [77, 0]
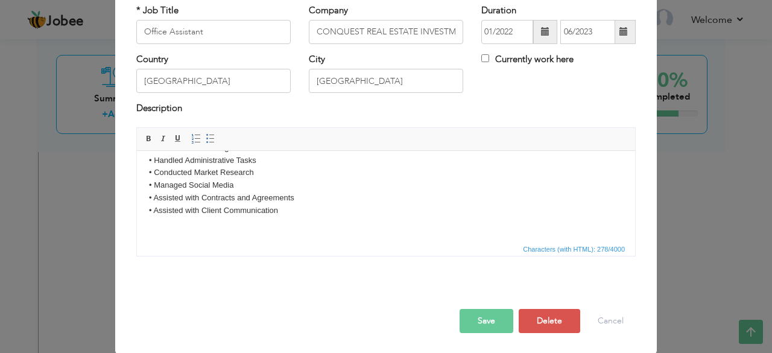
click at [489, 322] on button "Save" at bounding box center [486, 321] width 54 height 24
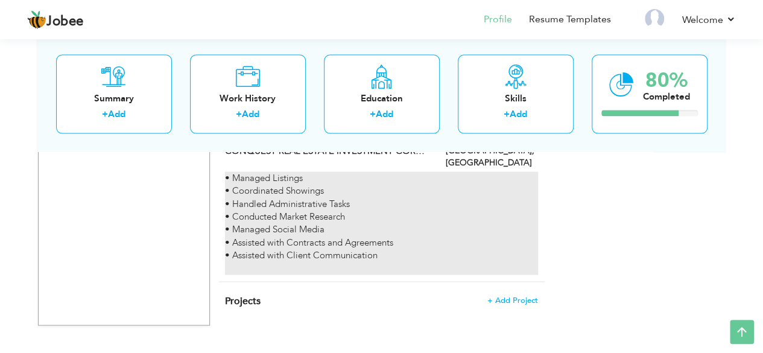
scroll to position [1169, 0]
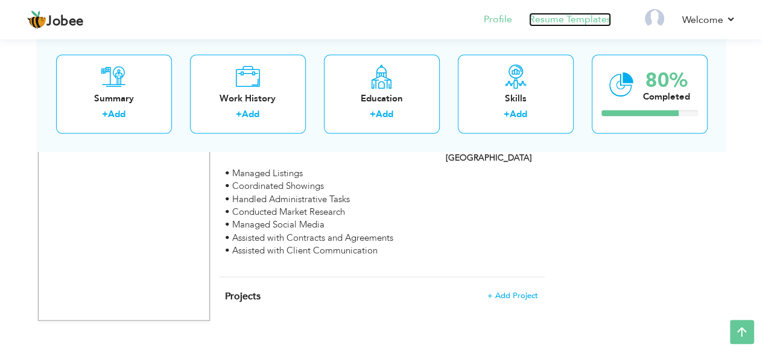
click at [555, 14] on link "Resume Templates" at bounding box center [570, 20] width 82 height 14
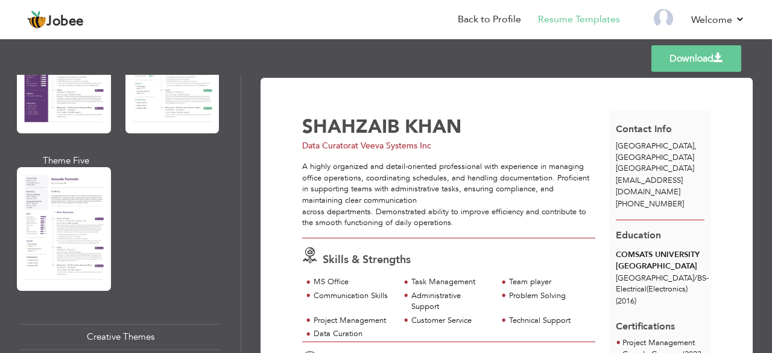
scroll to position [1194, 0]
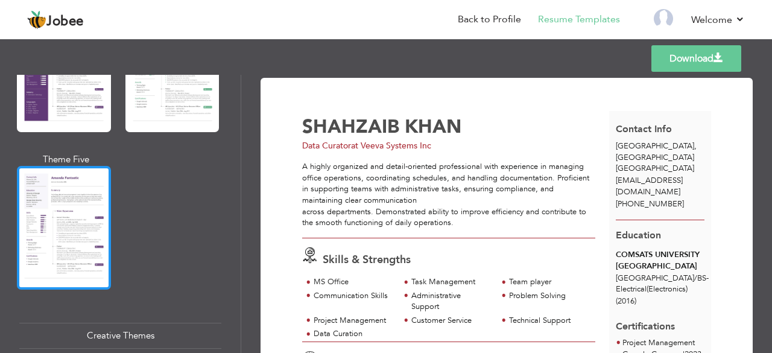
click at [71, 190] on div at bounding box center [64, 228] width 94 height 124
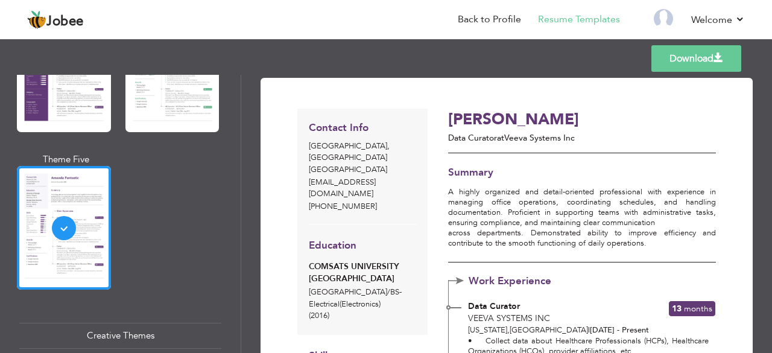
click at [687, 63] on link "Download" at bounding box center [696, 58] width 90 height 27
